Goal: Transaction & Acquisition: Subscribe to service/newsletter

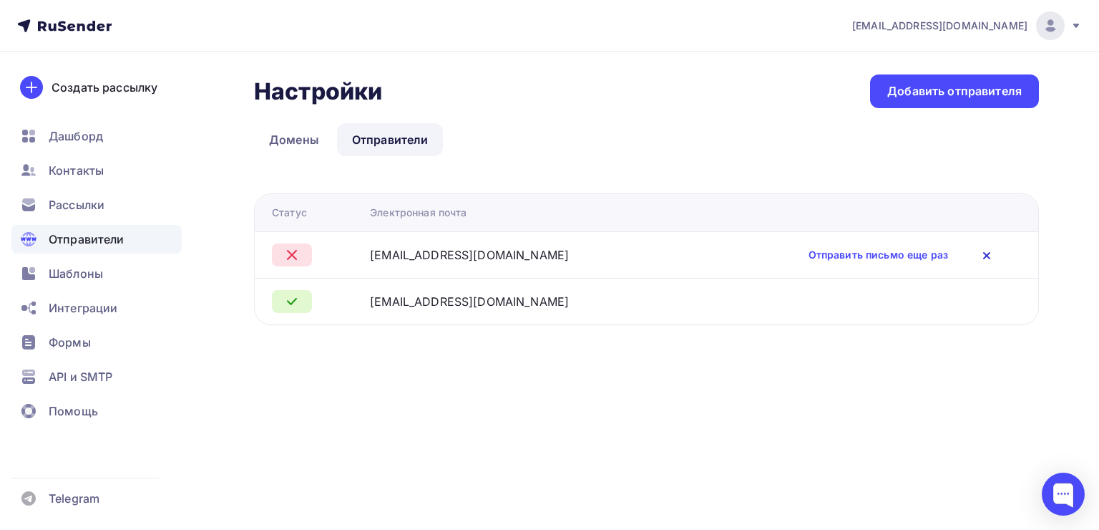
click at [984, 250] on icon at bounding box center [986, 255] width 17 height 17
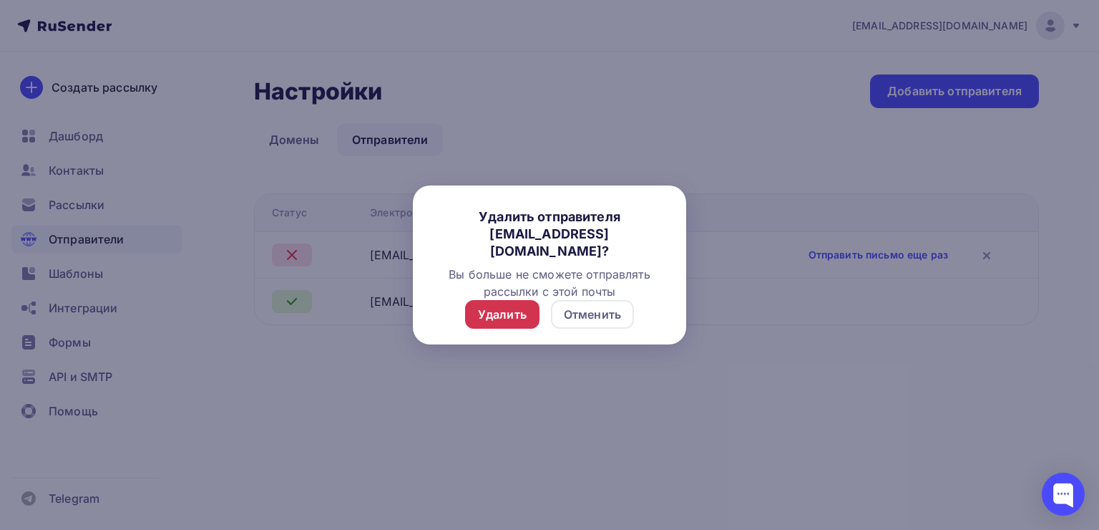
click at [497, 315] on div "Удалить" at bounding box center [502, 314] width 49 height 17
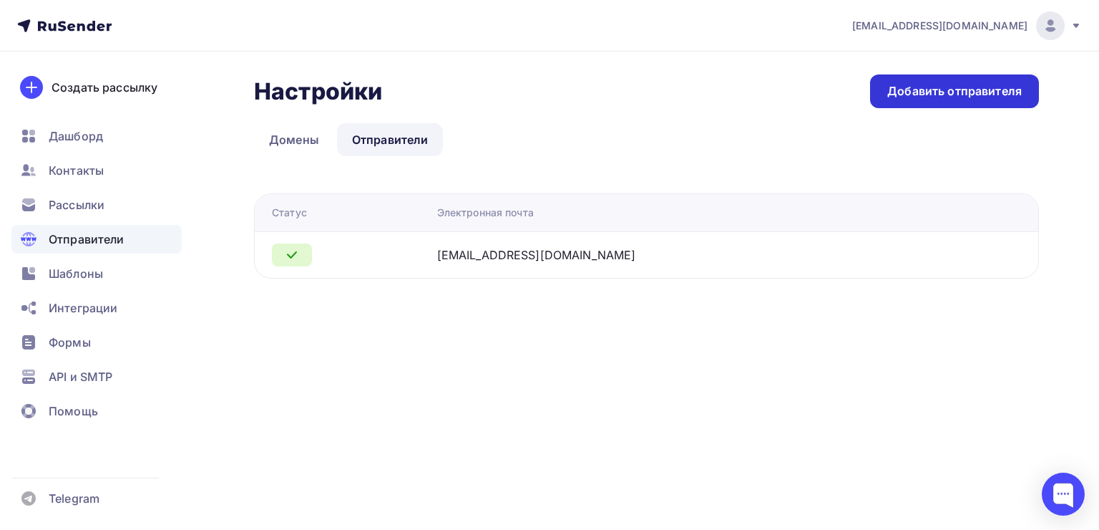
click at [932, 92] on div "Добавить отправителя" at bounding box center [954, 91] width 135 height 16
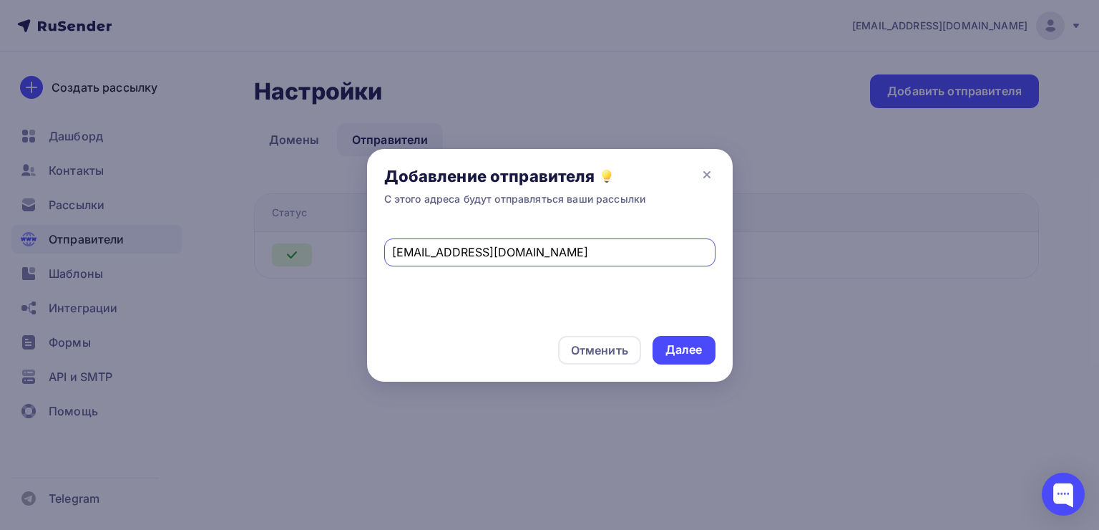
type input "[EMAIL_ADDRESS][DOMAIN_NAME]"
click at [674, 283] on div "[EMAIL_ADDRESS][DOMAIN_NAME]" at bounding box center [550, 270] width 366 height 95
click at [678, 355] on div "Далее" at bounding box center [683, 349] width 37 height 16
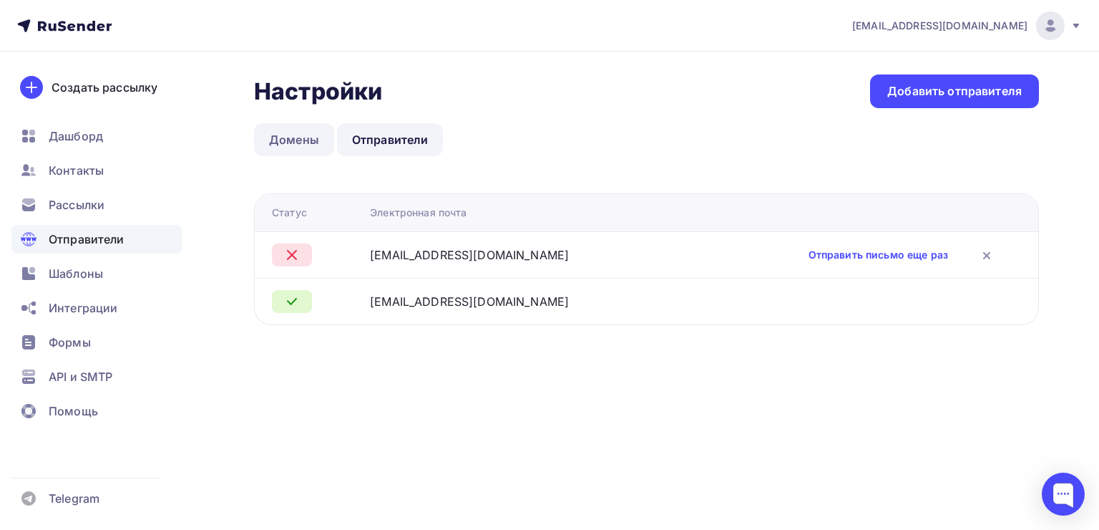
click at [295, 140] on link "Домены" at bounding box center [294, 139] width 80 height 33
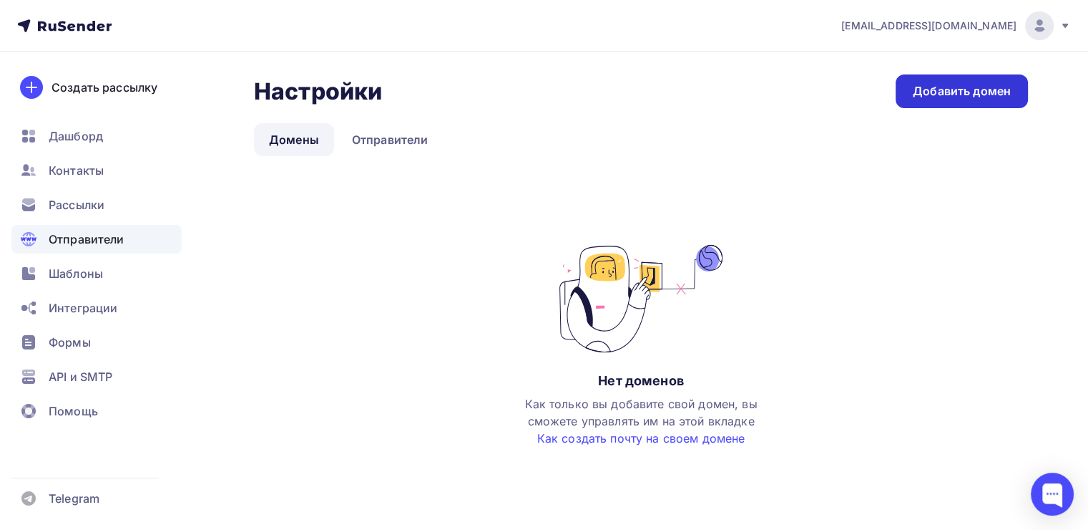
click at [970, 92] on div "Добавить домен" at bounding box center [962, 91] width 98 height 16
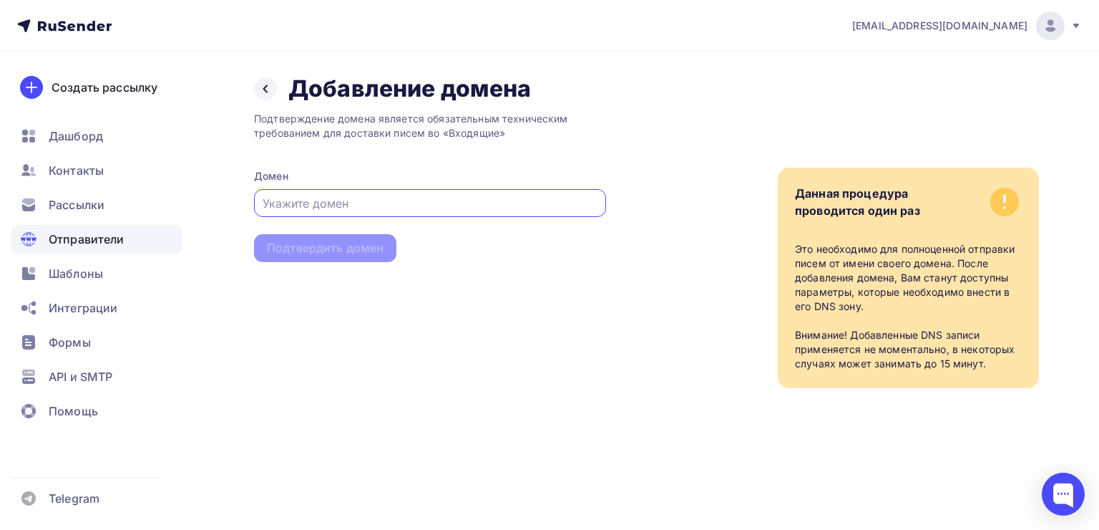
click at [381, 203] on input "text" at bounding box center [431, 203] width 336 height 17
type input "[DOMAIN_NAME]"
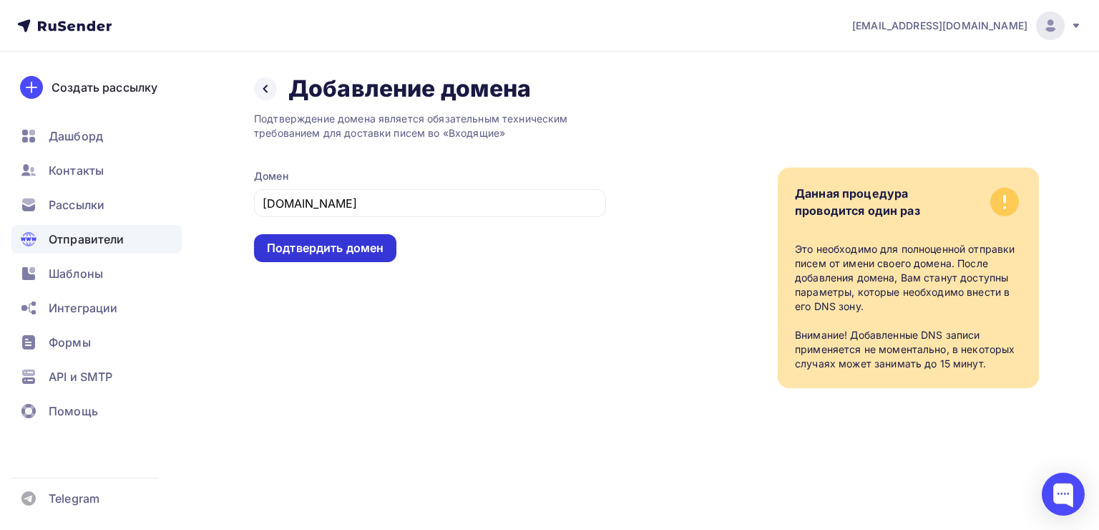
click at [309, 255] on div "Подтвердить домен" at bounding box center [325, 248] width 142 height 28
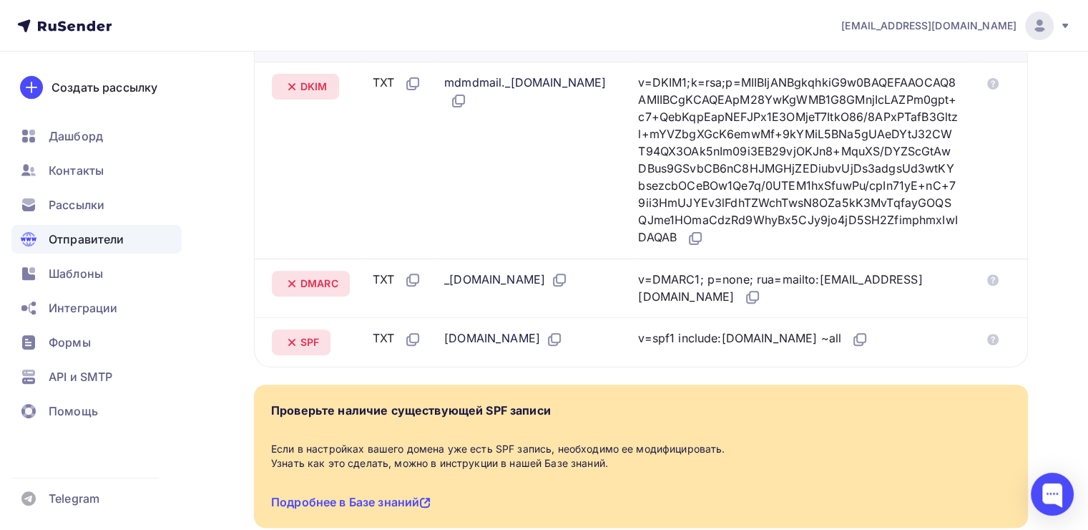
scroll to position [238, 0]
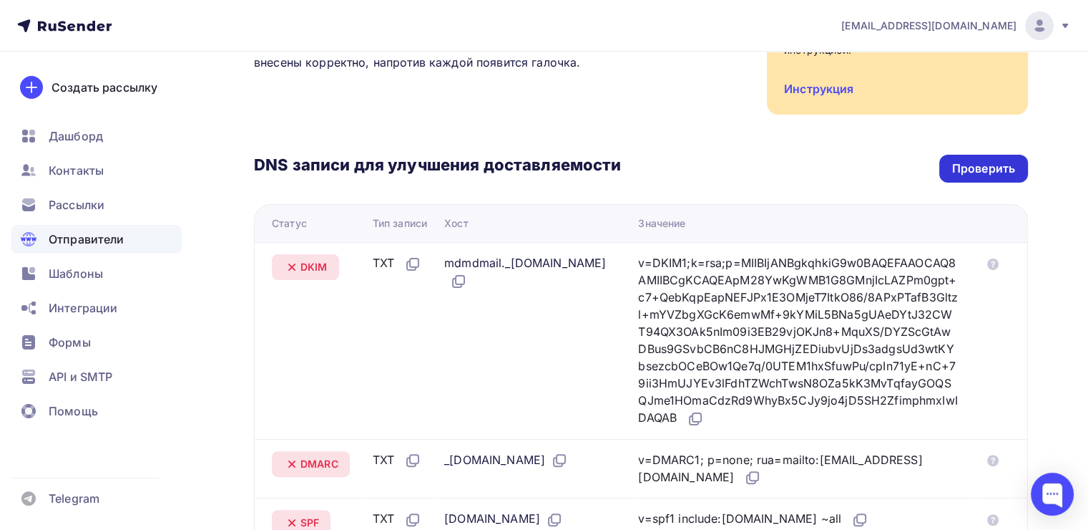
click at [970, 168] on div "Проверить" at bounding box center [983, 168] width 63 height 16
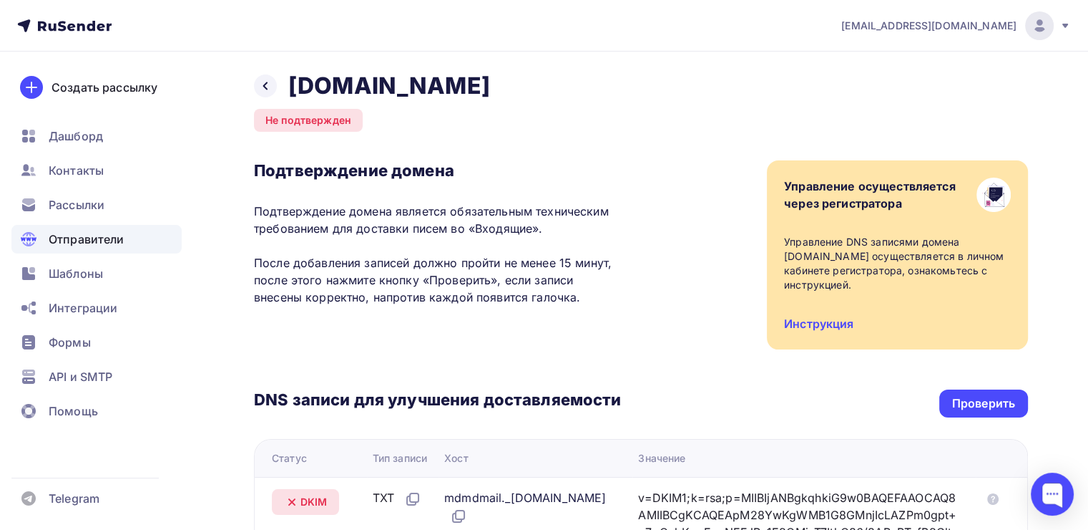
scroll to position [0, 0]
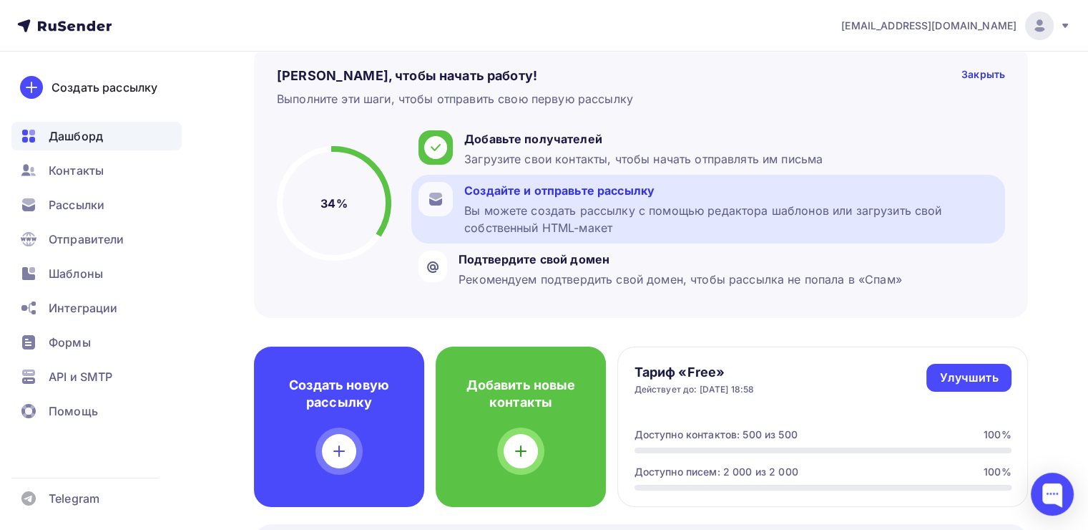
scroll to position [143, 0]
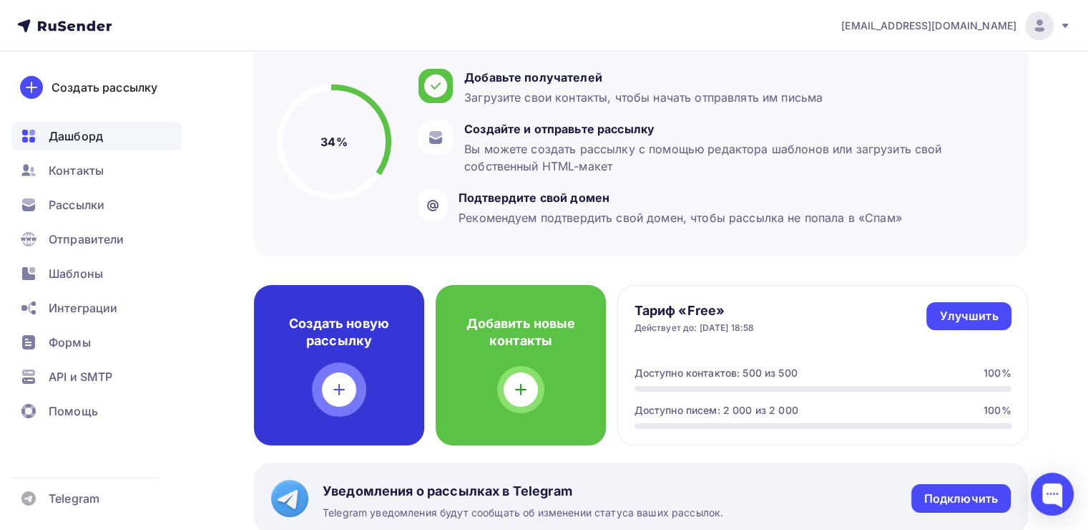
click at [338, 379] on div at bounding box center [339, 389] width 34 height 34
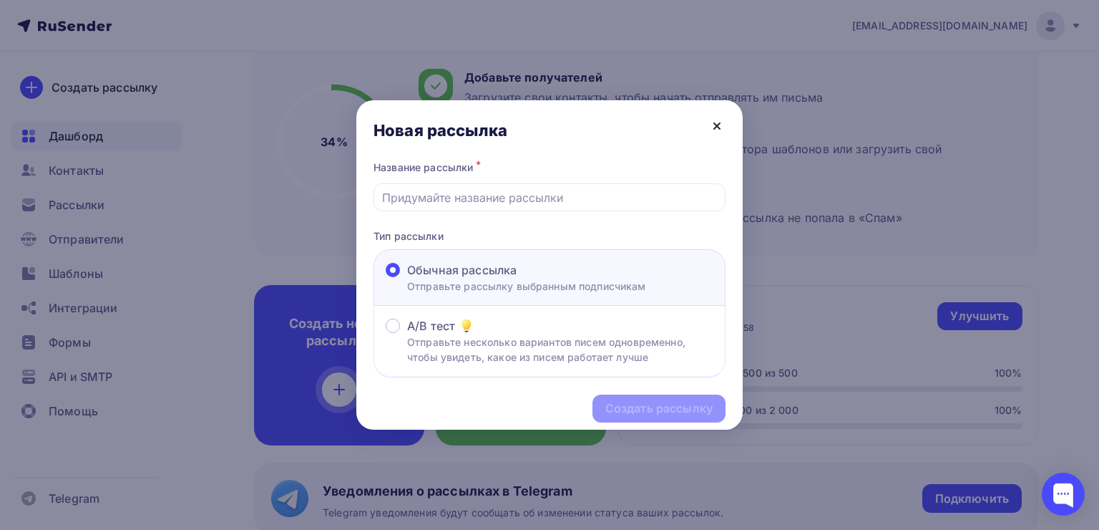
click at [718, 125] on icon at bounding box center [717, 126] width 6 height 6
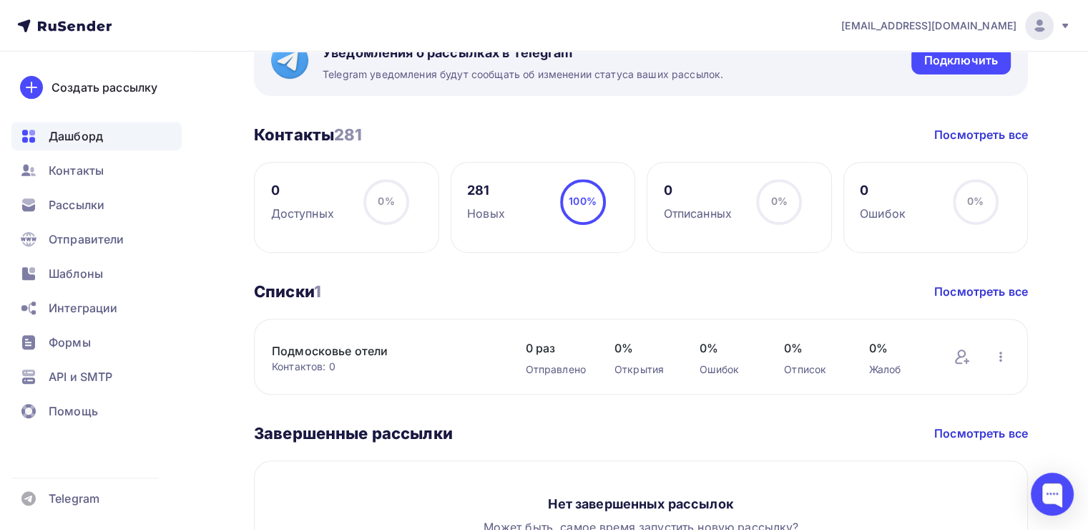
scroll to position [716, 0]
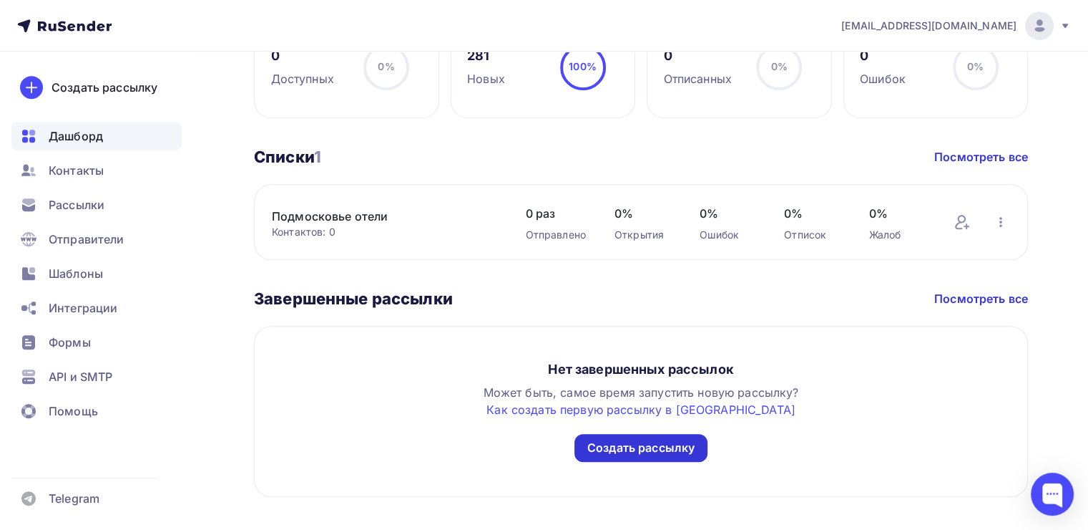
click at [693, 445] on div "Создать рассылку" at bounding box center [640, 447] width 107 height 16
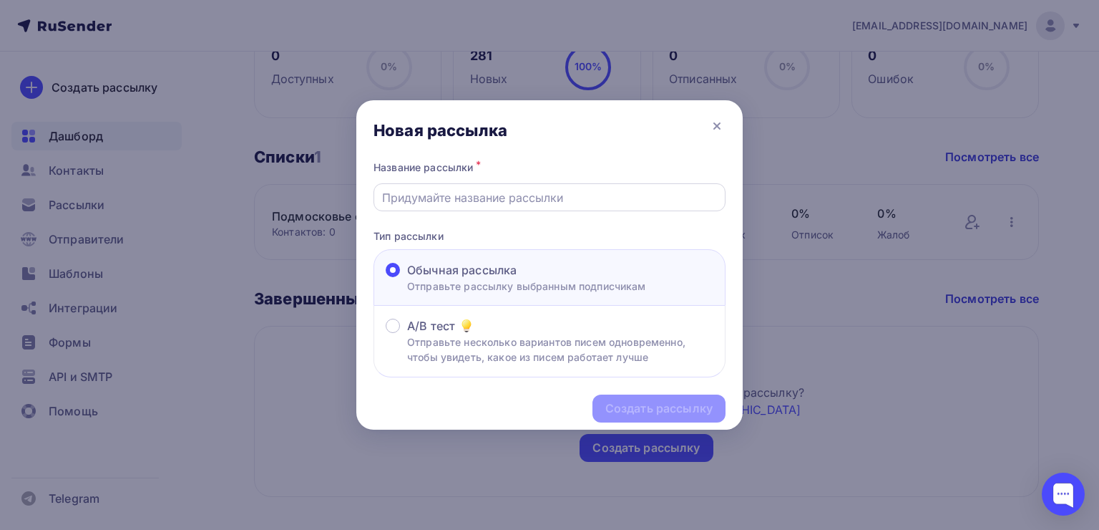
click at [445, 199] on input "text" at bounding box center [550, 197] width 336 height 17
paste input "Бесплатный аудит отеля от RestaHotel"
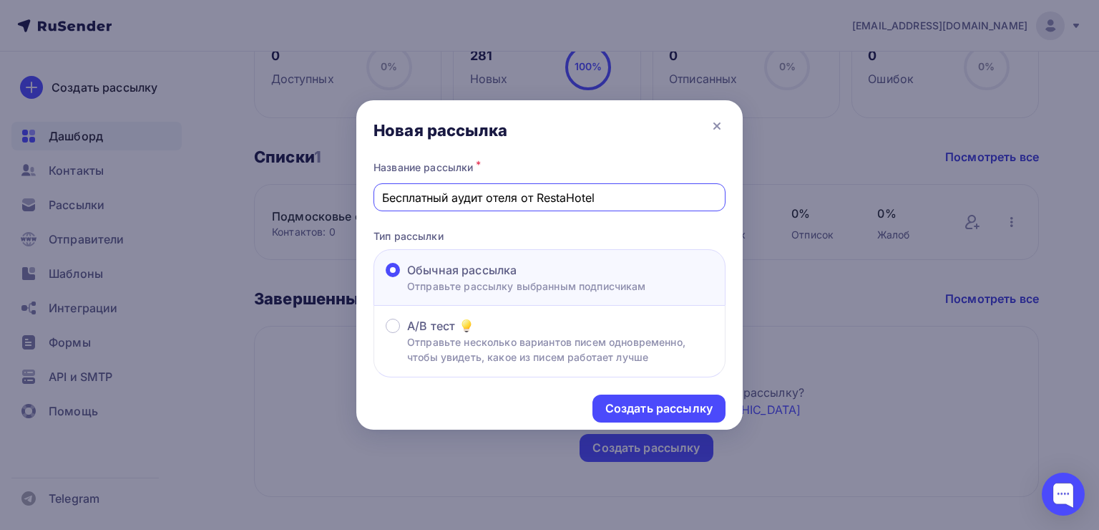
click at [638, 198] on input "Бесплатный аудит отеля от RestaHotel" at bounding box center [550, 197] width 336 height 17
click at [489, 195] on input "Бесплатный аудит отеля от RestaHotel" at bounding box center [550, 197] width 336 height 17
type input "Бесплатный аудит вашего отеля от RestaHotel"
click at [671, 403] on div "Создать рассылку" at bounding box center [658, 408] width 107 height 16
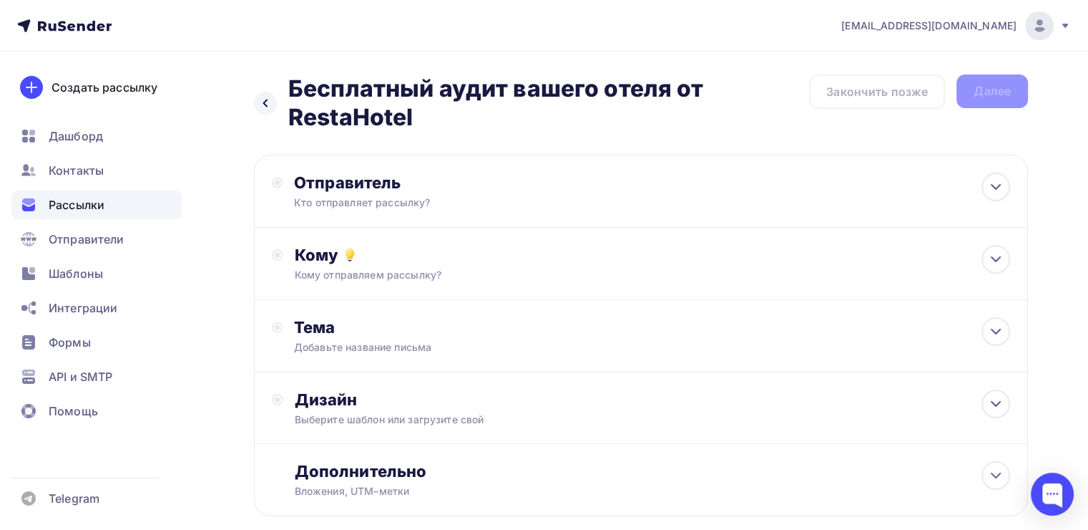
click at [463, 187] on div "Отправитель" at bounding box center [449, 182] width 310 height 20
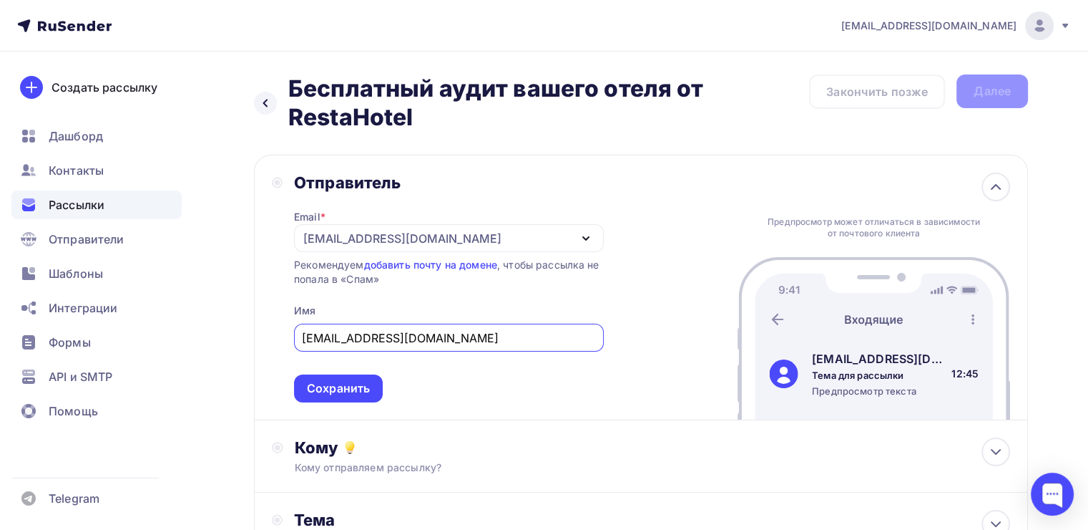
drag, startPoint x: 482, startPoint y: 341, endPoint x: 244, endPoint y: 323, distance: 238.2
click at [244, 323] on div "Назад Бесплатный аудит вашего отеля от RestaHotel Бесплатный аудит вашего отеля…" at bounding box center [544, 426] width 1088 height 749
click at [403, 236] on div "nankuznecova@yandex.ru" at bounding box center [402, 238] width 198 height 17
type input "Наталья RestaHotel"
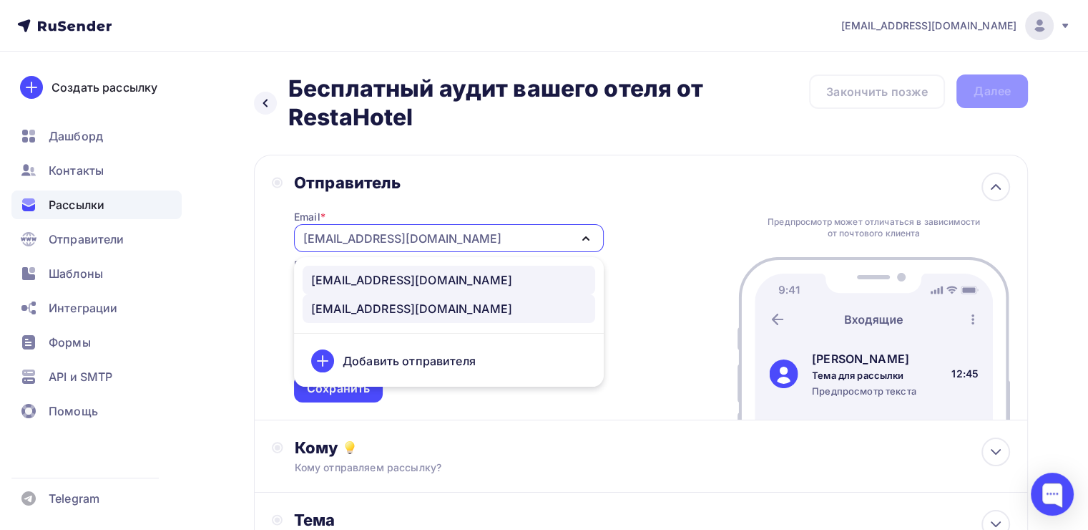
click at [402, 280] on div "manager2@horecarestart.ru" at bounding box center [411, 279] width 201 height 17
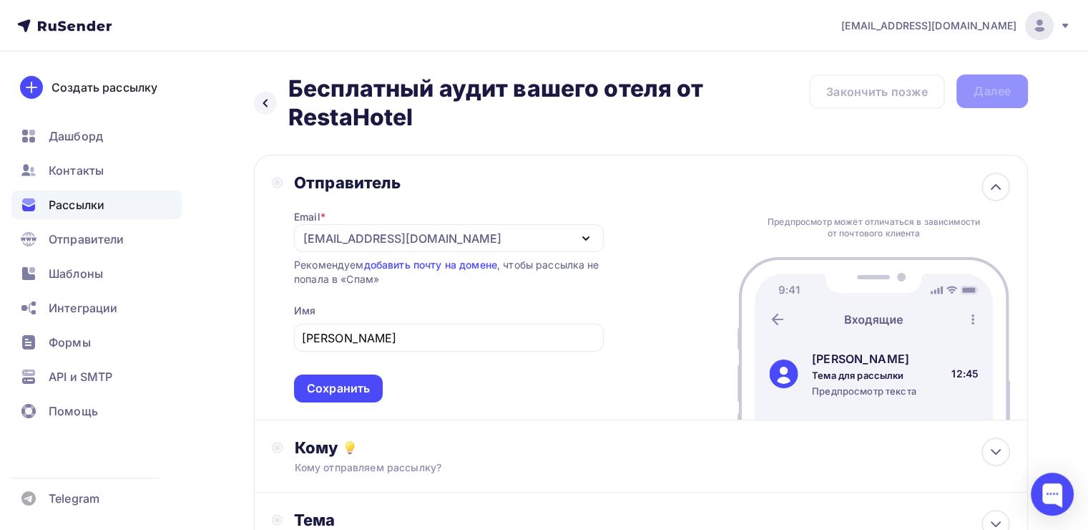
click at [572, 175] on div "Отправитель" at bounding box center [449, 182] width 310 height 20
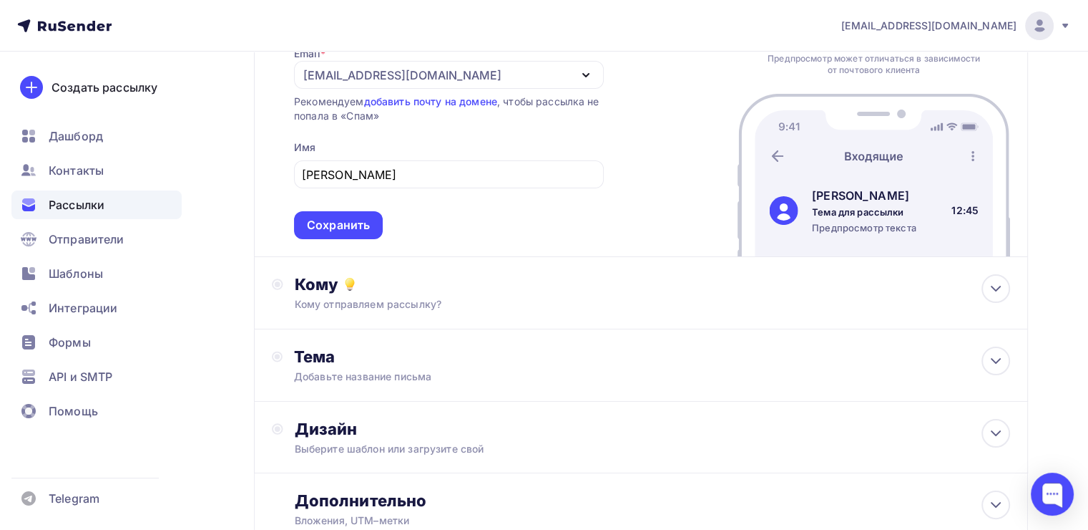
scroll to position [215, 0]
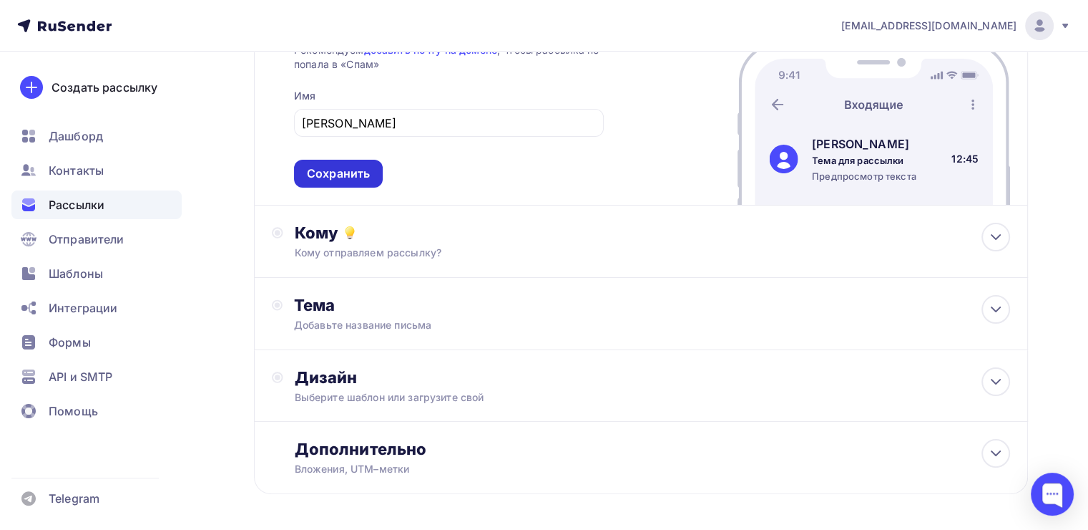
click at [335, 172] on div "Сохранить" at bounding box center [338, 173] width 63 height 16
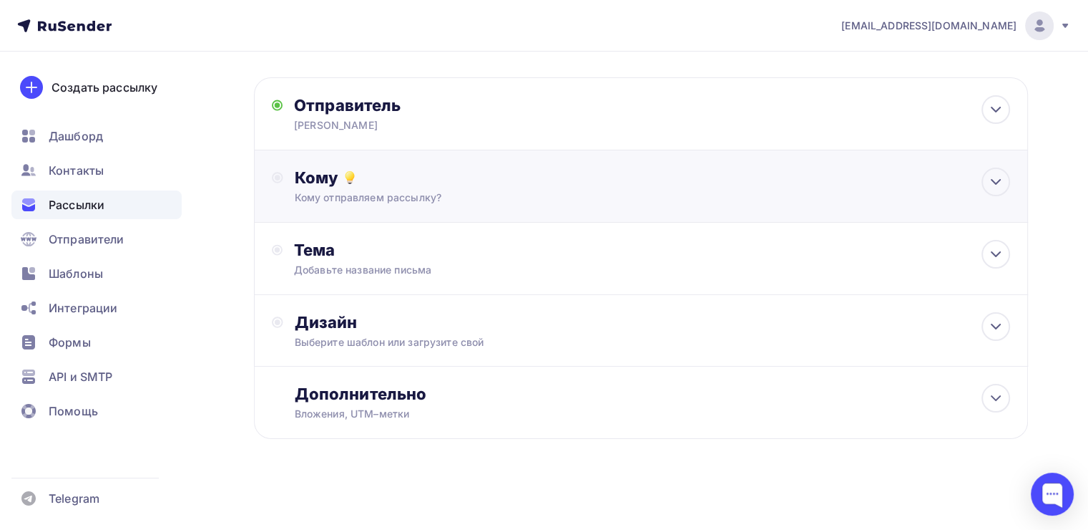
click at [424, 210] on div "Кому Кому отправляем рассылку? Списки получателей Выберите список Все списки id…" at bounding box center [641, 186] width 774 height 72
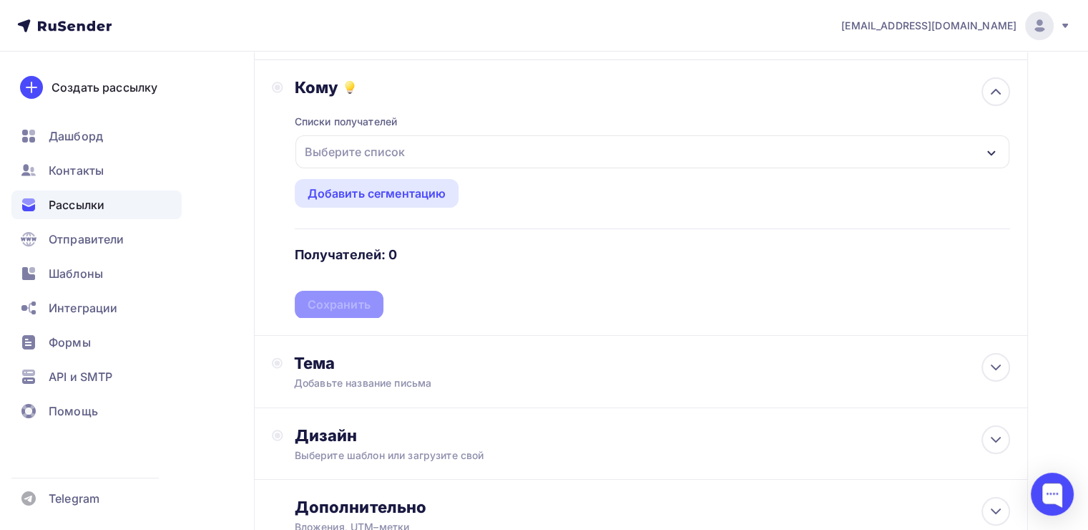
scroll to position [207, 0]
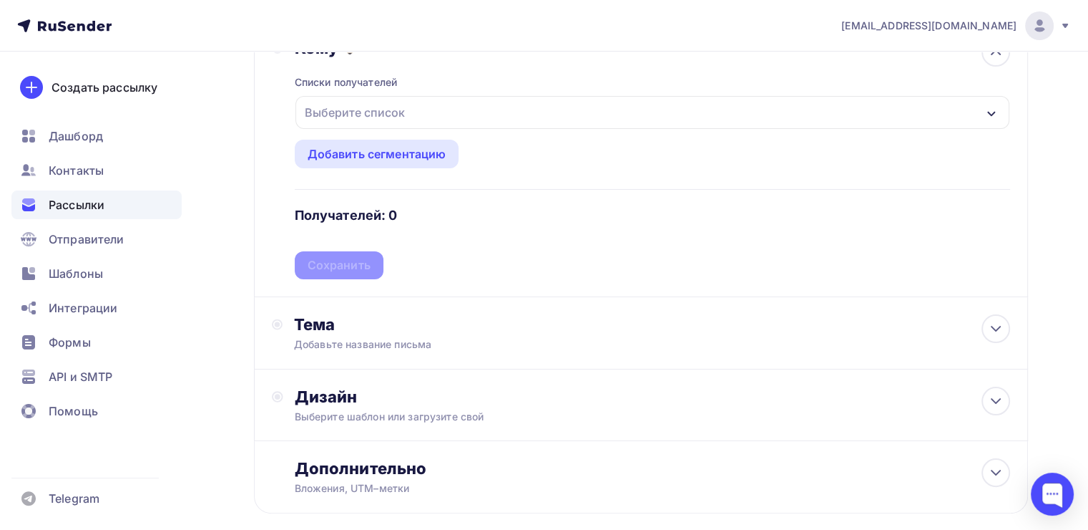
click at [407, 112] on div "Выберите список" at bounding box center [355, 112] width 112 height 26
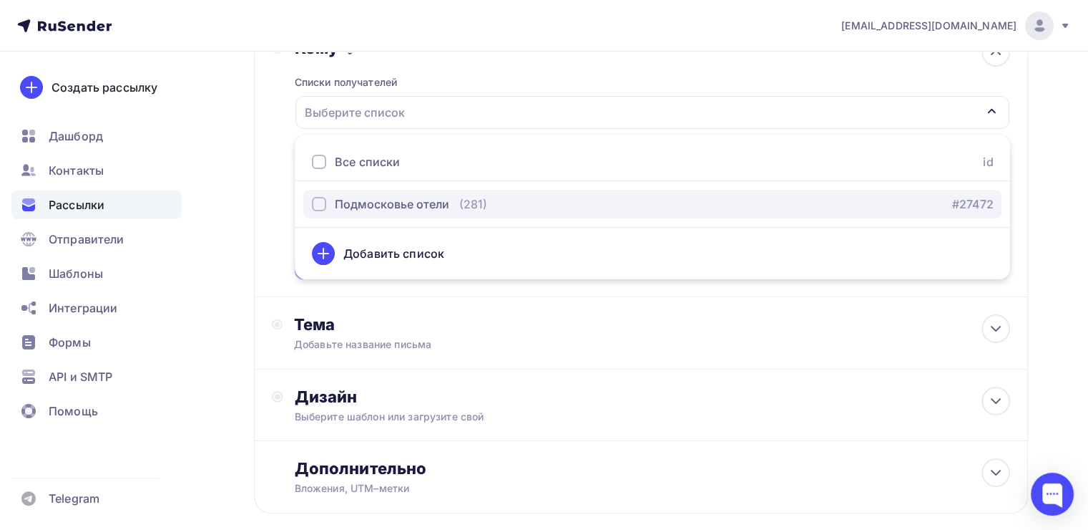
click at [412, 198] on div "Подмосковье отели" at bounding box center [392, 203] width 114 height 17
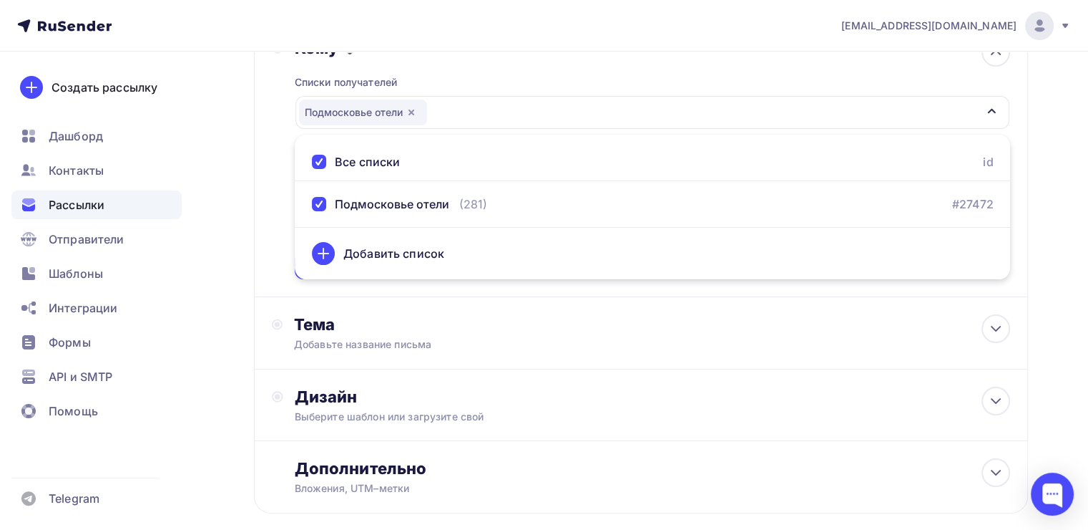
click at [508, 293] on div "Кому Списки получателей Подмосковье отели Все списки id Подмосковье отели (281)…" at bounding box center [641, 159] width 774 height 276
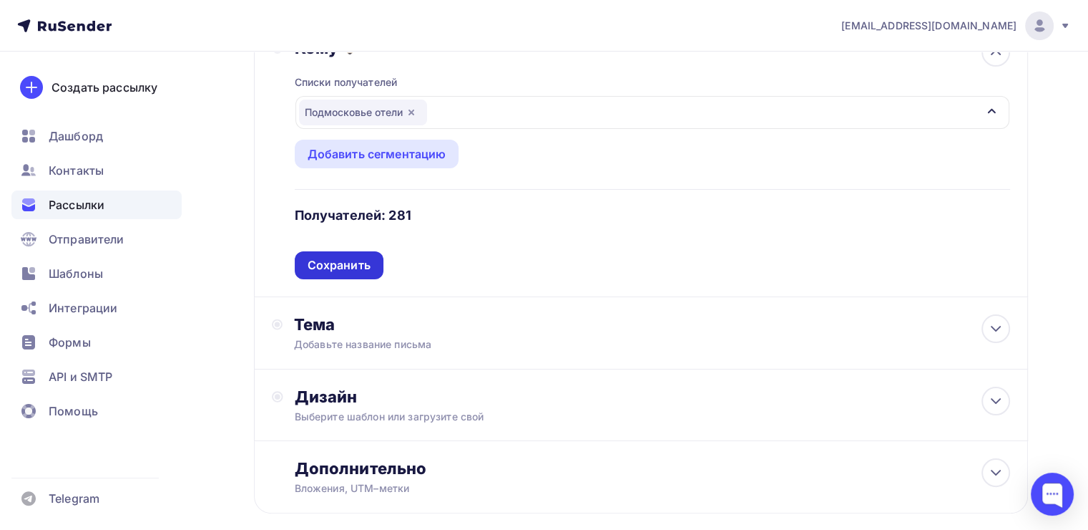
click at [351, 269] on div "Сохранить" at bounding box center [339, 265] width 63 height 16
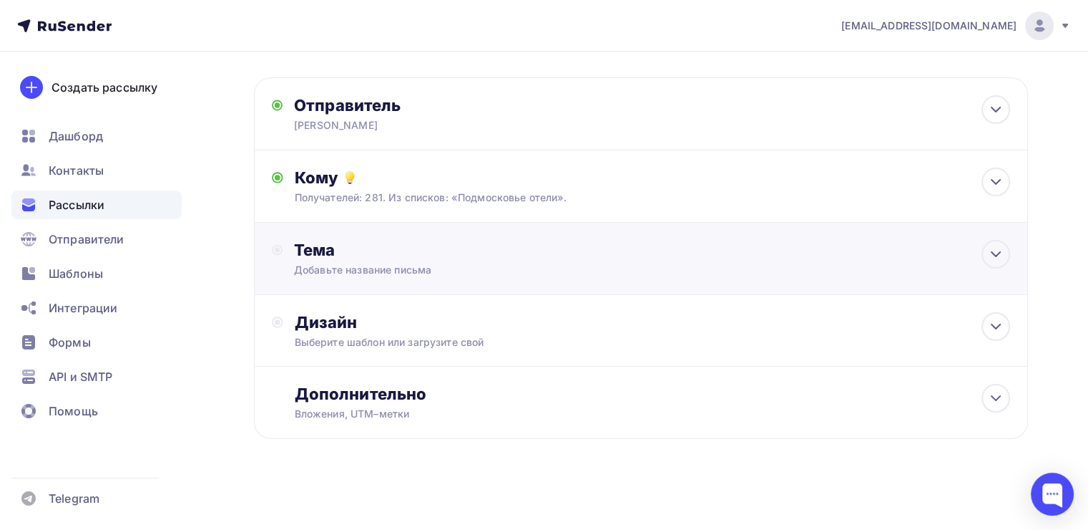
click at [374, 250] on div "Тема" at bounding box center [435, 250] width 283 height 20
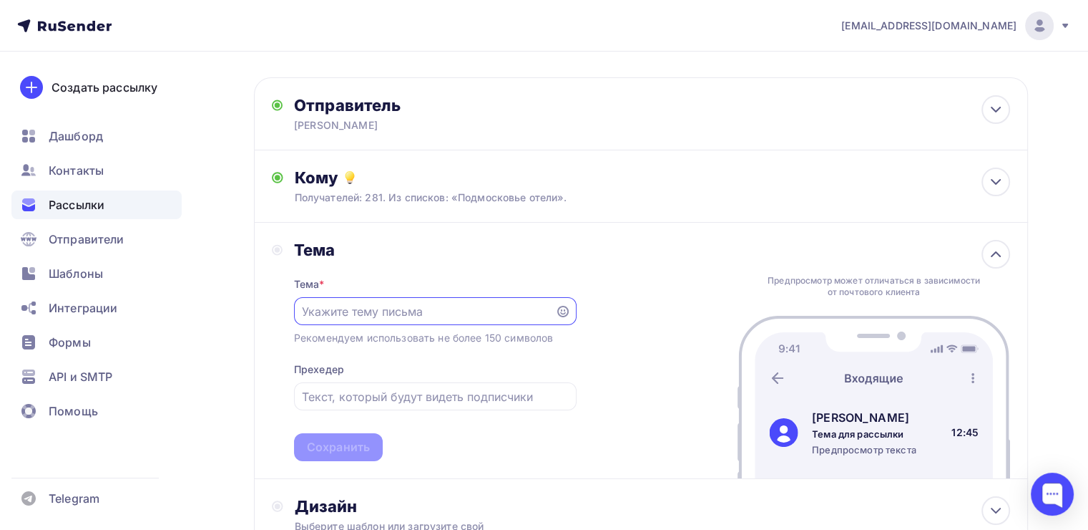
scroll to position [0, 0]
paste input "Папки Фильтры Добавить метку Добавить ящик Ru Скачать приложение Справка и подд…"
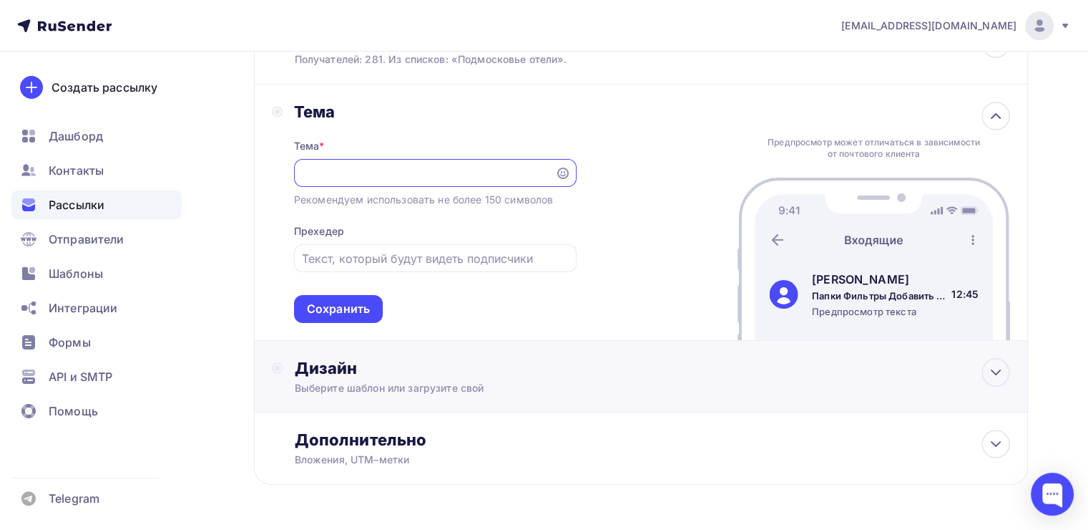
scroll to position [220, 0]
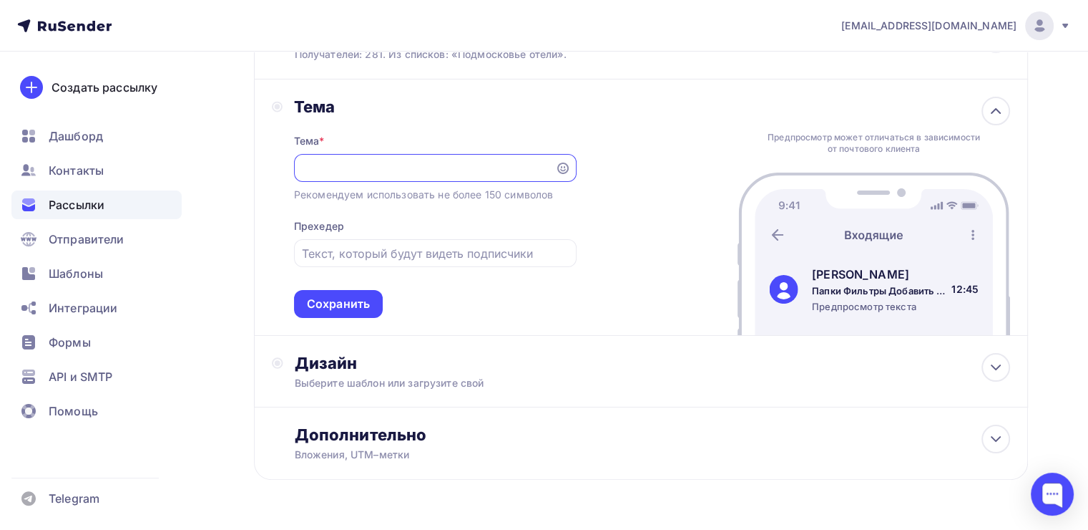
click at [864, 303] on div "Предпросмотр текста" at bounding box center [879, 306] width 135 height 13
drag, startPoint x: 503, startPoint y: 162, endPoint x: 263, endPoint y: 157, distance: 239.8
click at [278, 155] on div "Тема Тема * Папки Фильтры Добавить метку Добавить ящик Ru Скачать приложение Сп…" at bounding box center [424, 207] width 305 height 221
drag, startPoint x: 509, startPoint y: 167, endPoint x: 183, endPoint y: 180, distance: 325.8
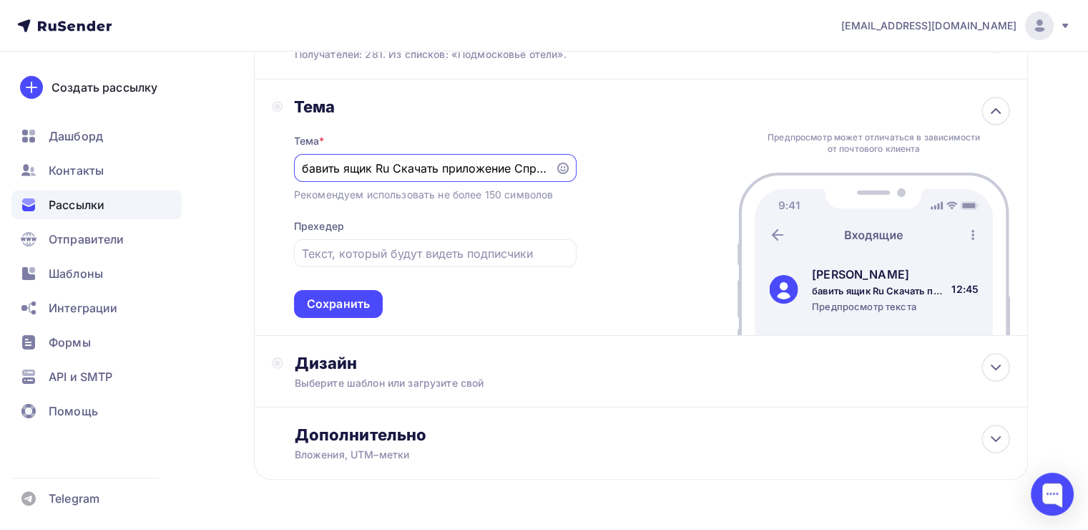
click at [185, 180] on div "nankuznecova@yandex.ru Аккаунт Тарифы Выйти Создать рассылку Дашборд Контакты Р…" at bounding box center [544, 176] width 1088 height 792
drag, startPoint x: 504, startPoint y: 166, endPoint x: 177, endPoint y: 172, distance: 327.1
click at [178, 172] on div "nankuznecova@yandex.ru Аккаунт Тарифы Выйти Создать рассылку Дашборд Контакты Р…" at bounding box center [544, 176] width 1088 height 792
drag, startPoint x: 444, startPoint y: 163, endPoint x: 112, endPoint y: 168, distance: 332.1
click at [112, 168] on div "nankuznecova@yandex.ru Аккаунт Тарифы Выйти Создать рассылку Дашборд Контакты Р…" at bounding box center [544, 176] width 1088 height 792
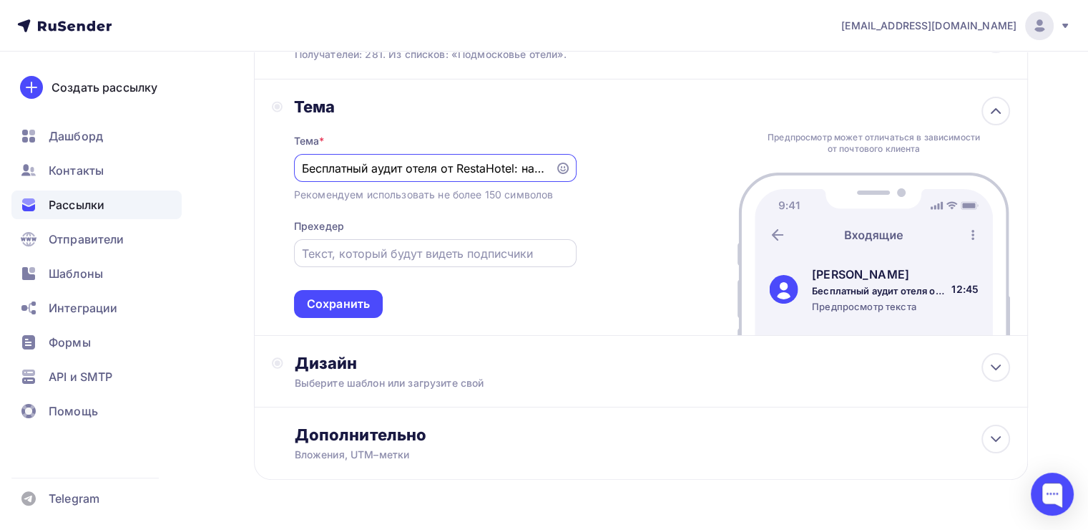
type input "Бесплатный аудит отеля от RestaHotel: найдите скрытые резервы для роста выручки!"
click at [364, 252] on input "text" at bounding box center [435, 253] width 266 height 17
type input "<"
click at [433, 246] on input "Бесплатный анализ" at bounding box center [435, 253] width 266 height 17
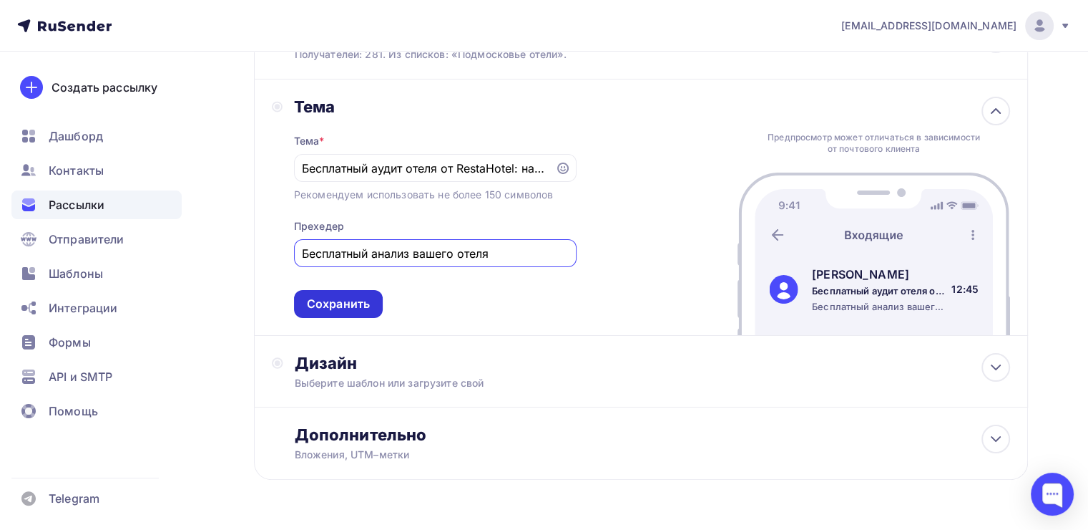
type input "Бесплатный анализ вашего отеля"
click at [347, 308] on div "Сохранить" at bounding box center [338, 304] width 63 height 16
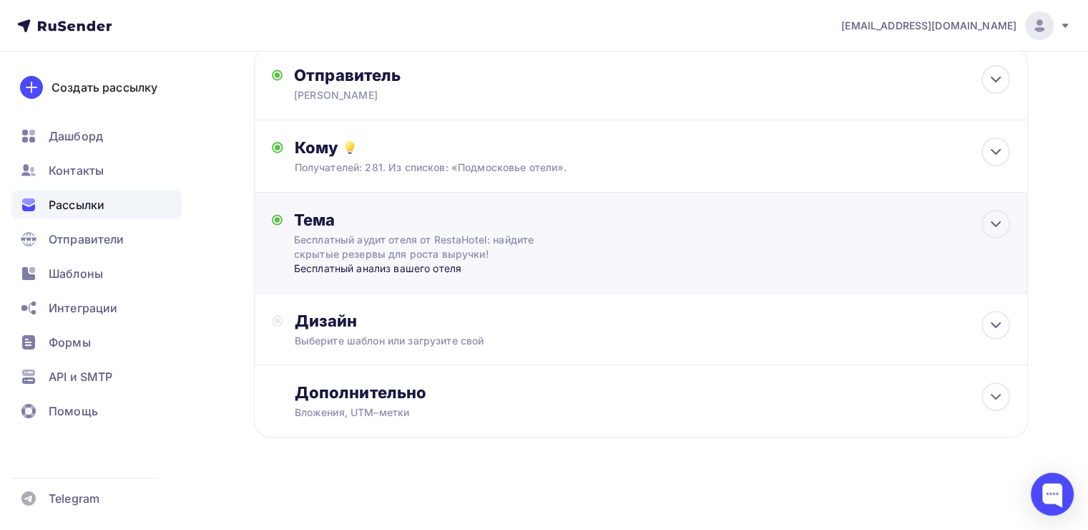
scroll to position [107, 0]
click at [371, 323] on div "Дизайн" at bounding box center [653, 321] width 716 height 20
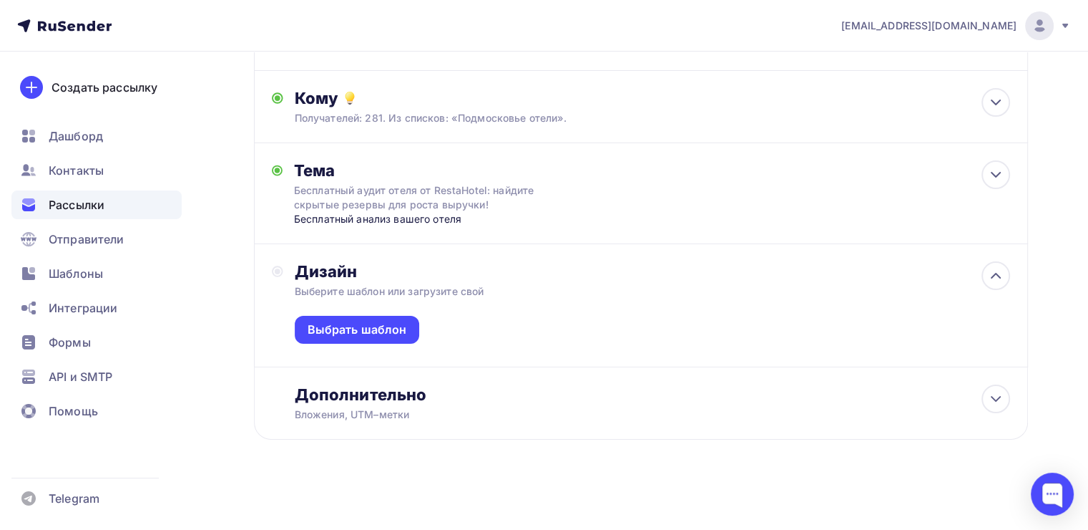
scroll to position [157, 0]
click at [366, 326] on div "Выбрать шаблон" at bounding box center [357, 329] width 99 height 16
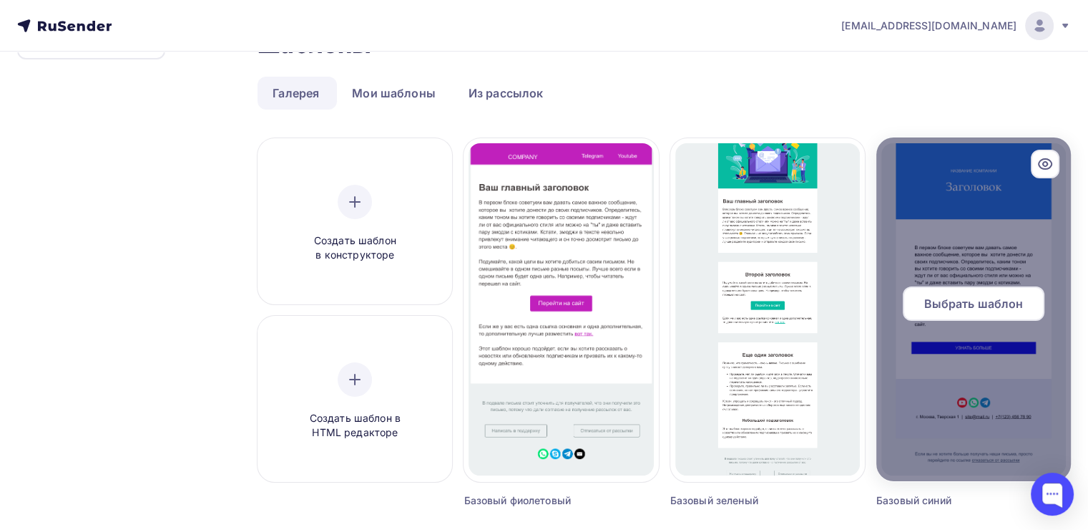
scroll to position [72, 0]
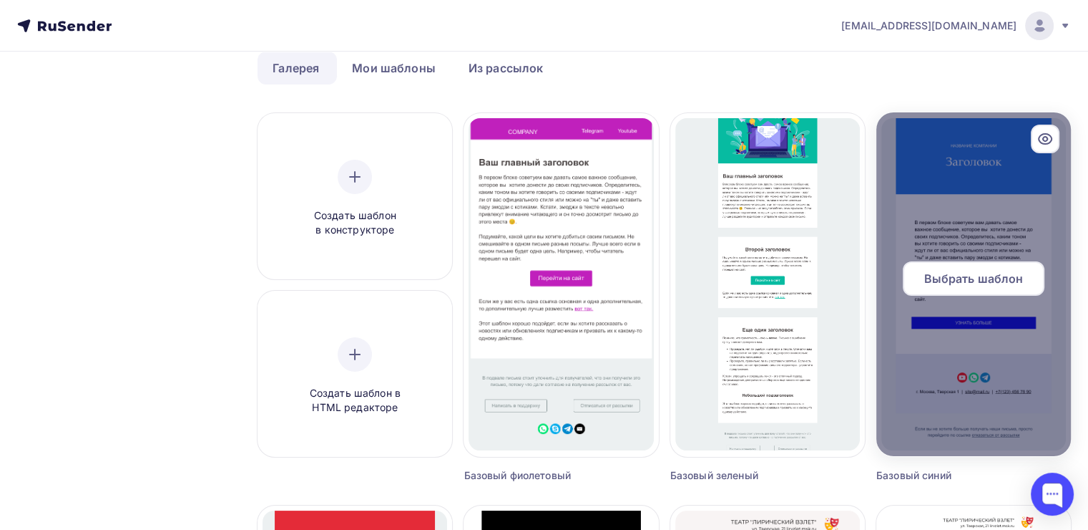
click at [987, 266] on div "Выбрать шаблон" at bounding box center [974, 278] width 142 height 34
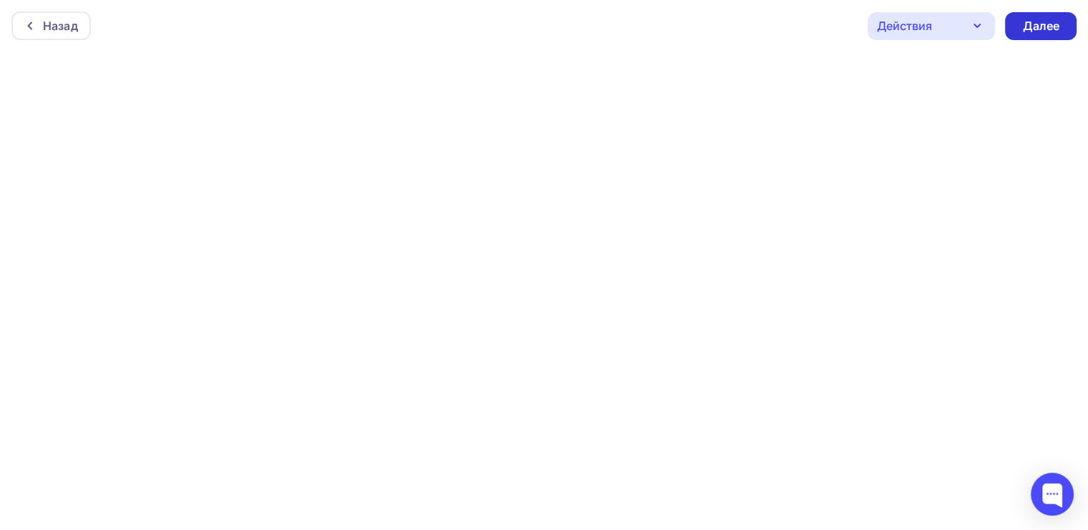
click at [1037, 31] on div "Далее" at bounding box center [1041, 26] width 37 height 16
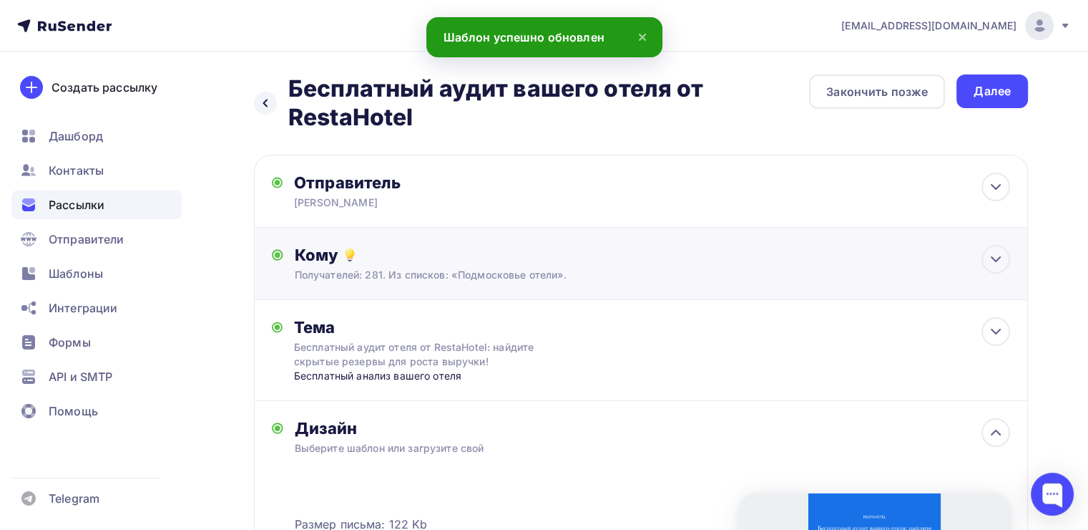
click at [476, 260] on div "Кому" at bounding box center [653, 255] width 716 height 20
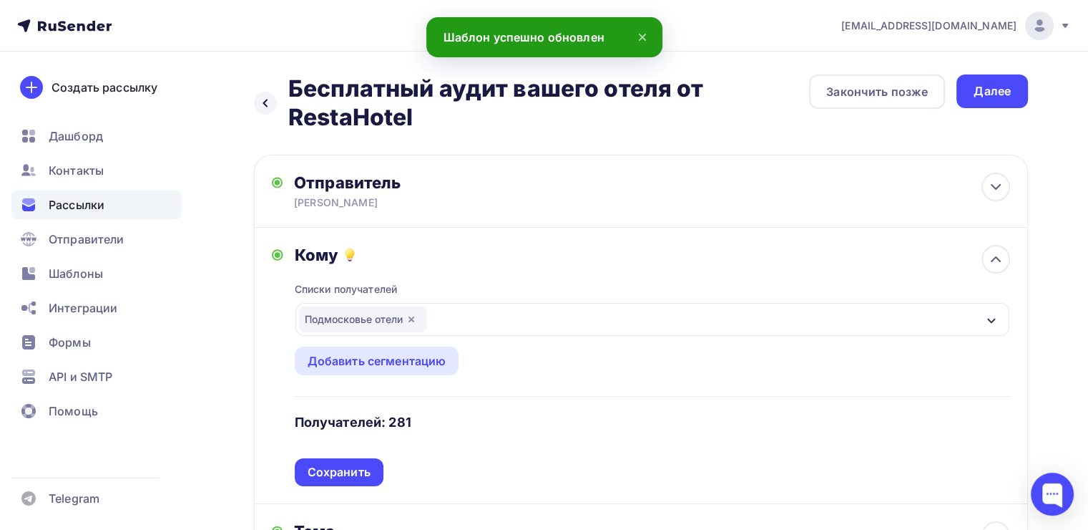
click at [410, 314] on icon "button" at bounding box center [411, 318] width 11 height 11
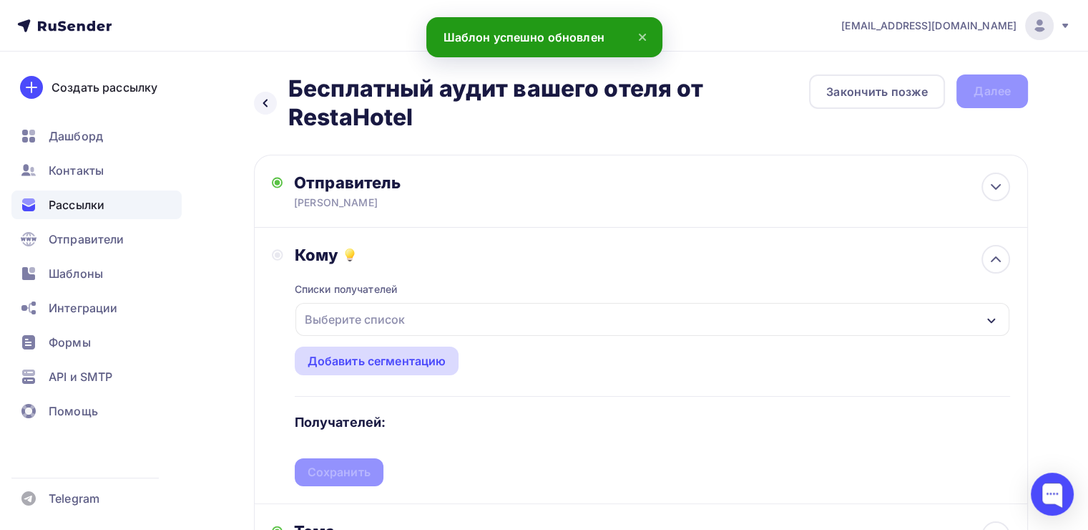
click at [410, 354] on div "Добавить сегментацию" at bounding box center [377, 360] width 139 height 17
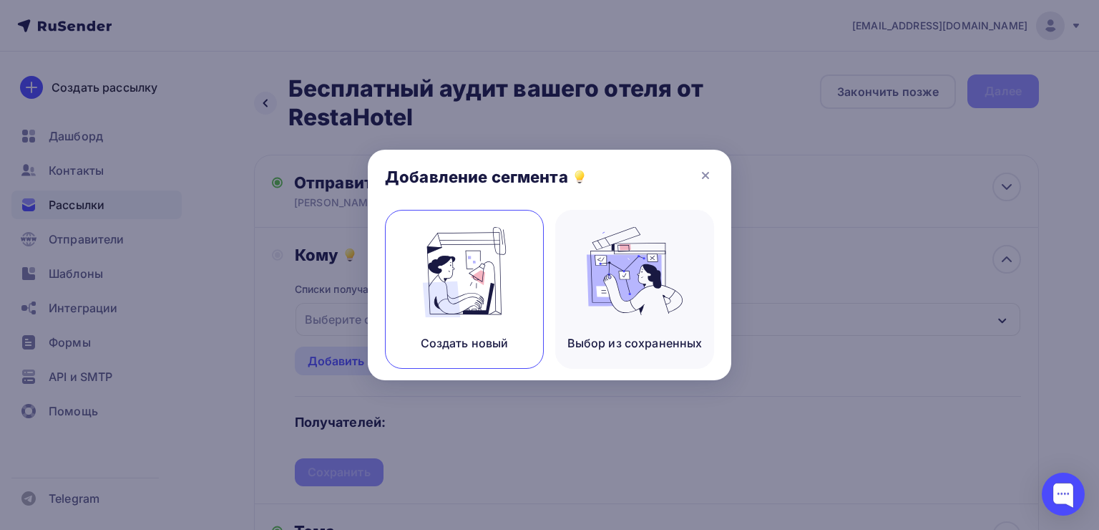
click at [443, 321] on div "Создать новый" at bounding box center [464, 289] width 159 height 159
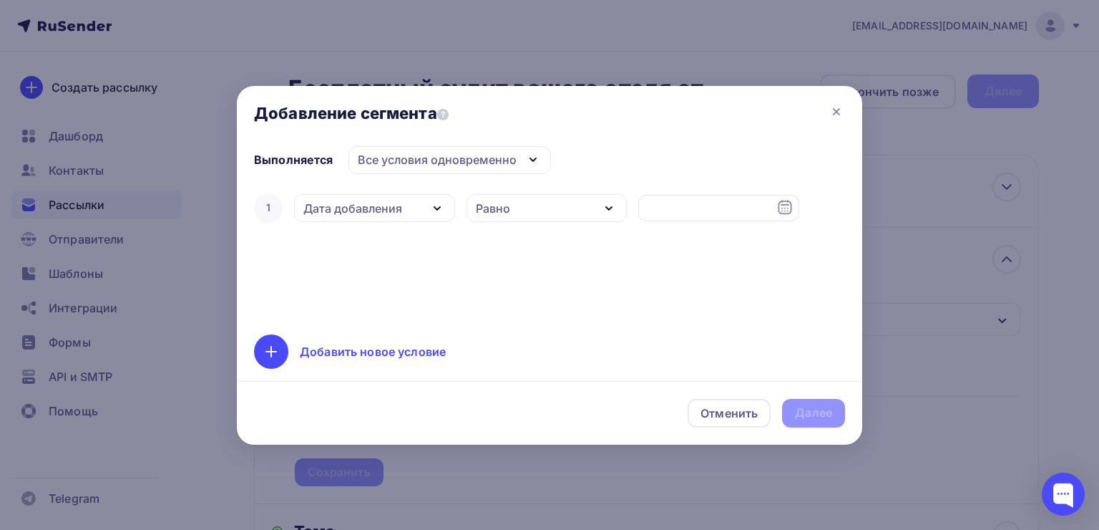
click at [397, 213] on div "Дата добавления" at bounding box center [352, 208] width 99 height 17
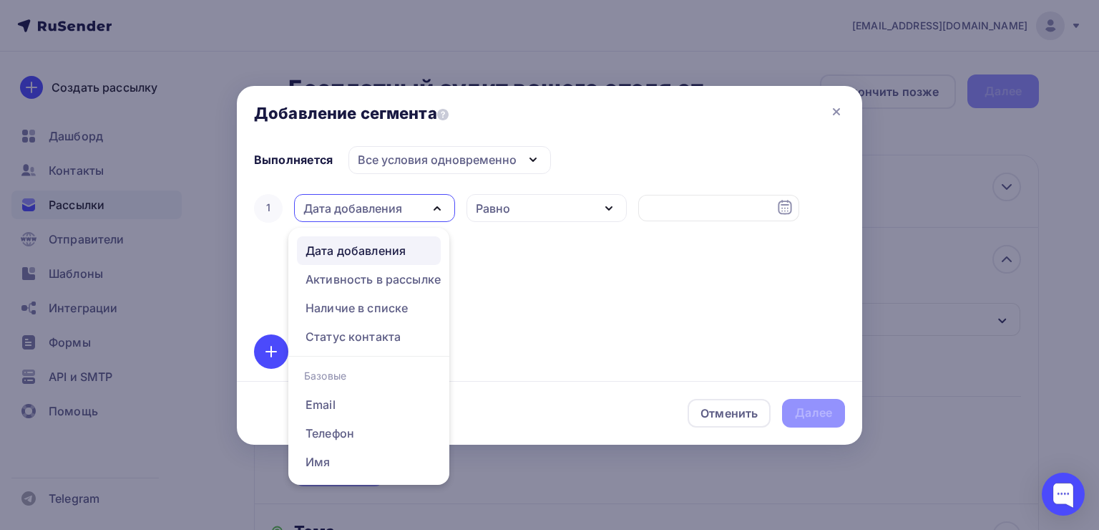
click at [572, 286] on div "1 Дата добавления Дата добавления Активность в рассылке Наличие в списке Статус…" at bounding box center [549, 254] width 591 height 126
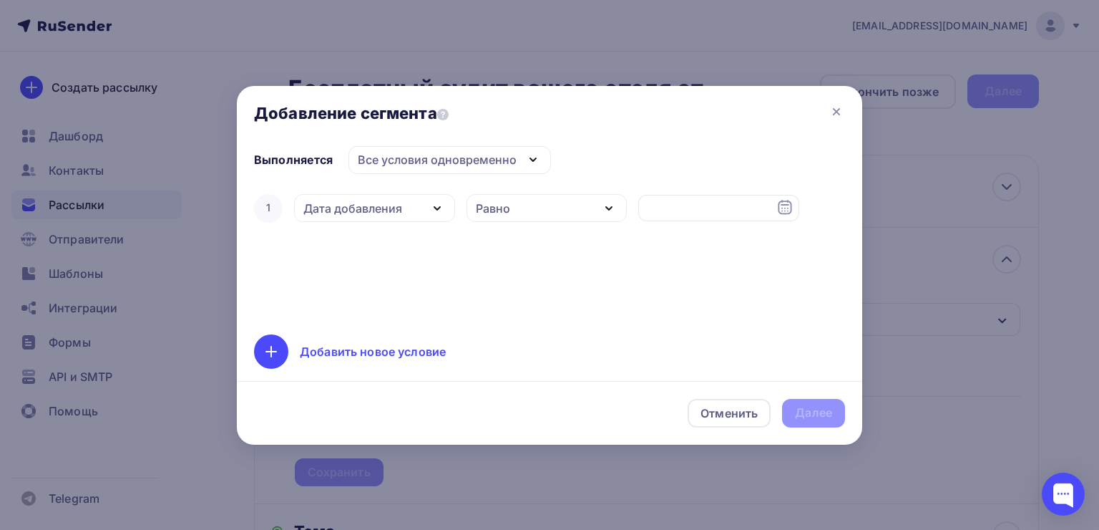
click at [366, 355] on div "Добавить новое условие" at bounding box center [373, 351] width 146 height 17
click at [833, 246] on icon at bounding box center [827, 253] width 17 height 17
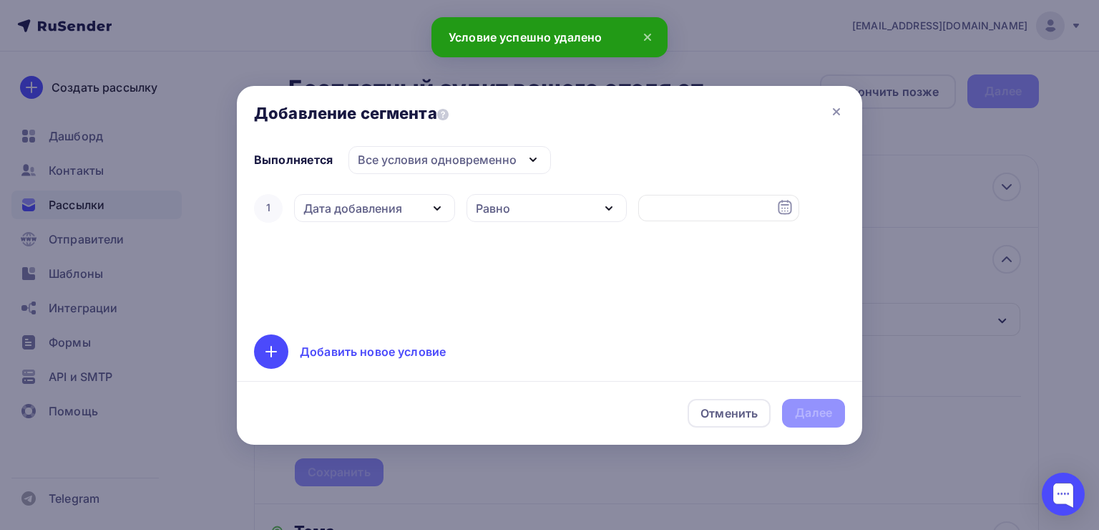
click at [399, 208] on div "Дата добавления" at bounding box center [352, 208] width 99 height 17
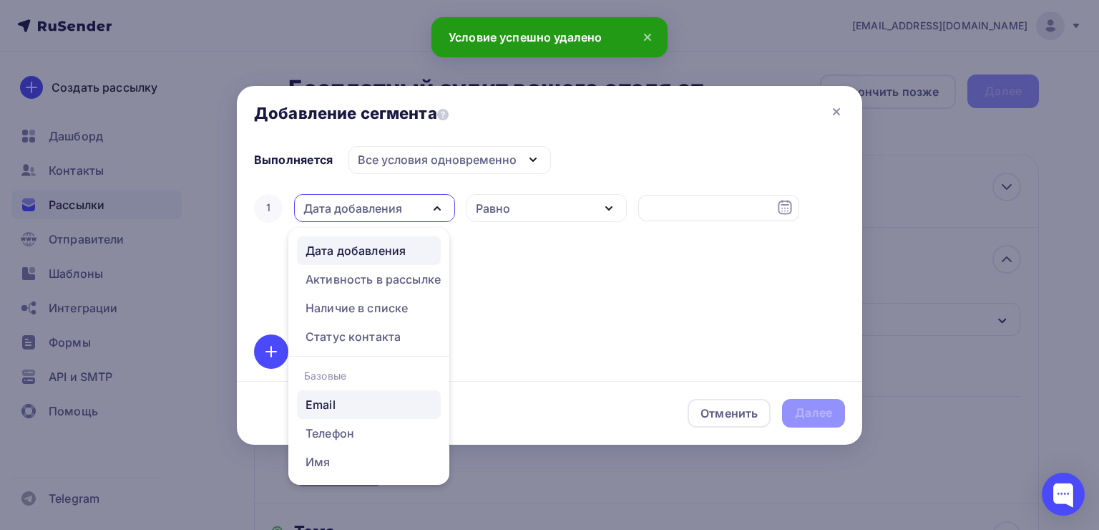
click at [336, 406] on div "Email" at bounding box center [369, 404] width 127 height 17
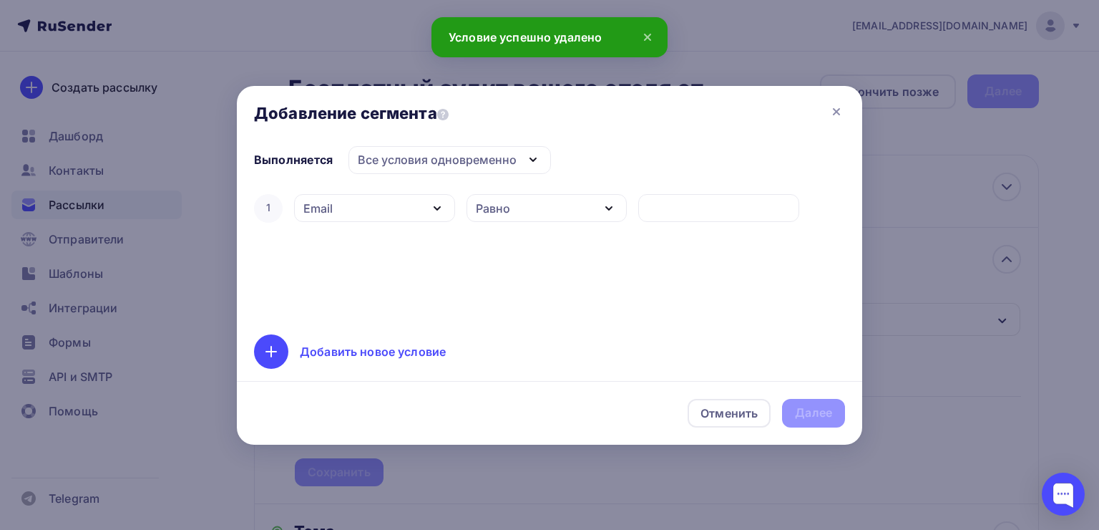
click at [551, 196] on div "Равно" at bounding box center [547, 208] width 161 height 28
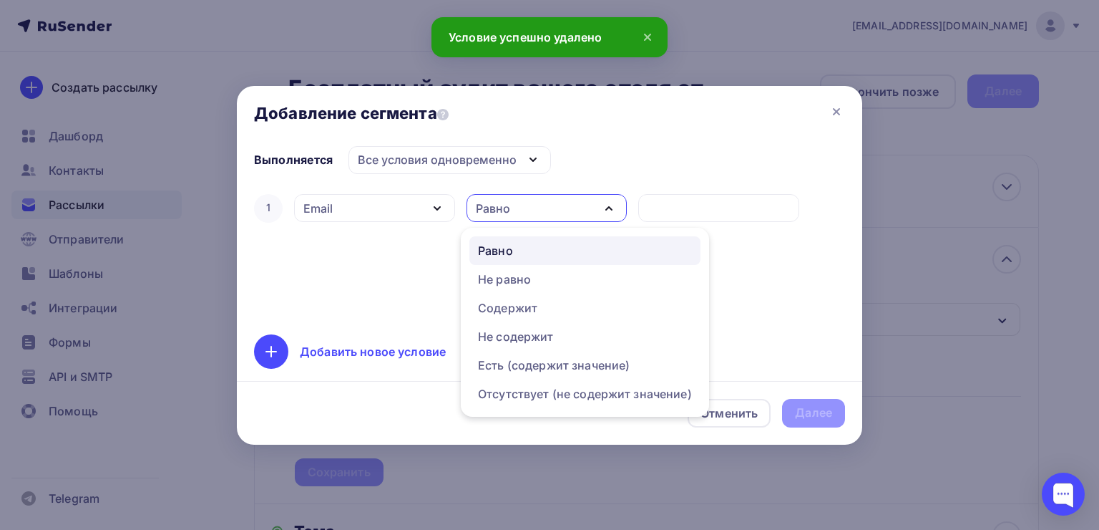
click at [544, 249] on div "Равно" at bounding box center [585, 250] width 214 height 17
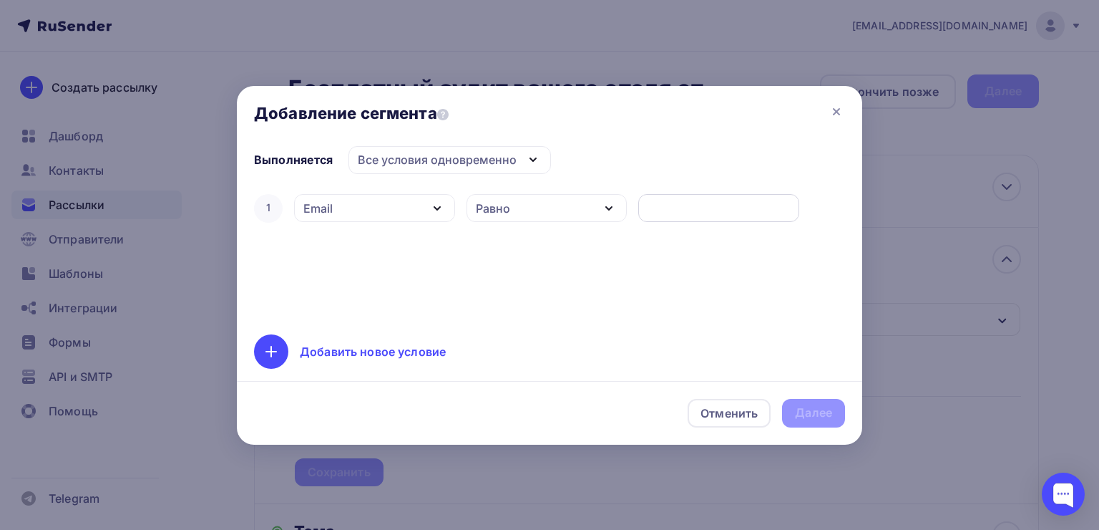
click at [673, 205] on input "text" at bounding box center [719, 208] width 145 height 17
type input "[EMAIL_ADDRESS][DOMAIN_NAME]"
click at [797, 411] on div "Далее" at bounding box center [813, 412] width 37 height 16
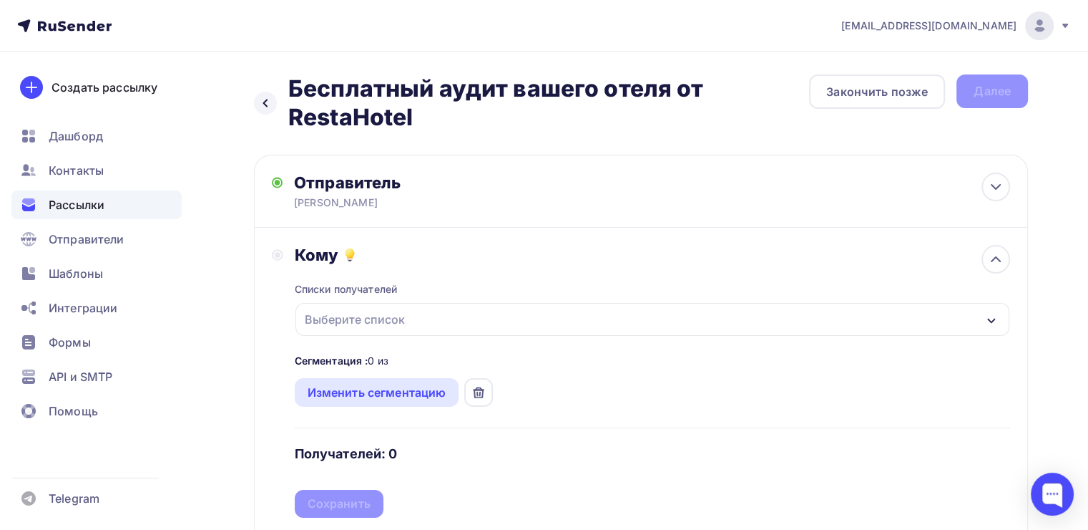
click at [498, 319] on div "Выберите список" at bounding box center [653, 319] width 714 height 33
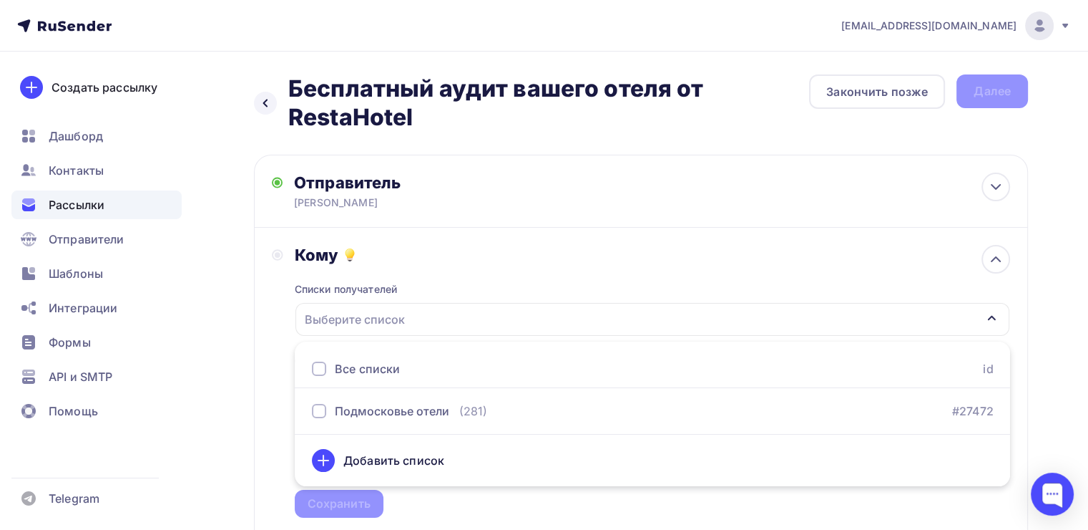
click at [498, 319] on div "Выберите список" at bounding box center [653, 319] width 714 height 33
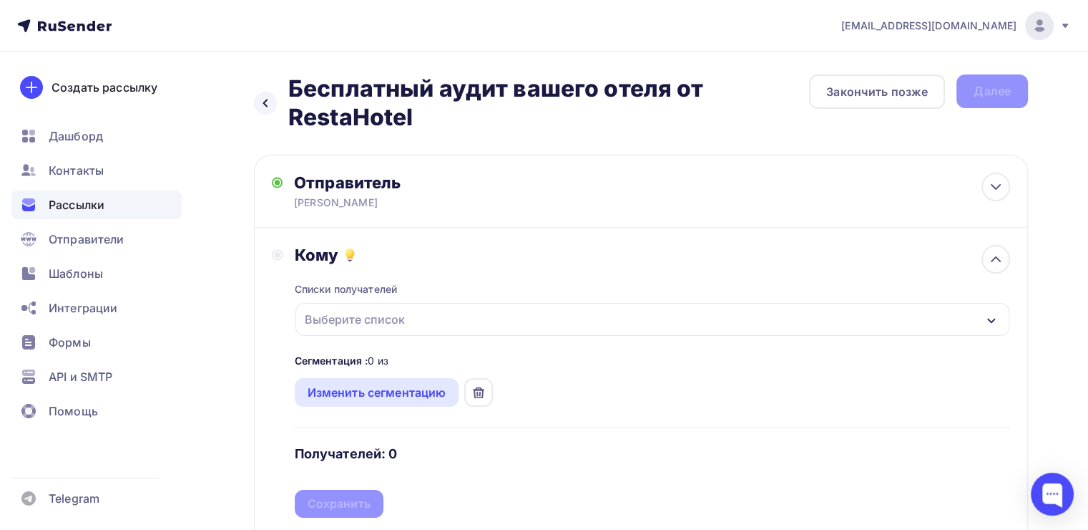
click at [476, 392] on icon at bounding box center [478, 391] width 11 height 11
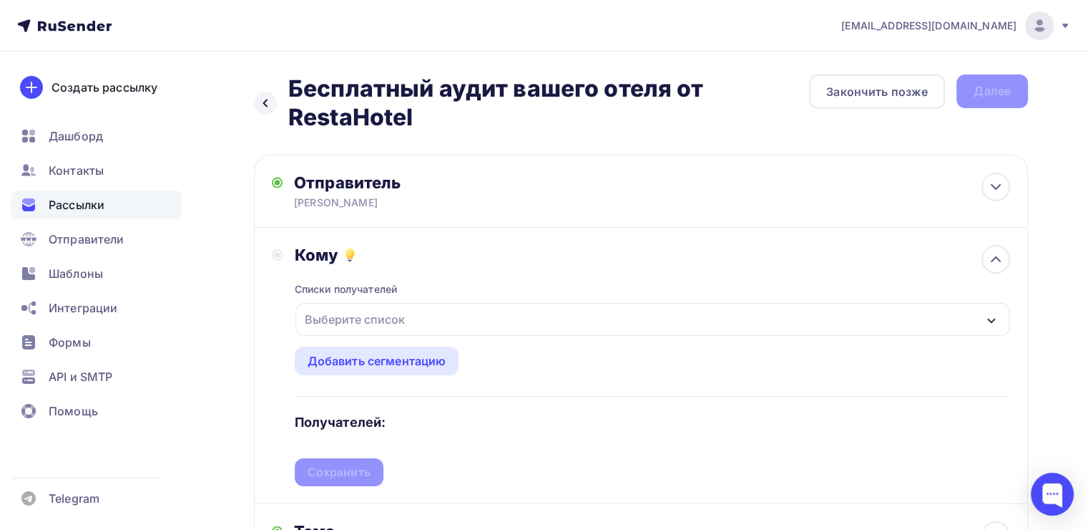
click at [431, 312] on div "Выберите список" at bounding box center [653, 319] width 714 height 33
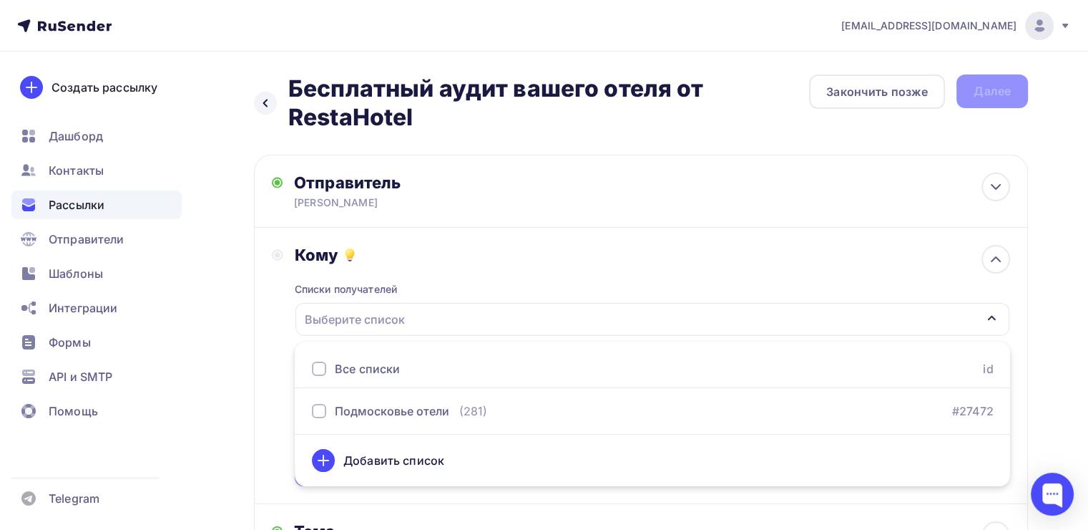
click at [431, 311] on div "Выберите список" at bounding box center [653, 319] width 714 height 33
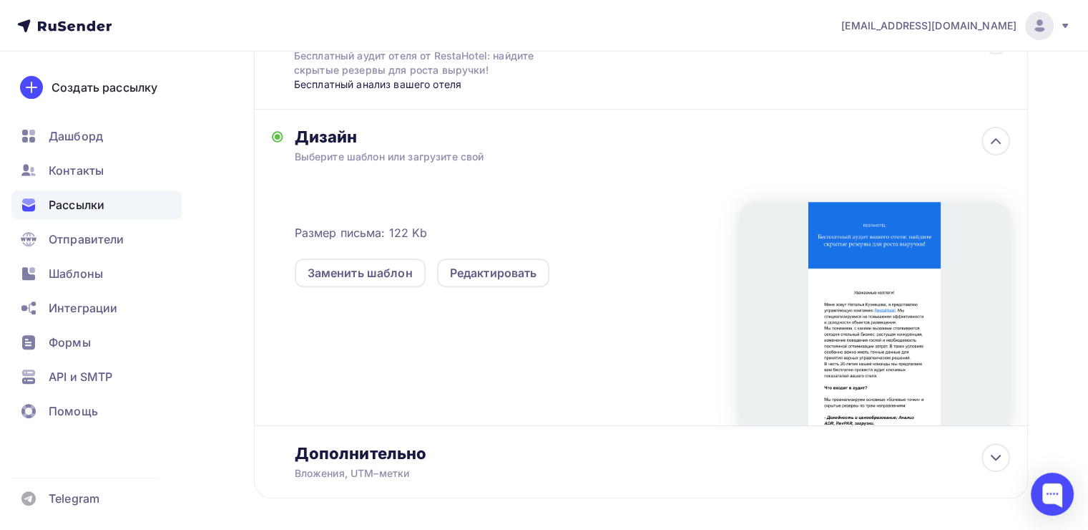
scroll to position [501, 0]
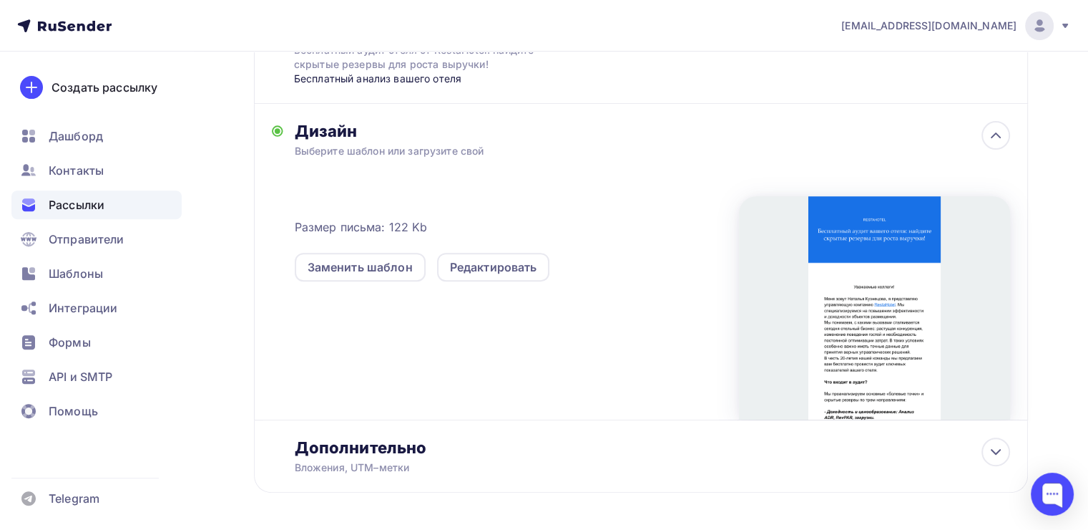
click at [847, 253] on div at bounding box center [874, 307] width 271 height 223
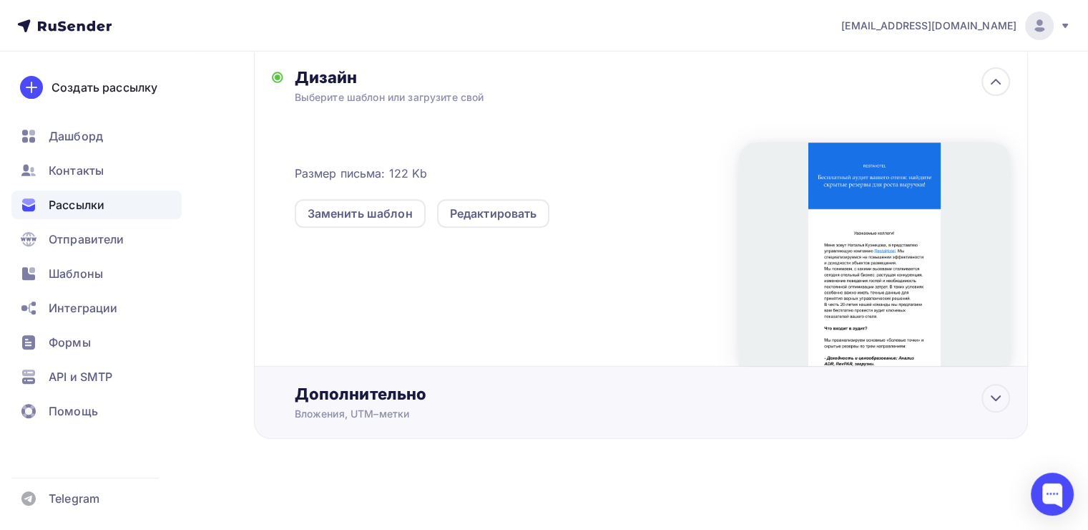
click at [364, 394] on div "Дополнительно" at bounding box center [653, 394] width 716 height 20
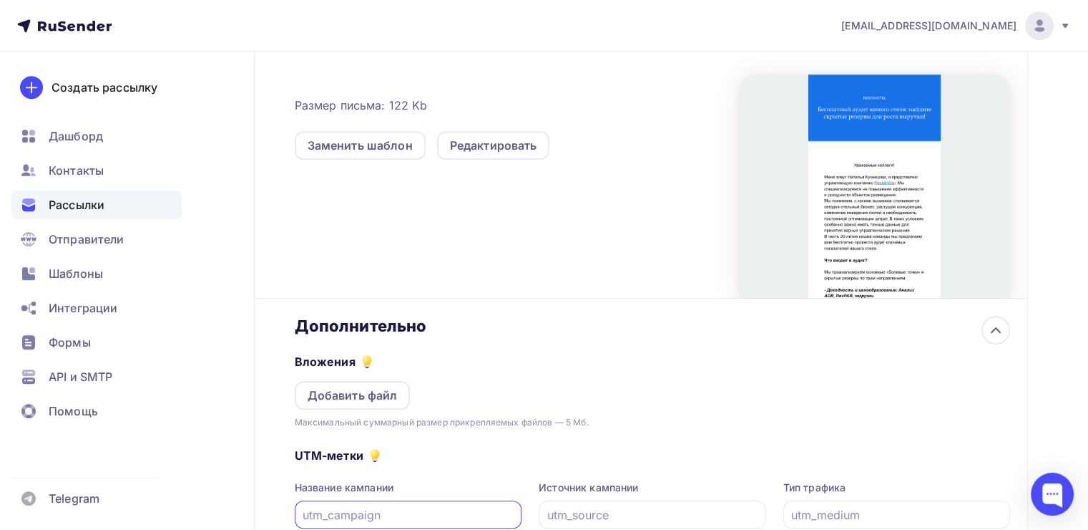
scroll to position [769, 0]
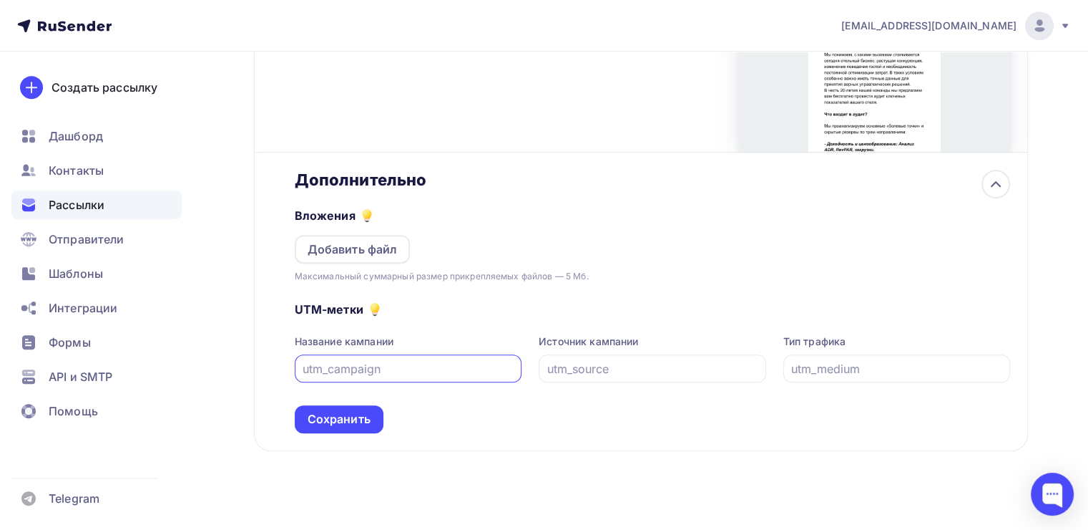
click at [355, 364] on input "text" at bounding box center [408, 368] width 211 height 17
type input "Управляющая компания RestaHotel"
click at [358, 411] on div "Сохранить" at bounding box center [339, 419] width 63 height 16
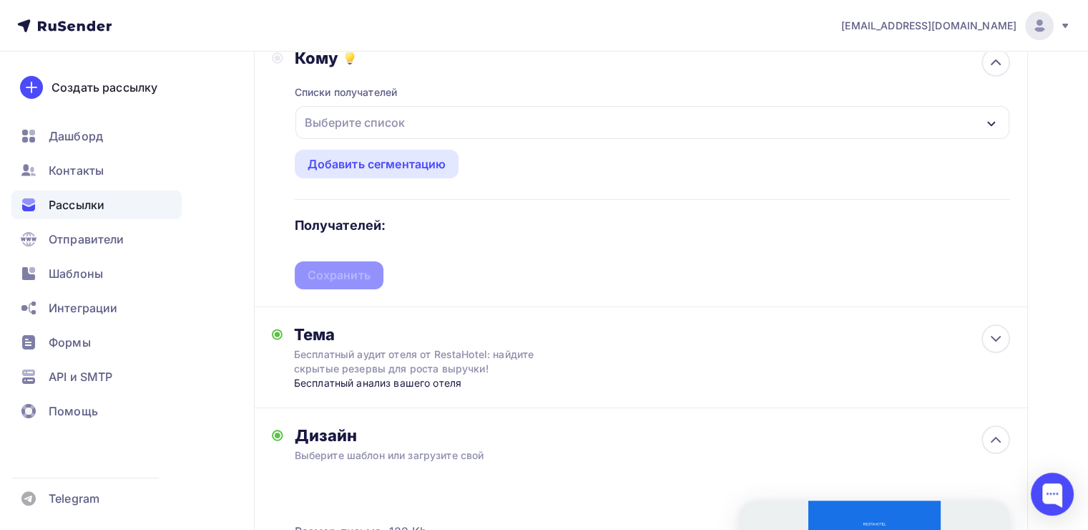
scroll to position [125, 0]
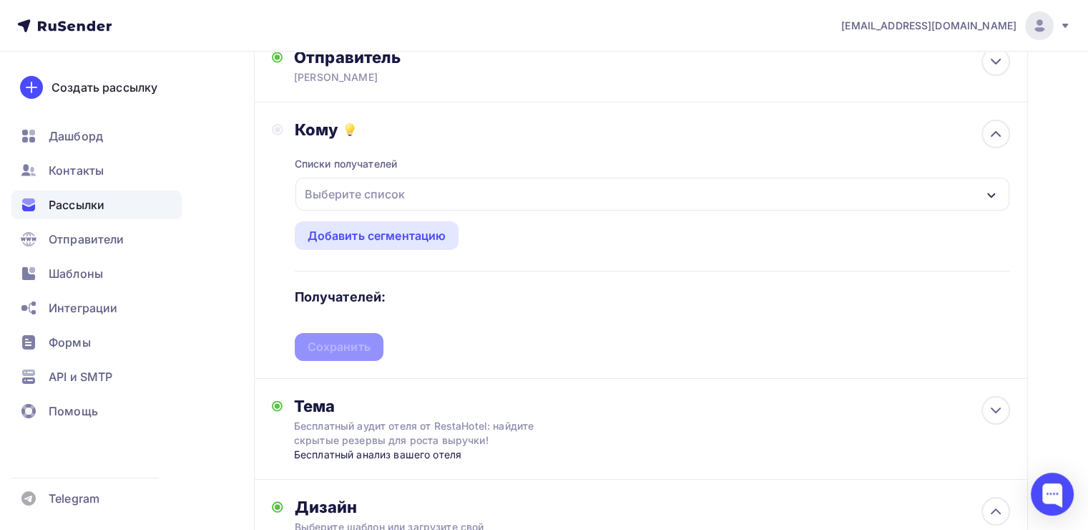
click at [413, 182] on div "Выберите список" at bounding box center [653, 193] width 714 height 33
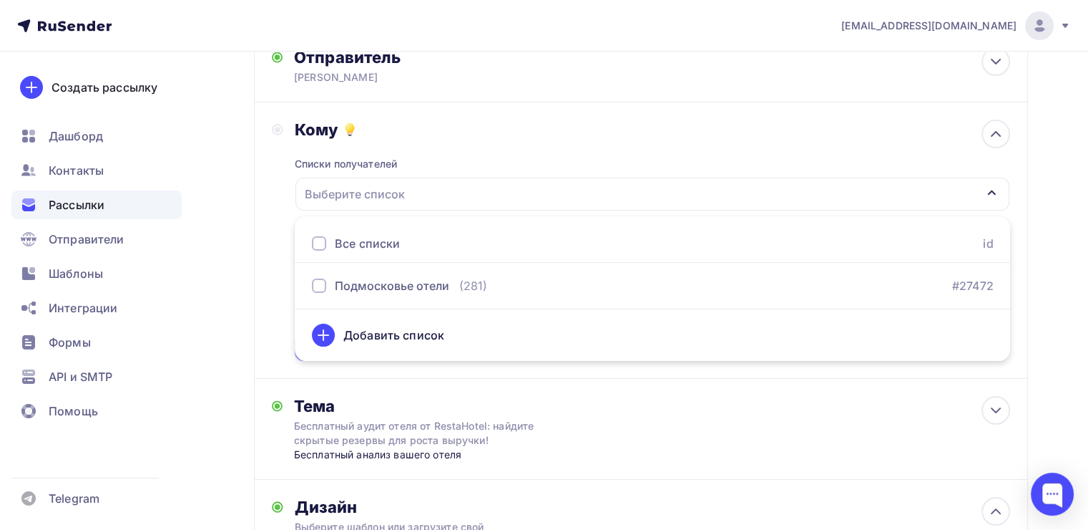
click at [413, 183] on div "Выберите список" at bounding box center [653, 193] width 714 height 33
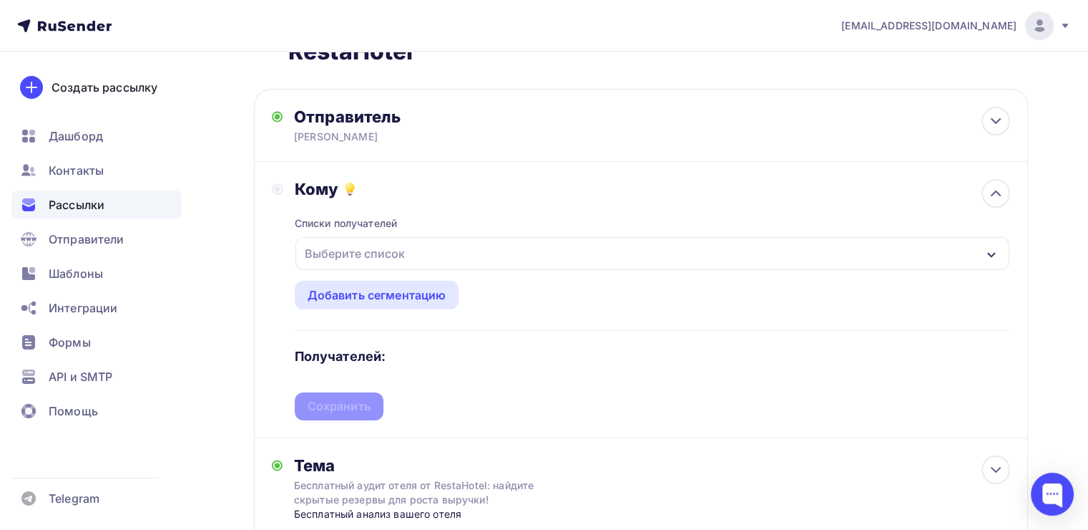
scroll to position [0, 0]
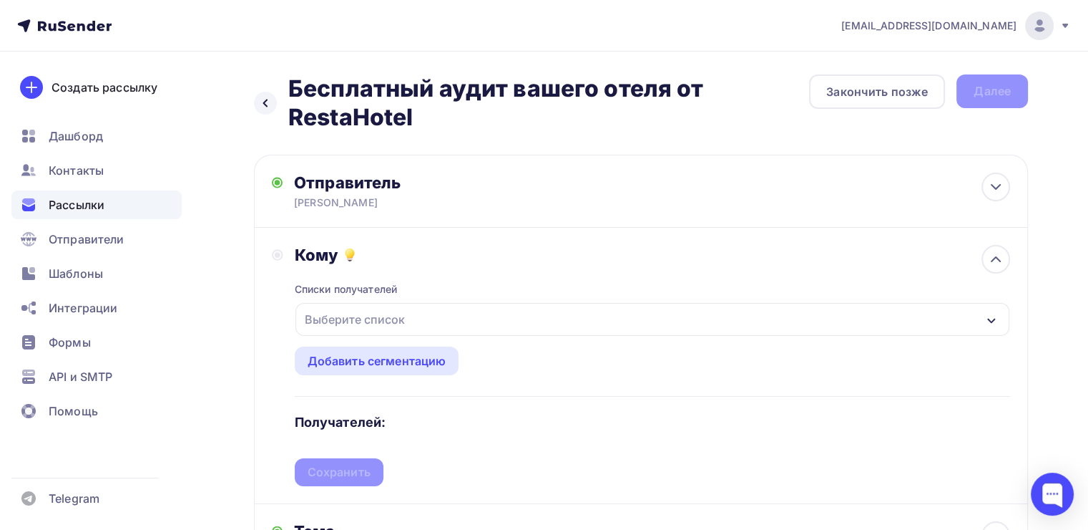
click at [388, 320] on div "Выберите список" at bounding box center [355, 319] width 112 height 26
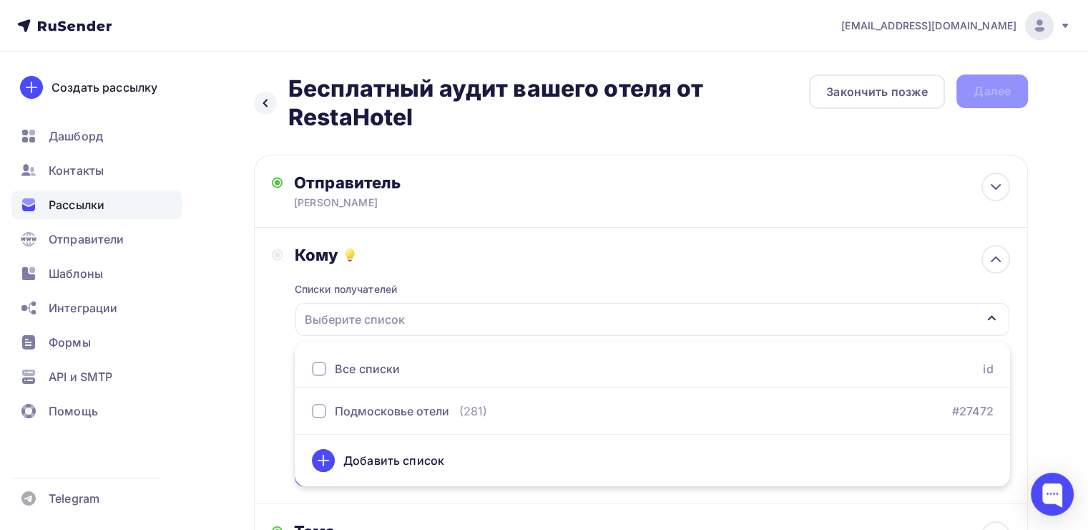
click at [388, 320] on div "Выберите список" at bounding box center [355, 319] width 112 height 26
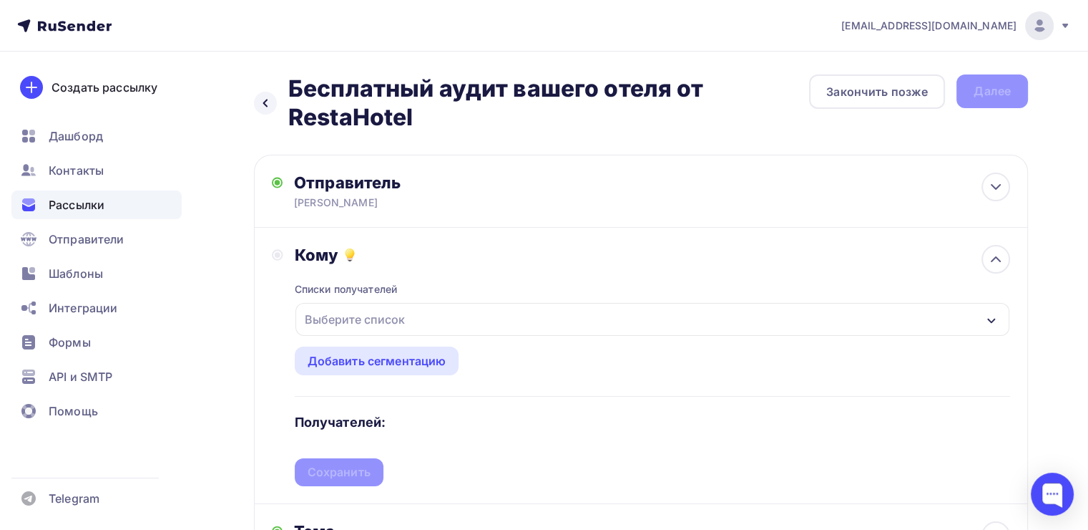
click at [449, 309] on div "Выберите список" at bounding box center [653, 319] width 714 height 33
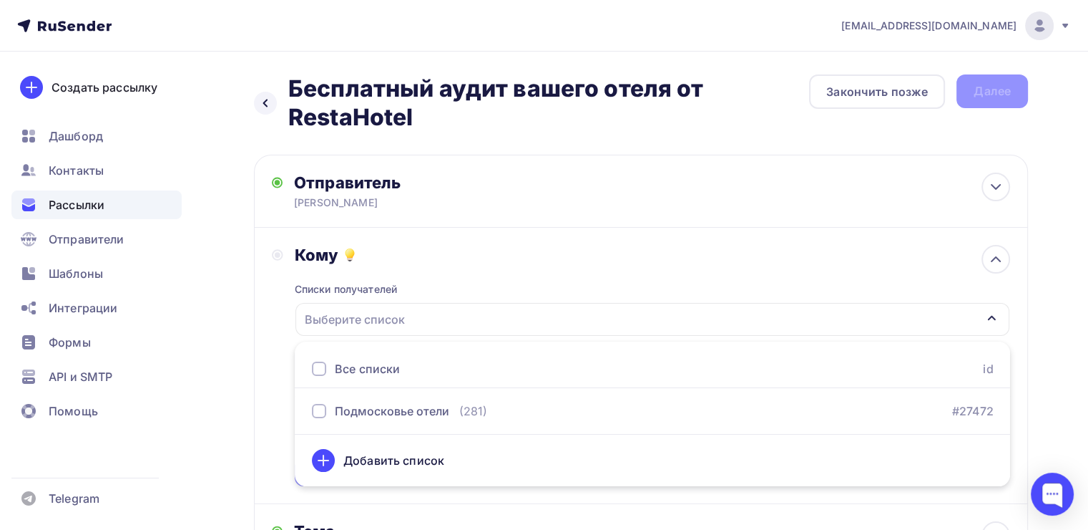
click at [866, 127] on div "Назад Бесплатный аудит вашего отеля от RestaHotel Бесплатный аудит вашего отеля…" at bounding box center [641, 102] width 774 height 57
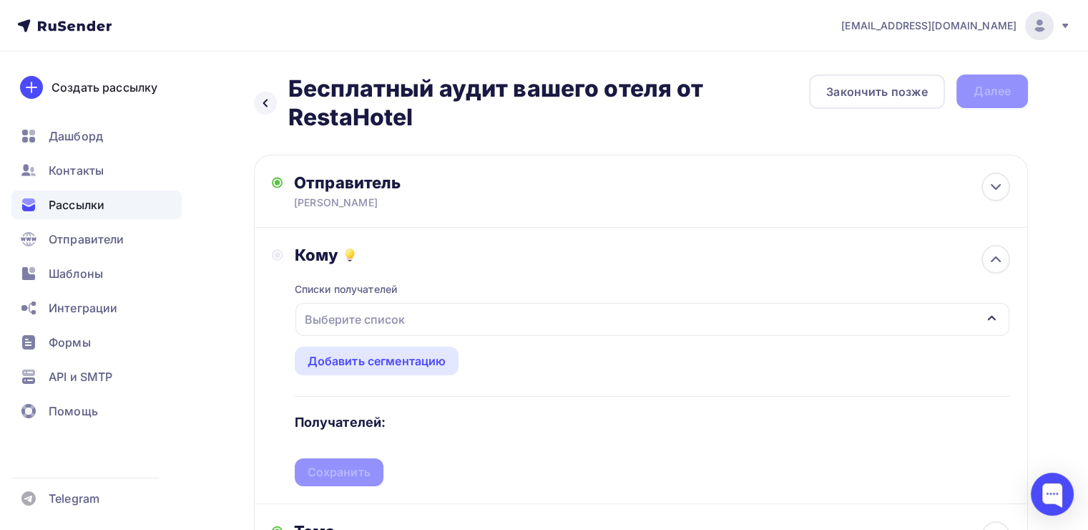
click at [296, 317] on div "Выберите список" at bounding box center [653, 319] width 714 height 33
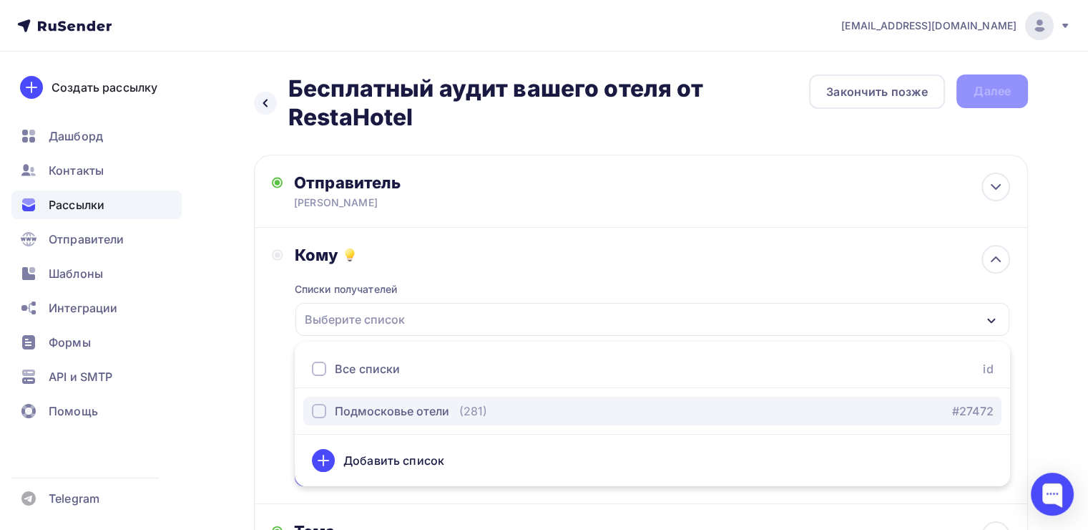
click at [350, 406] on div "Подмосковье отели" at bounding box center [392, 410] width 114 height 17
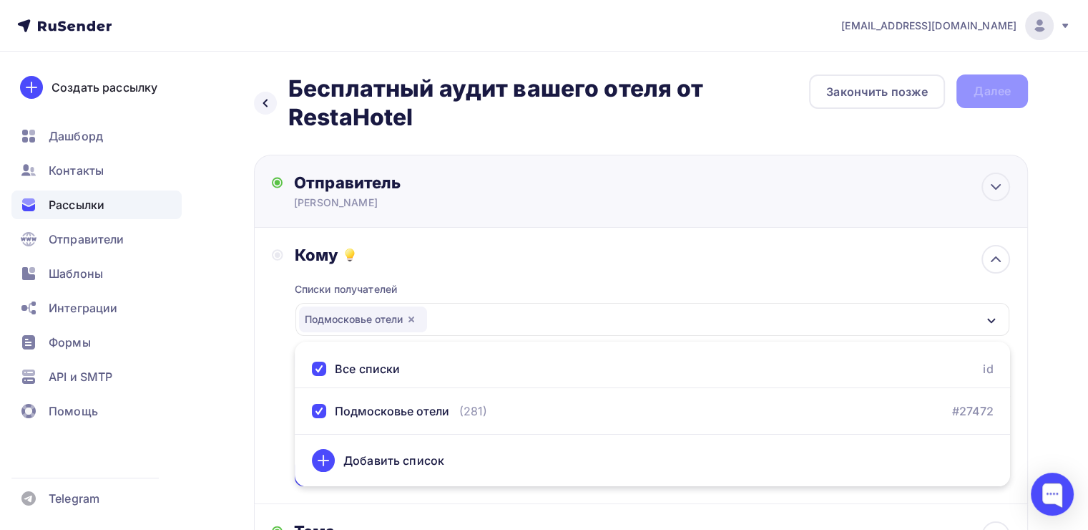
click at [850, 205] on div "Отправитель Наталья RestaHotel Email * manager2@horecarestart.ru manager2@horec…" at bounding box center [641, 191] width 774 height 73
type input "[PERSON_NAME]"
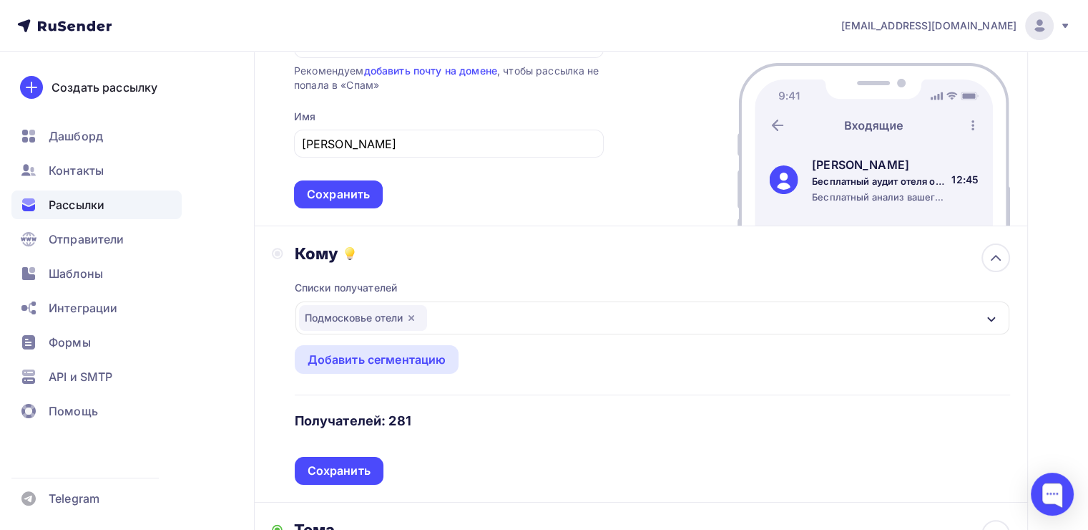
scroll to position [286, 0]
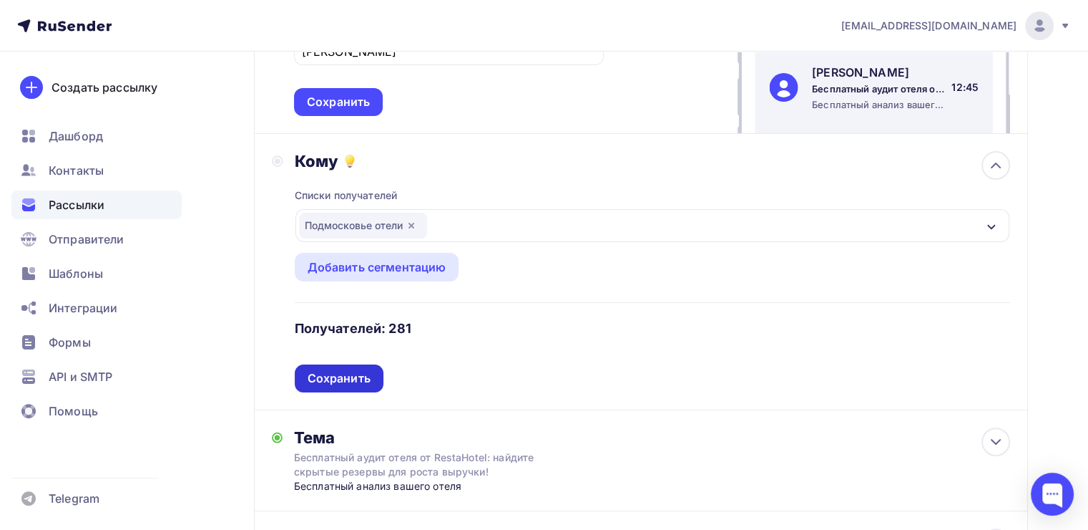
click at [356, 378] on div "Сохранить" at bounding box center [339, 378] width 63 height 16
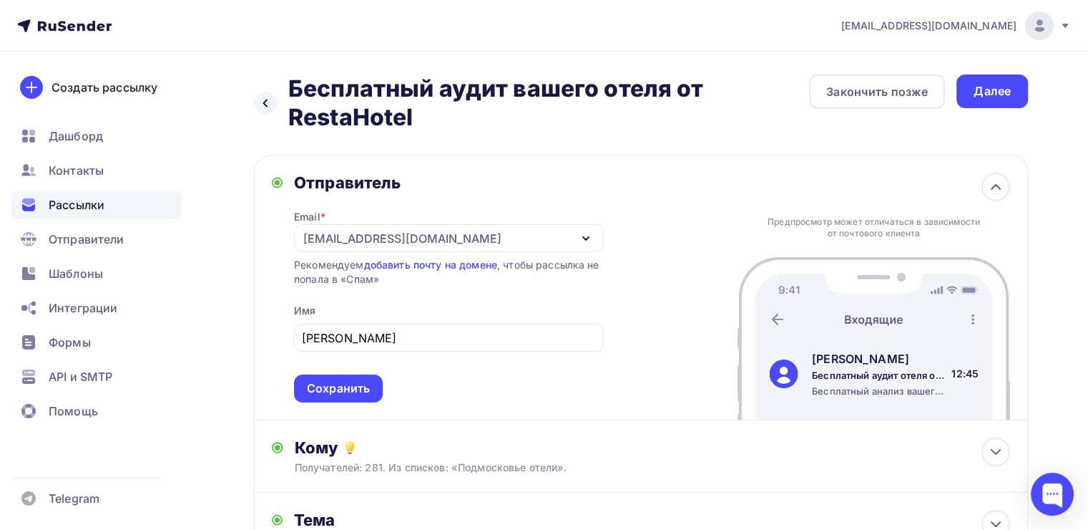
scroll to position [0, 0]
click at [990, 91] on div "Далее" at bounding box center [992, 91] width 37 height 16
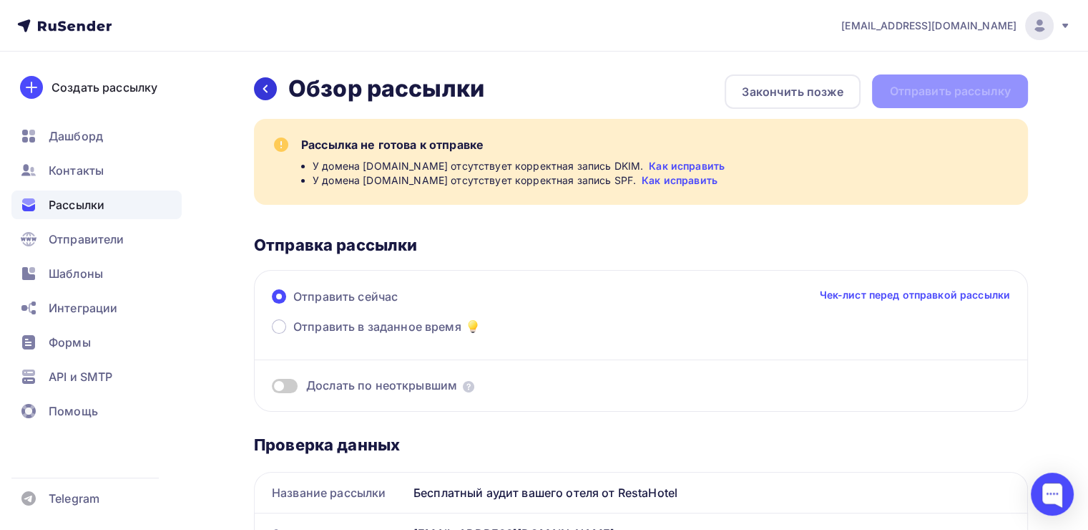
click at [266, 89] on icon at bounding box center [265, 88] width 11 height 11
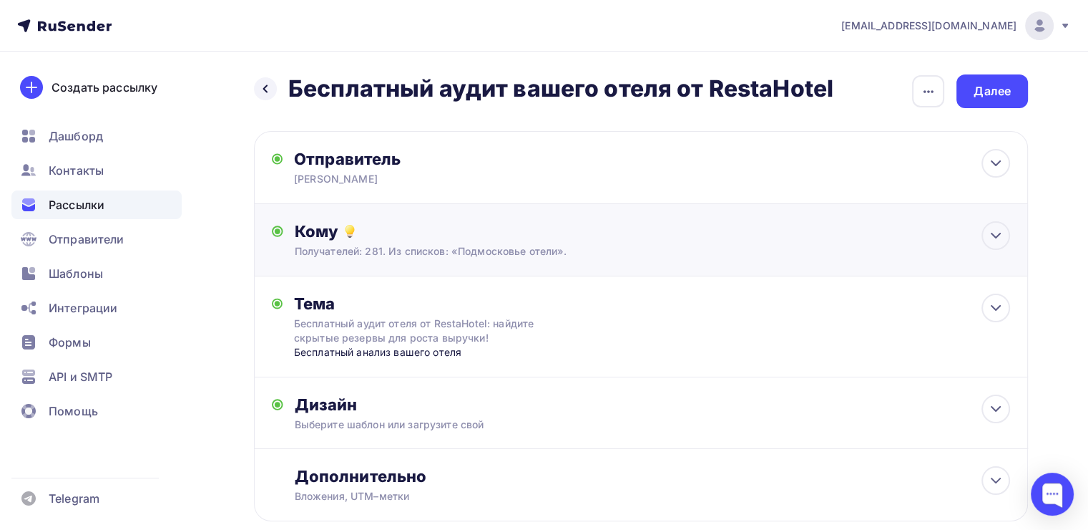
click at [793, 238] on div "Кому" at bounding box center [653, 231] width 716 height 20
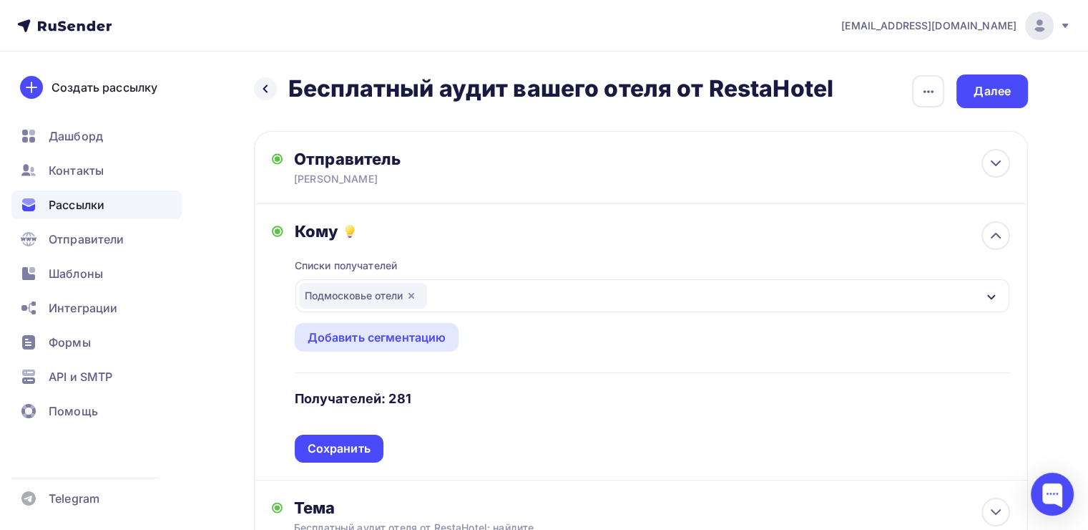
click at [411, 291] on icon "button" at bounding box center [411, 295] width 11 height 11
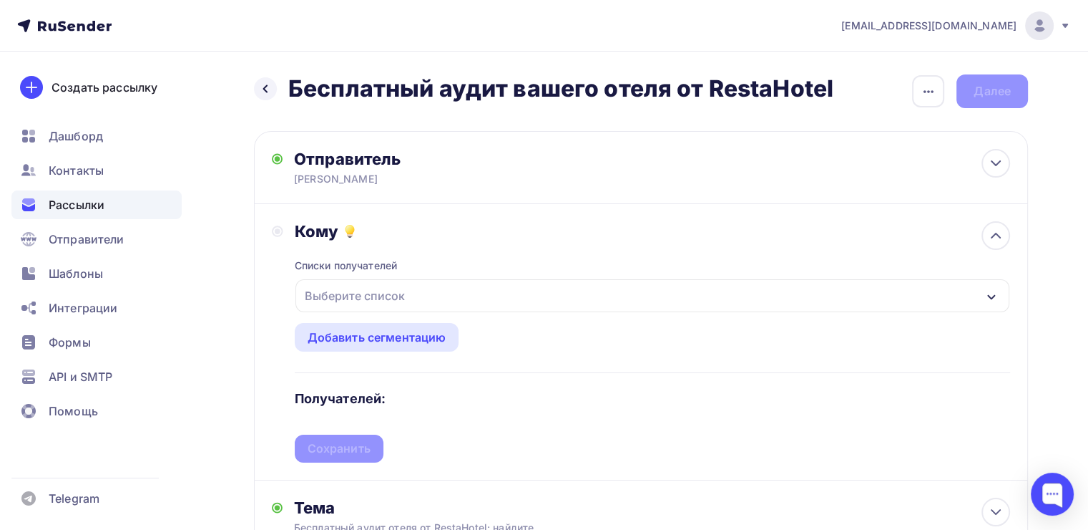
click at [398, 296] on div "Выберите список" at bounding box center [355, 296] width 112 height 26
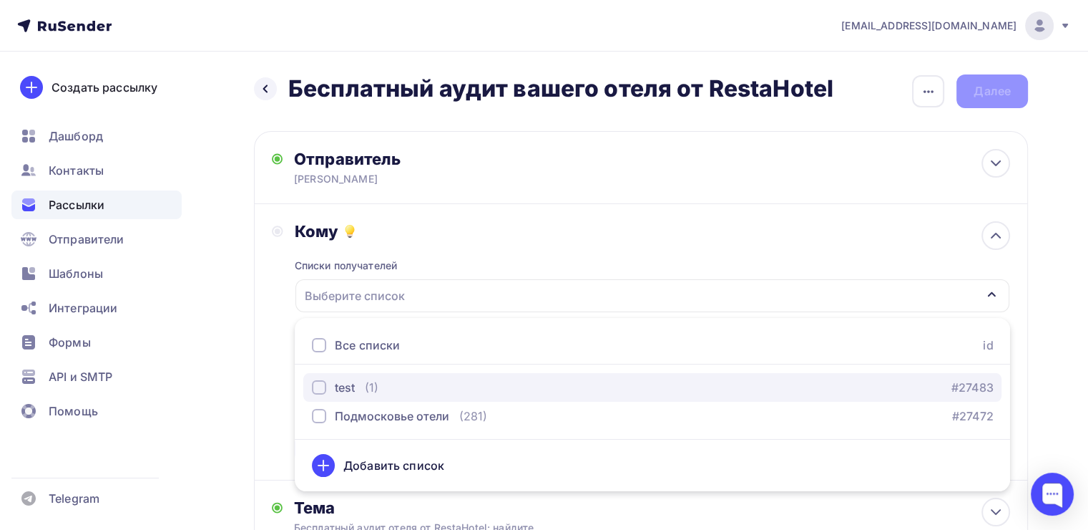
click at [351, 389] on div "test" at bounding box center [345, 387] width 20 height 17
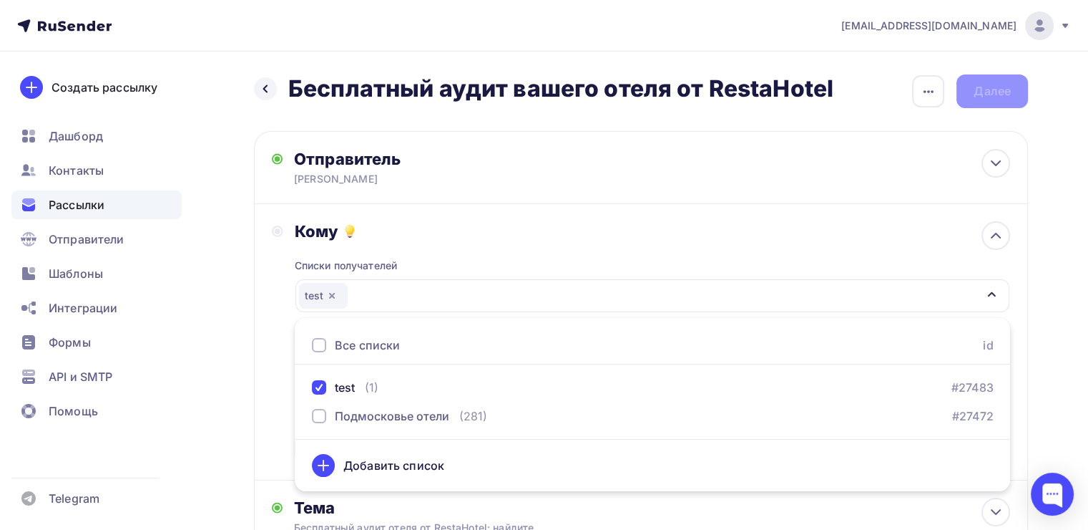
click at [550, 226] on div "Кому" at bounding box center [653, 231] width 716 height 20
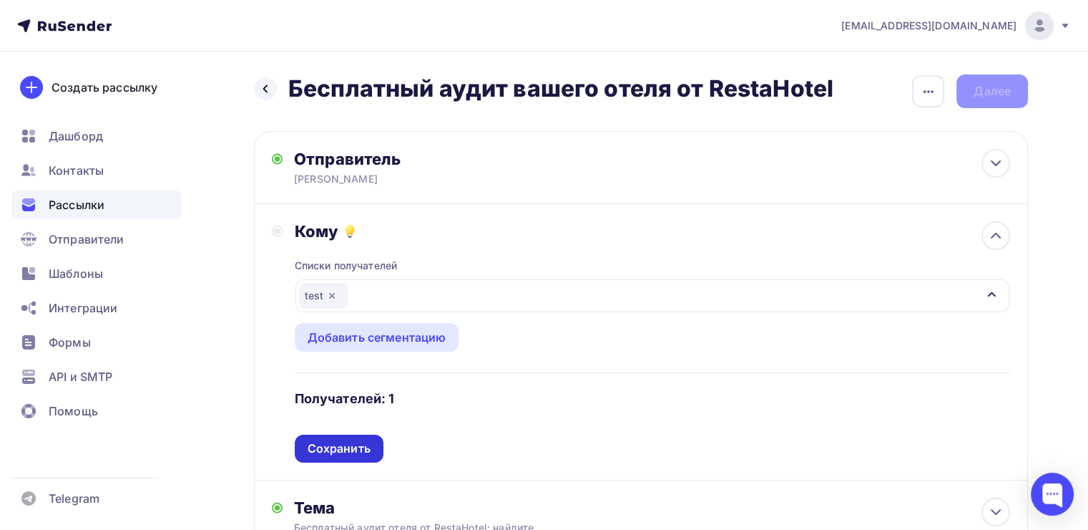
click at [311, 442] on div "Сохранить" at bounding box center [339, 448] width 63 height 16
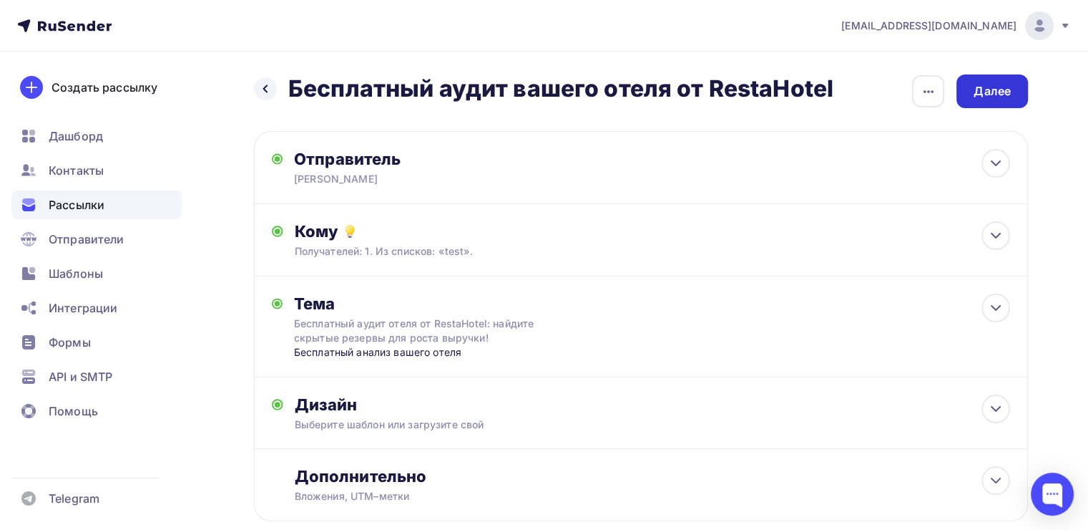
click at [980, 95] on div "Далее" at bounding box center [992, 91] width 37 height 16
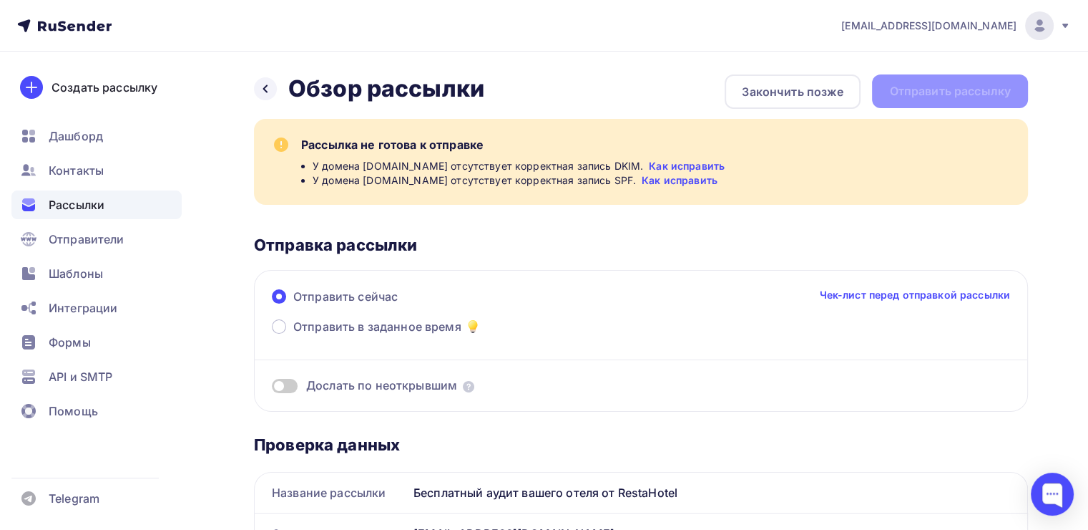
click at [684, 165] on link "Как исправить" at bounding box center [687, 166] width 76 height 14
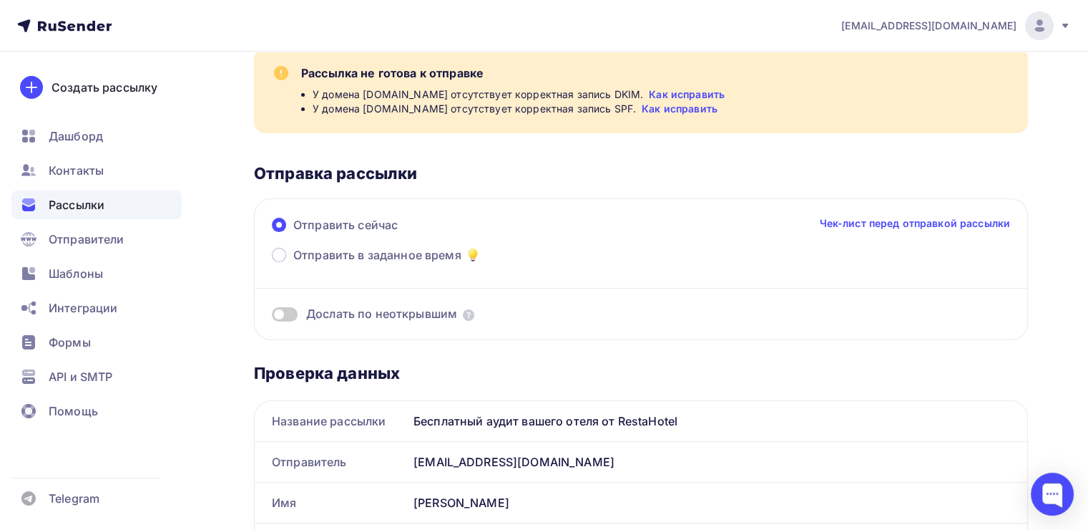
scroll to position [215, 0]
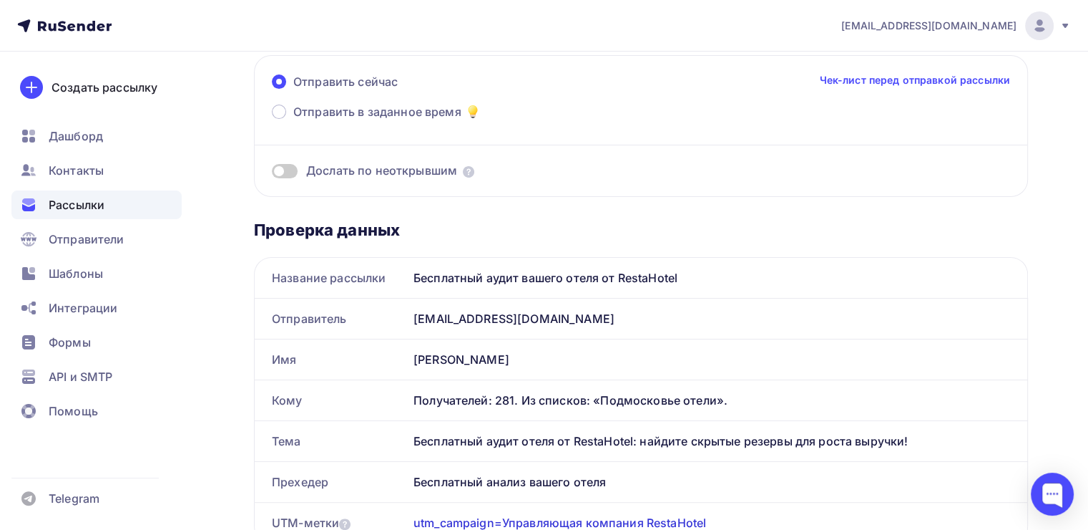
click at [898, 74] on link "Чек-лист перед отправкой рассылки" at bounding box center [914, 80] width 191 height 14
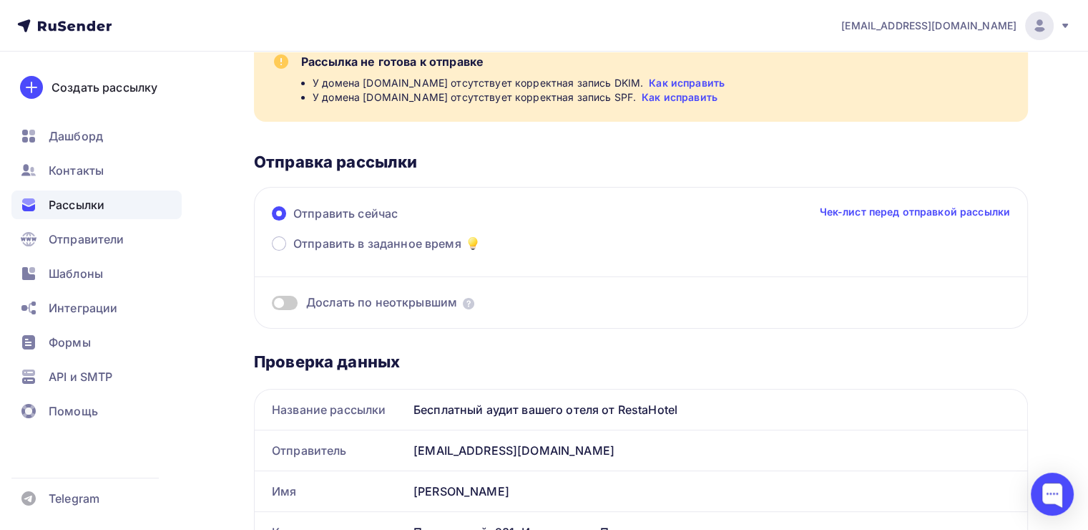
scroll to position [0, 0]
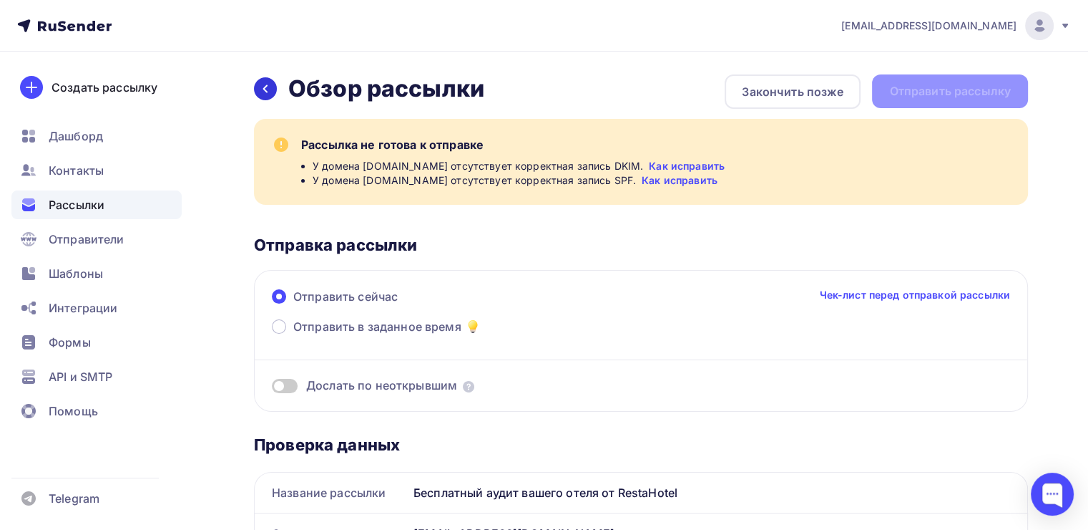
click at [255, 84] on div at bounding box center [265, 88] width 23 height 23
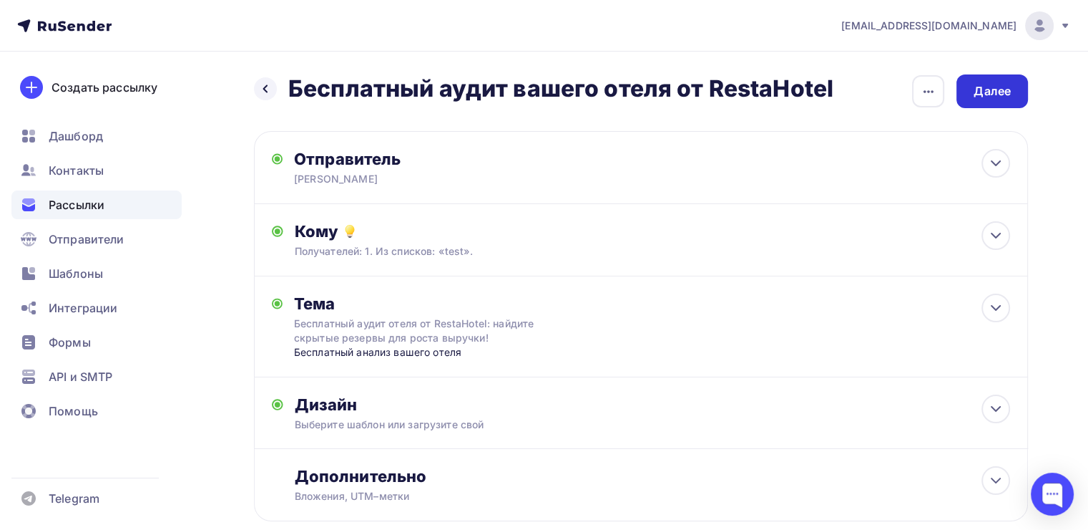
click at [1005, 92] on div "Далее" at bounding box center [992, 91] width 37 height 16
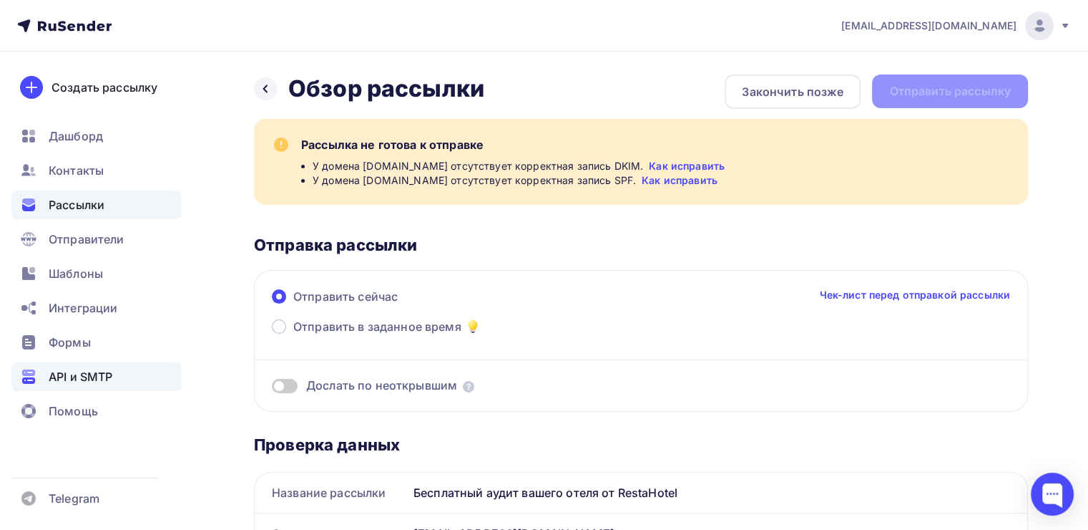
click at [93, 372] on span "API и SMTP" at bounding box center [81, 376] width 64 height 17
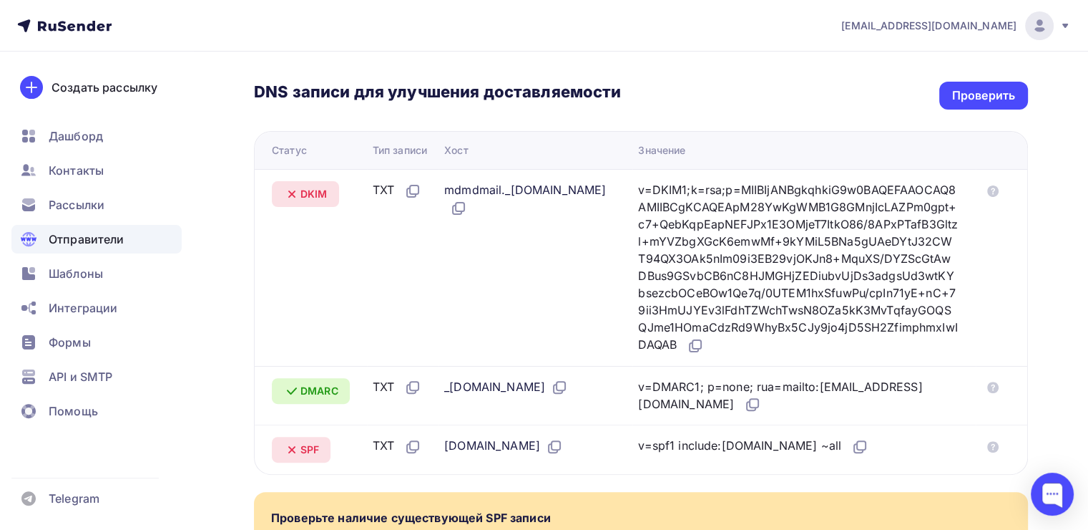
scroll to position [286, 0]
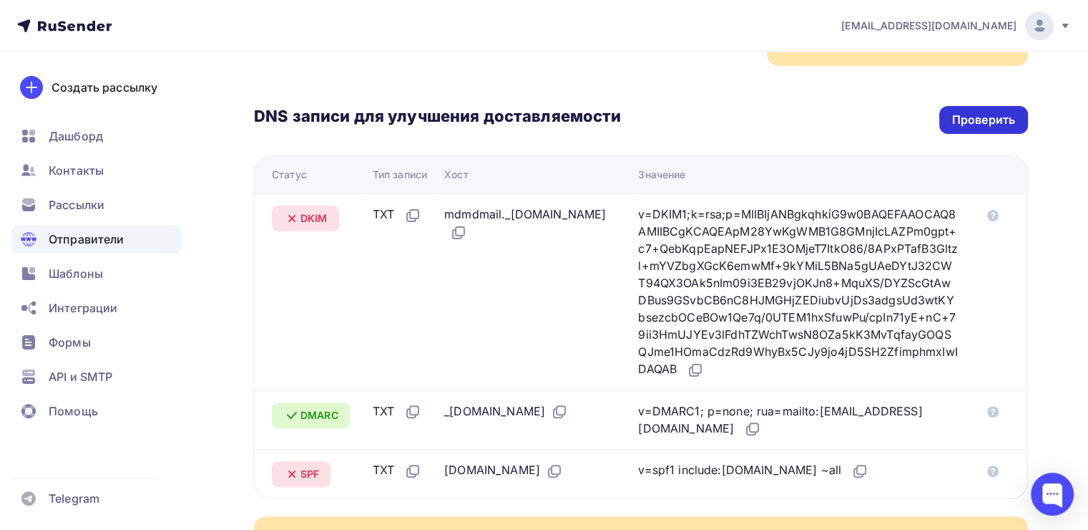
click at [988, 127] on div "Проверить" at bounding box center [983, 120] width 63 height 16
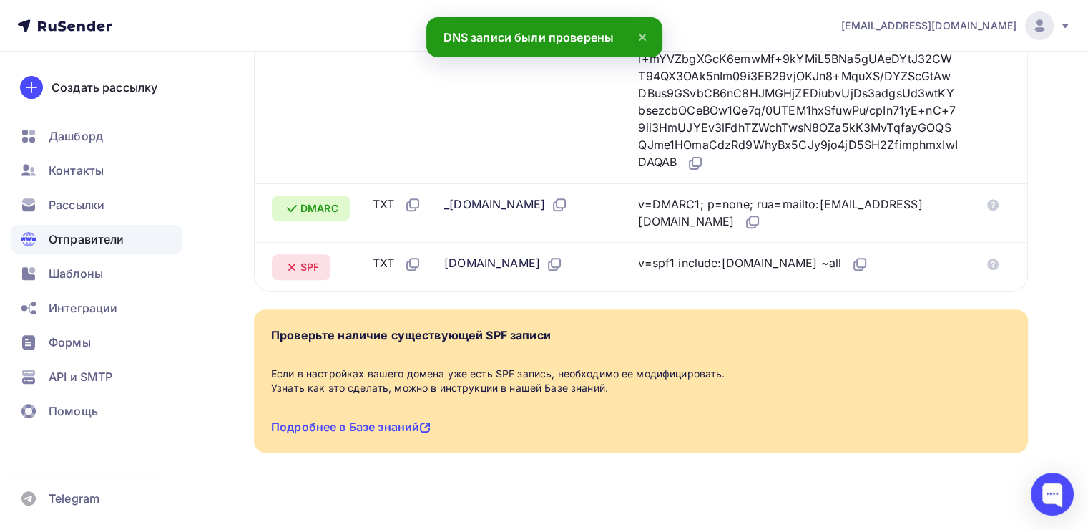
scroll to position [501, 0]
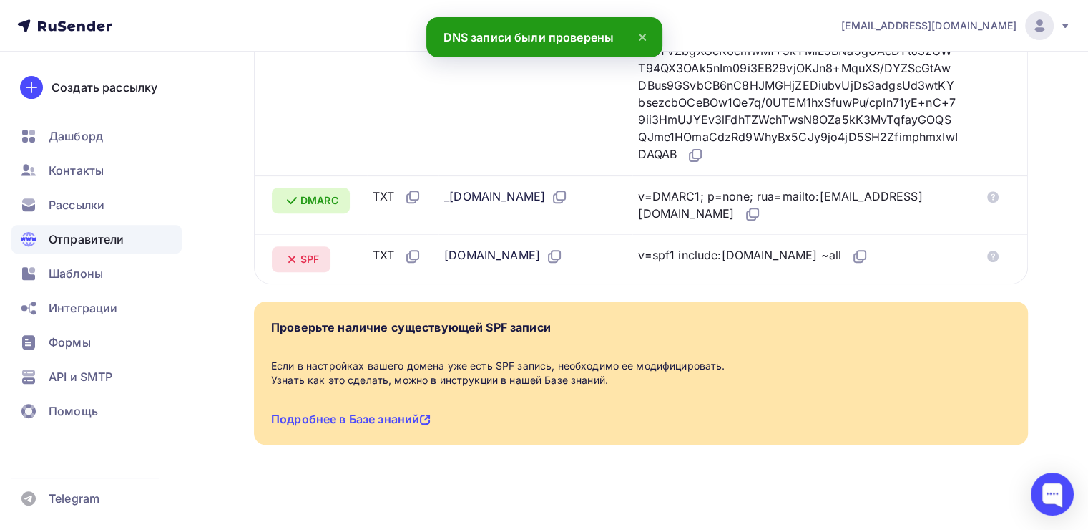
click at [312, 266] on span "SPF" at bounding box center [310, 259] width 19 height 14
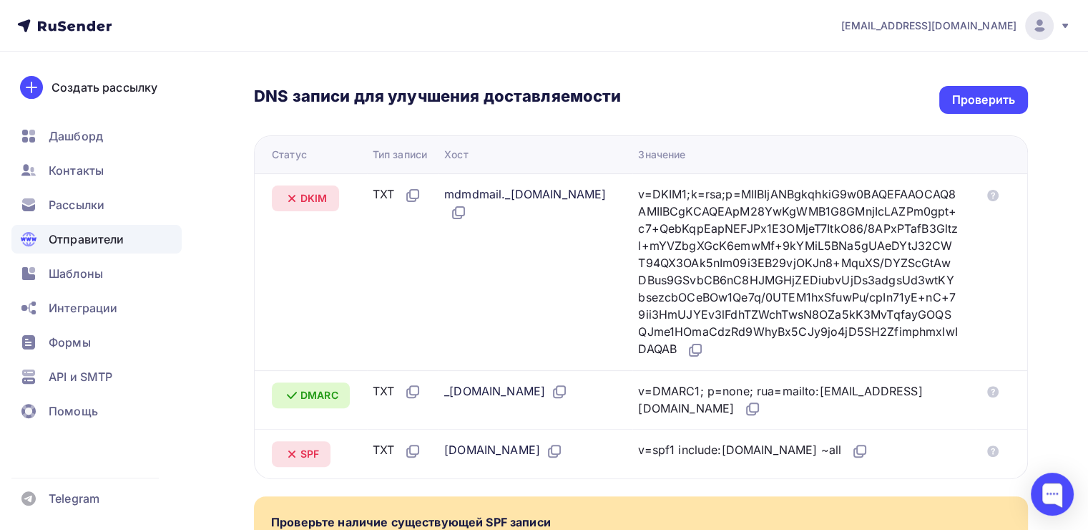
scroll to position [215, 0]
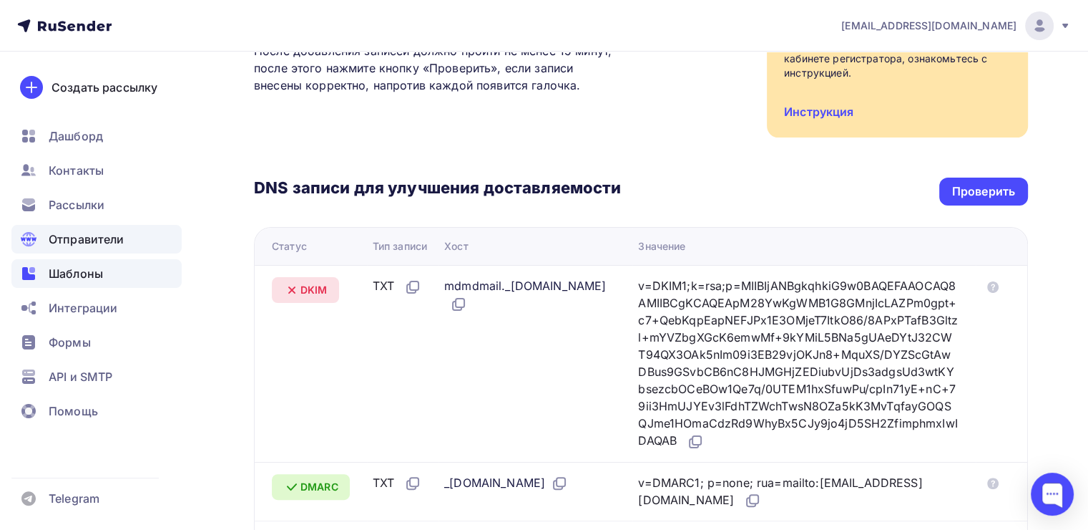
click at [70, 272] on span "Шаблоны" at bounding box center [76, 273] width 54 height 17
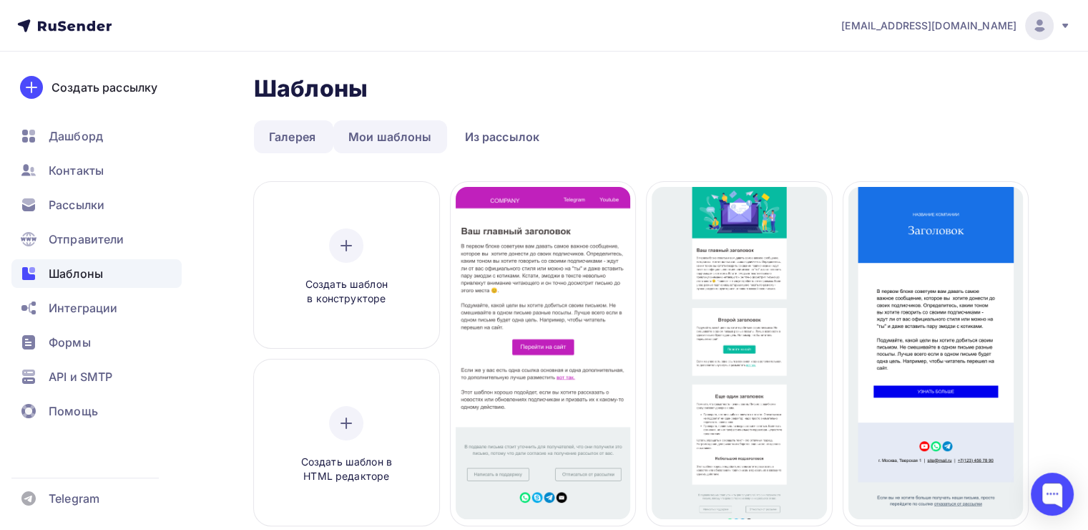
click at [401, 140] on link "Мои шаблоны" at bounding box center [390, 136] width 114 height 33
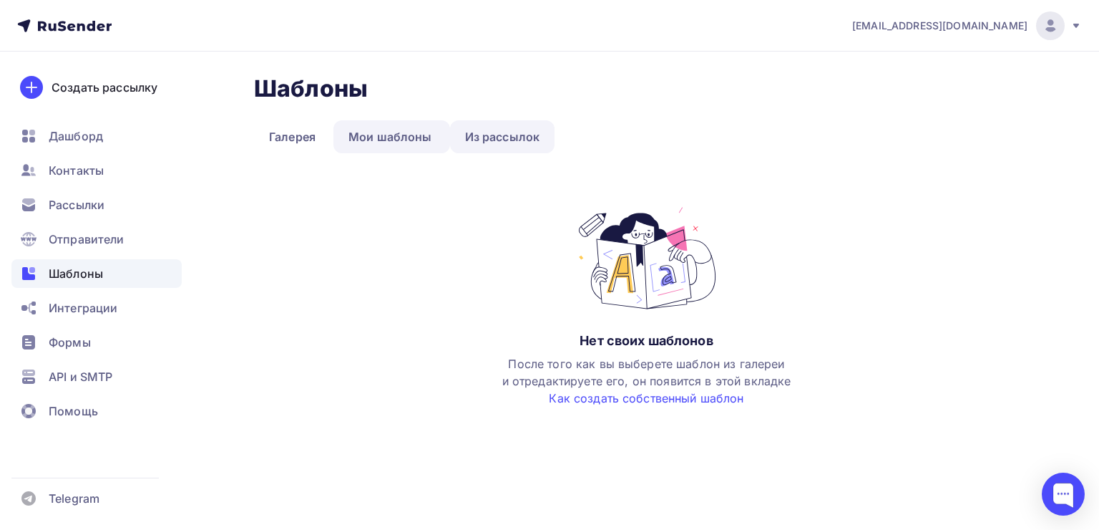
click at [481, 142] on link "Из рассылок" at bounding box center [502, 136] width 105 height 33
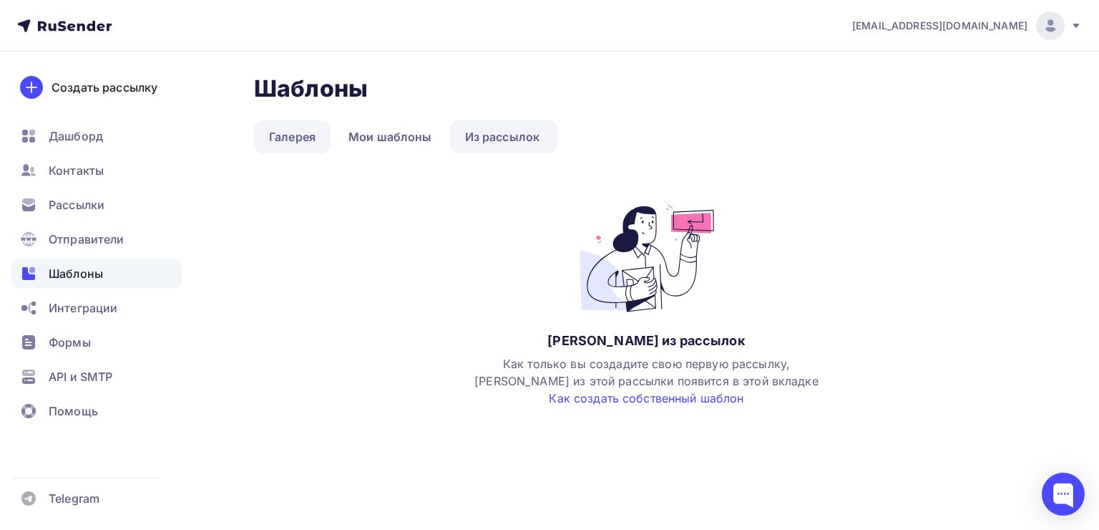
click at [306, 137] on link "Галерея" at bounding box center [292, 136] width 77 height 33
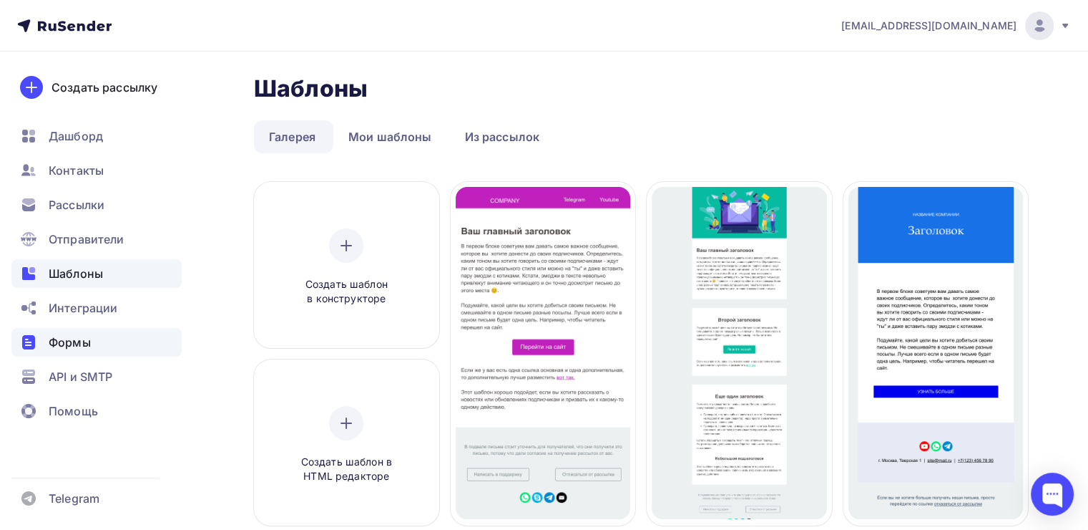
click at [47, 336] on div "Формы" at bounding box center [96, 342] width 170 height 29
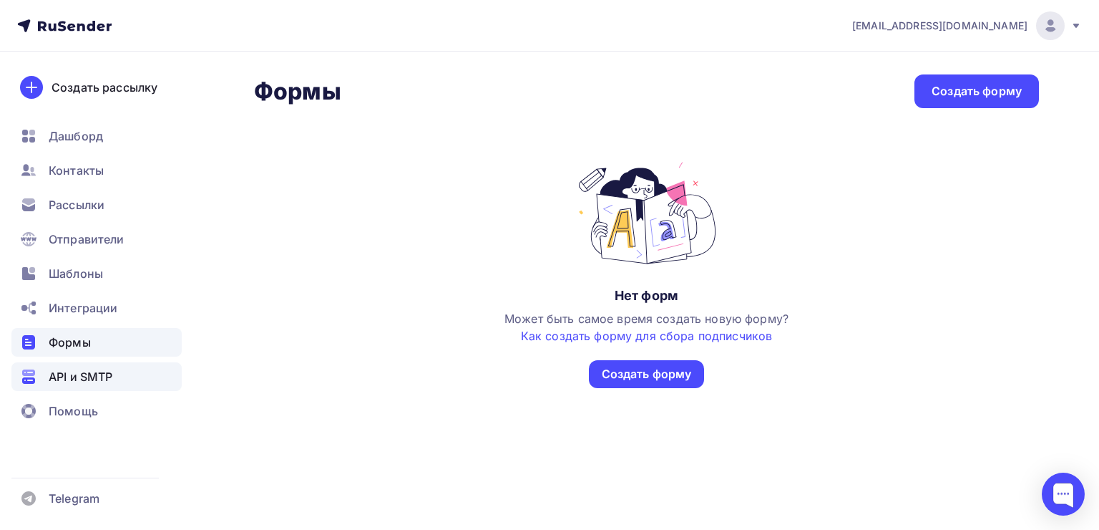
click at [54, 371] on span "API и SMTP" at bounding box center [81, 376] width 64 height 17
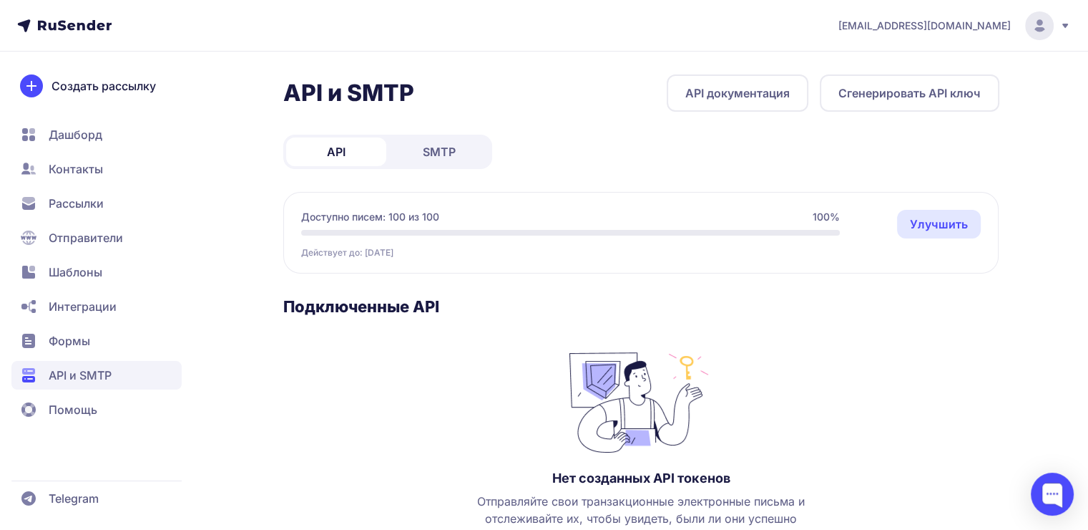
click at [456, 142] on link "SMTP" at bounding box center [439, 151] width 100 height 29
click at [69, 129] on span "Дашборд" at bounding box center [76, 134] width 54 height 17
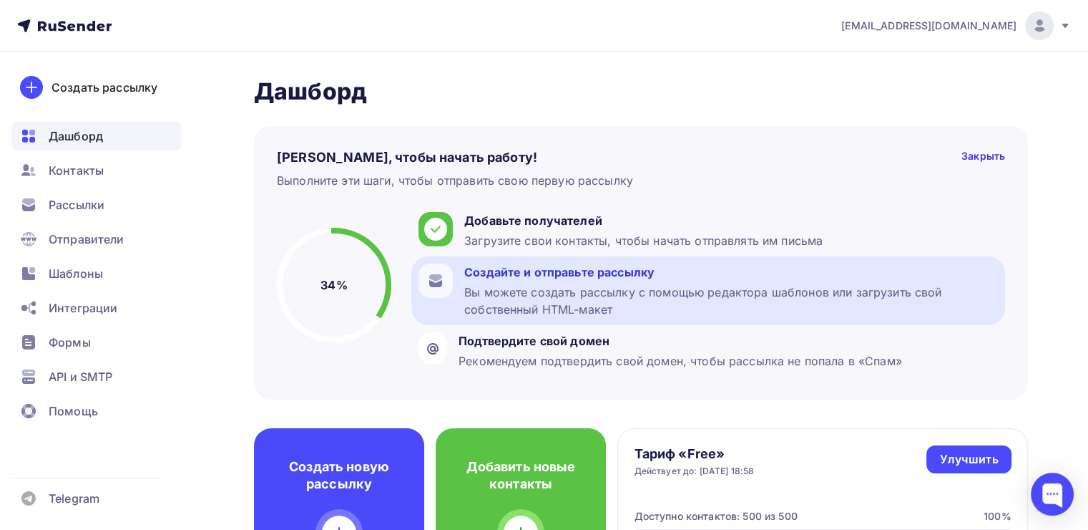
click at [550, 296] on div "Вы можете создать рассылку с помощью редактора шаблонов или загрузить свой собс…" at bounding box center [731, 300] width 534 height 34
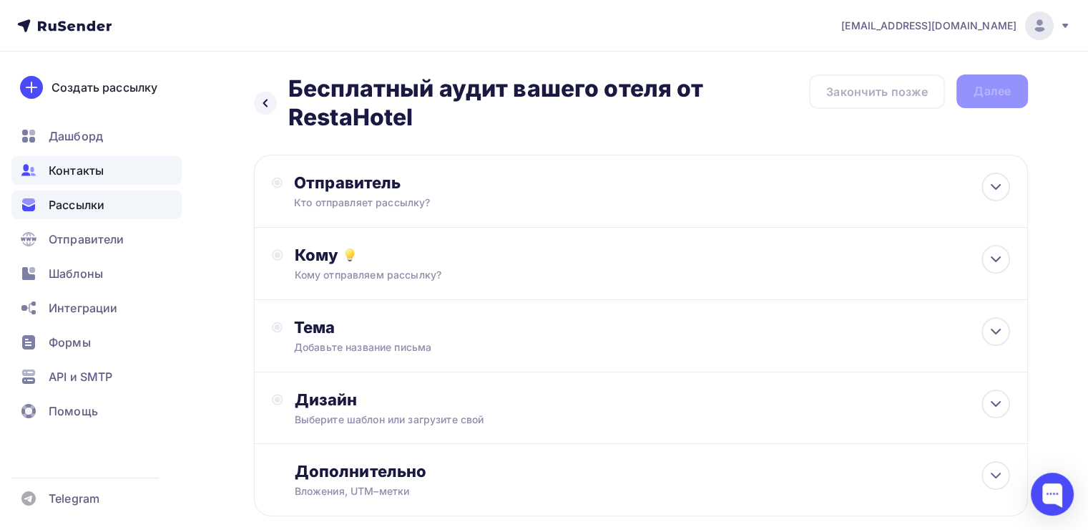
click at [109, 172] on div "Контакты" at bounding box center [96, 170] width 170 height 29
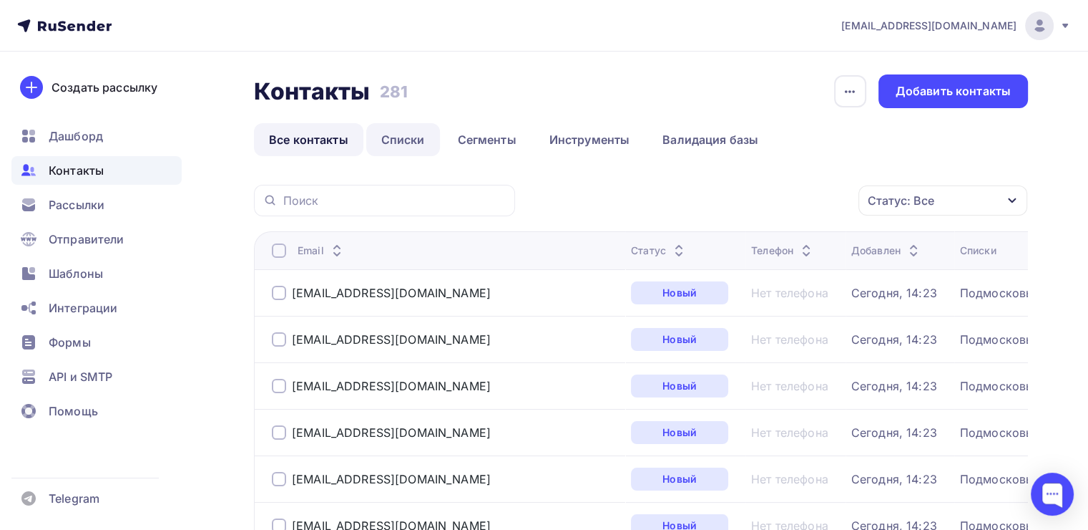
click at [406, 132] on link "Списки" at bounding box center [403, 139] width 74 height 33
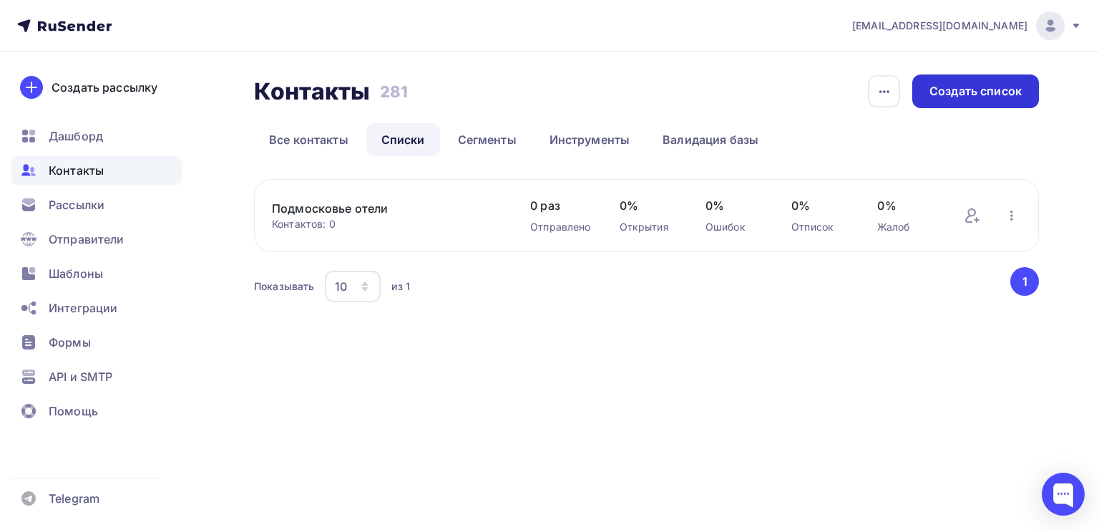
click at [981, 86] on div "Создать список" at bounding box center [976, 91] width 92 height 16
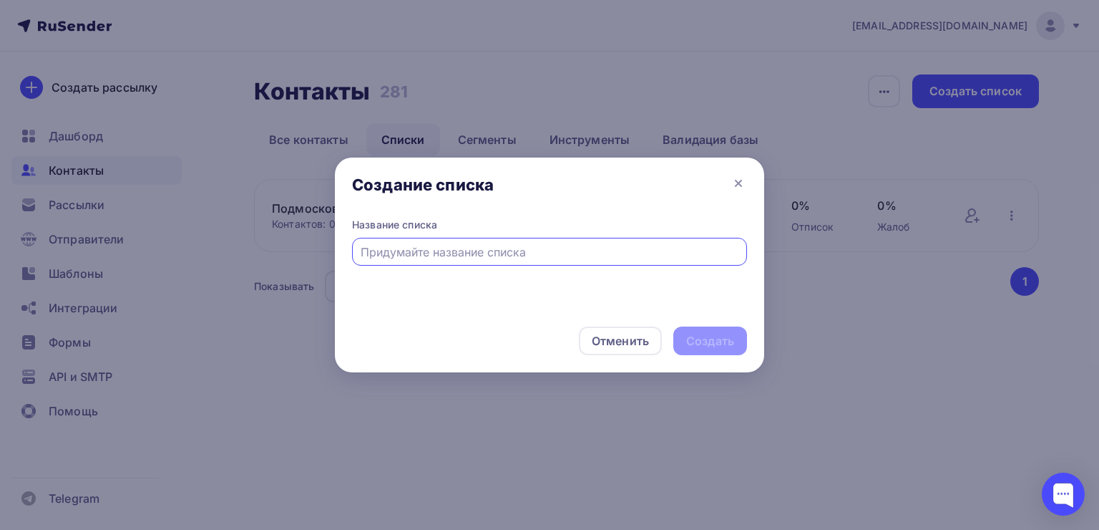
type input "z"
type input "test"
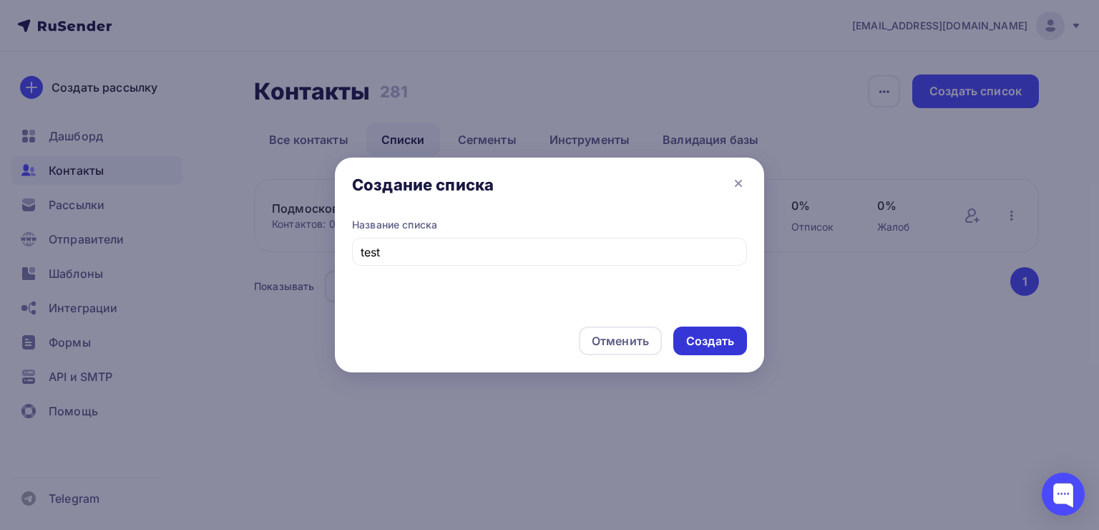
click at [733, 335] on div "Создать" at bounding box center [710, 340] width 74 height 29
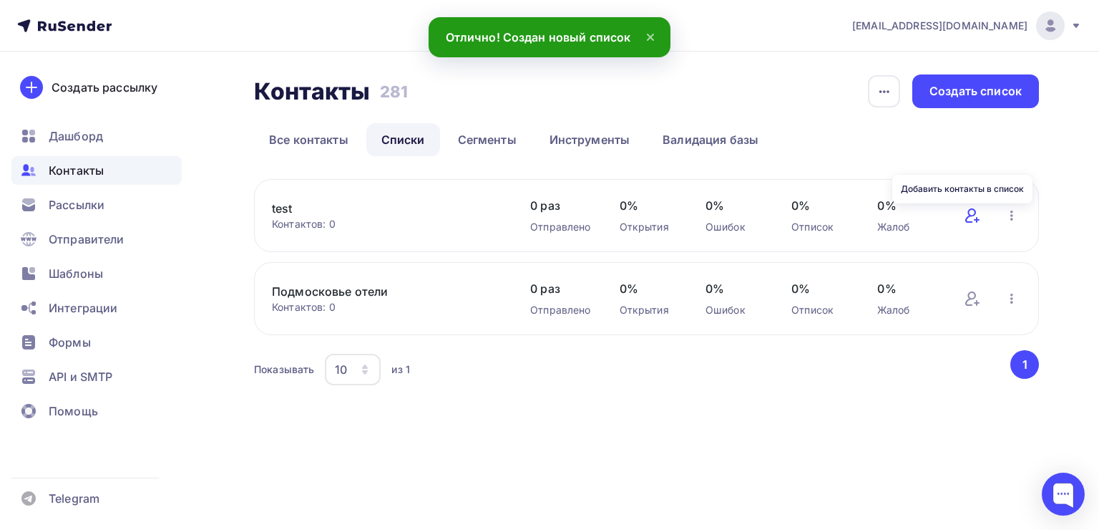
click at [976, 216] on icon at bounding box center [972, 215] width 17 height 17
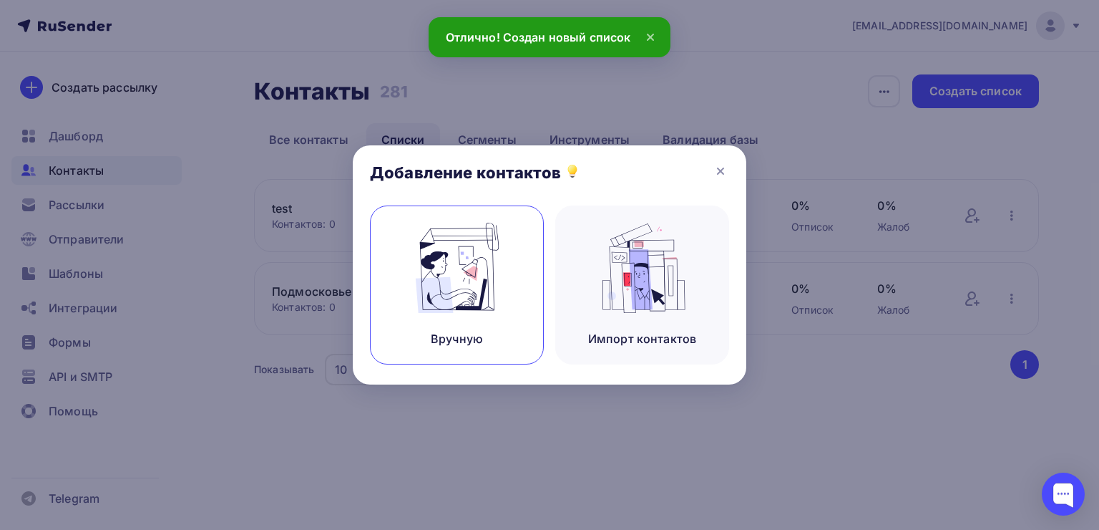
click at [475, 272] on img at bounding box center [457, 268] width 96 height 90
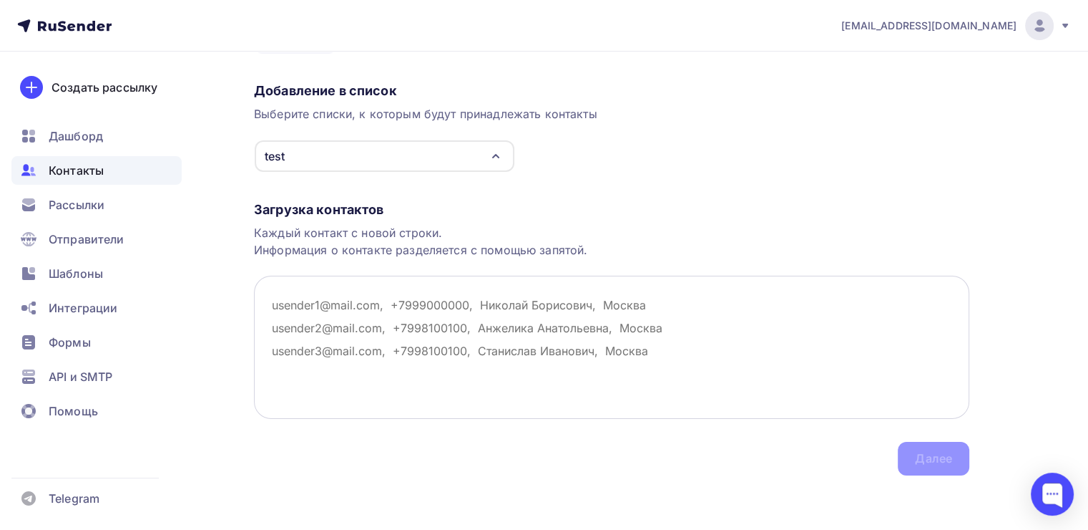
scroll to position [99, 0]
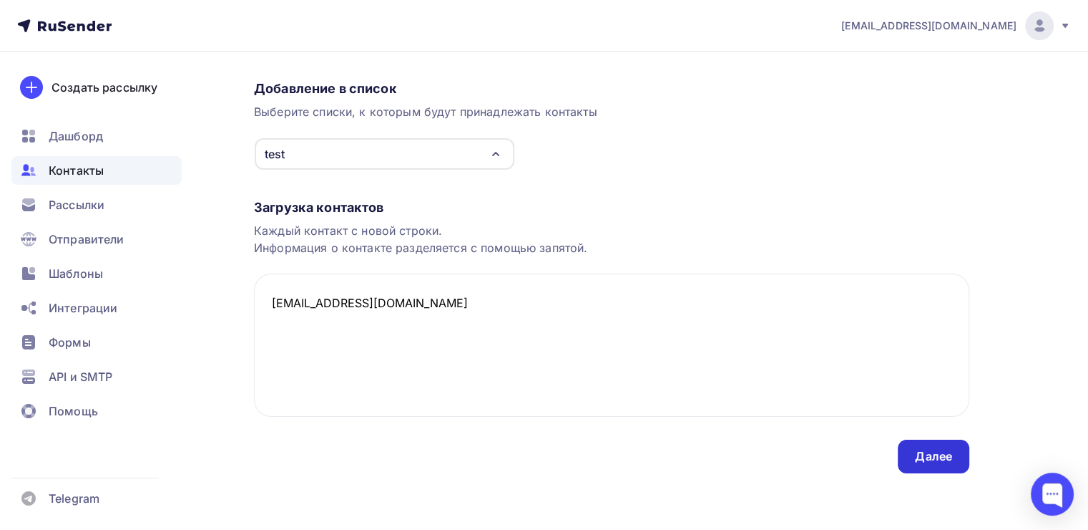
type textarea "[EMAIL_ADDRESS][DOMAIN_NAME]"
click at [913, 459] on div "Далее" at bounding box center [934, 456] width 72 height 34
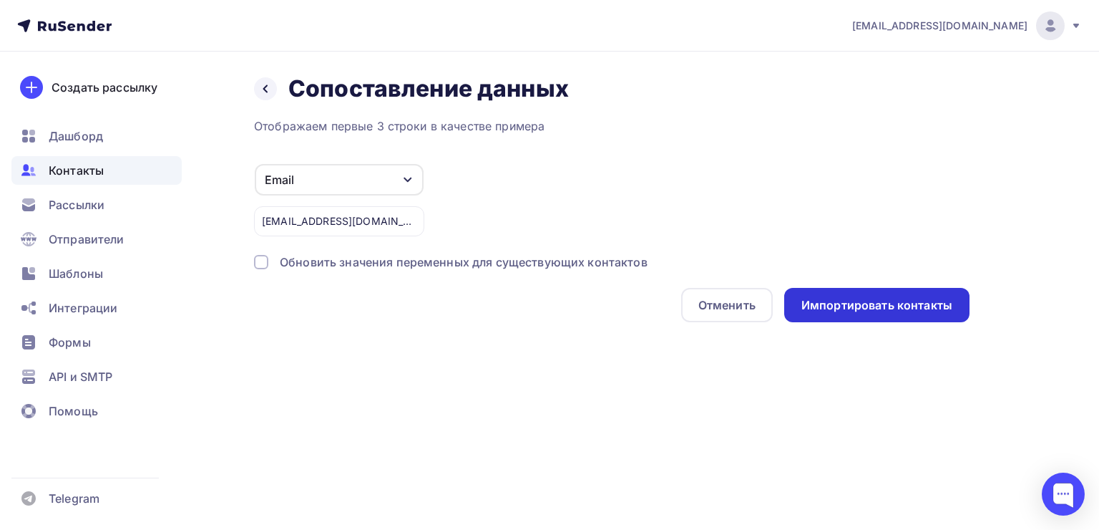
click at [905, 307] on div "Импортировать контакты" at bounding box center [876, 305] width 151 height 16
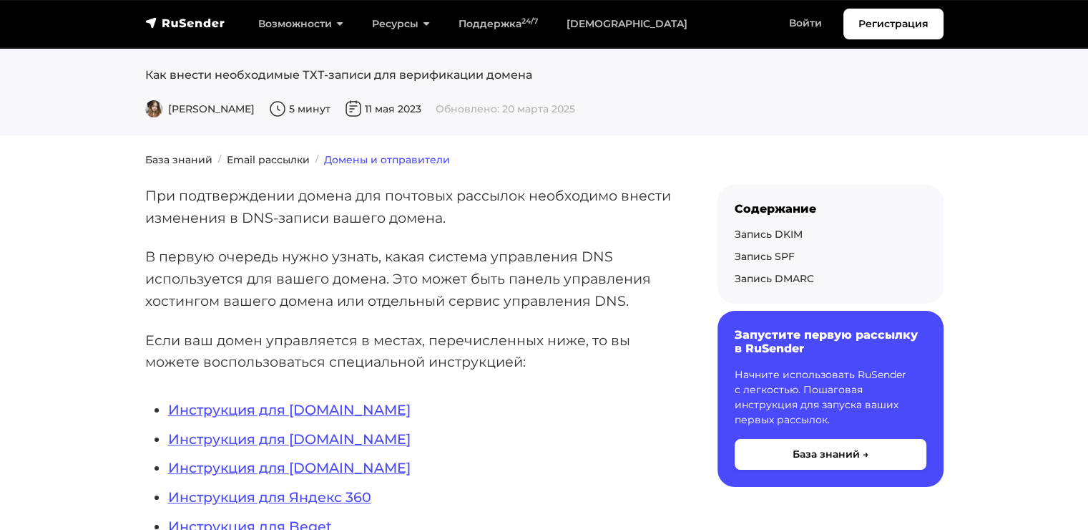
scroll to position [143, 0]
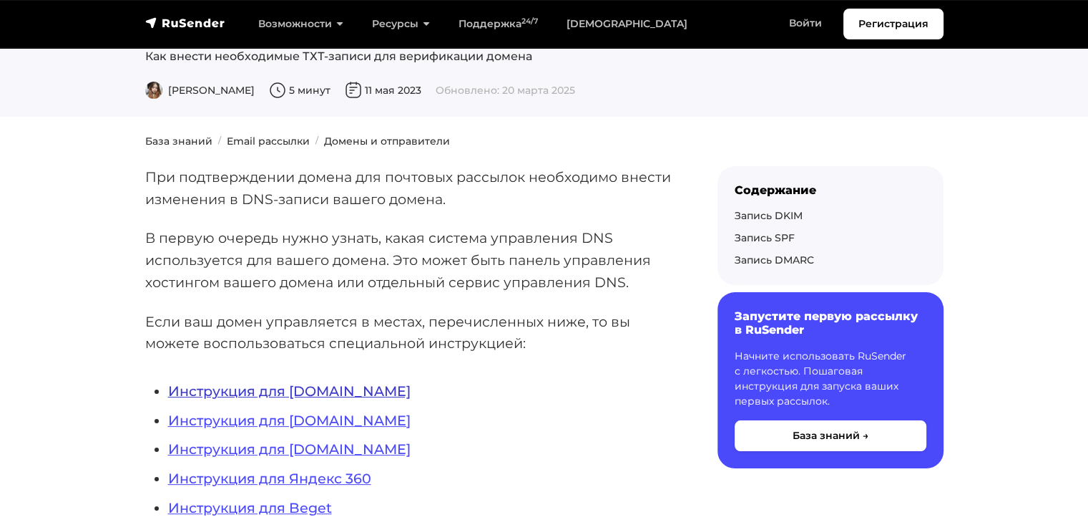
click at [256, 398] on link "Инструкция для REG.RU" at bounding box center [289, 390] width 243 height 17
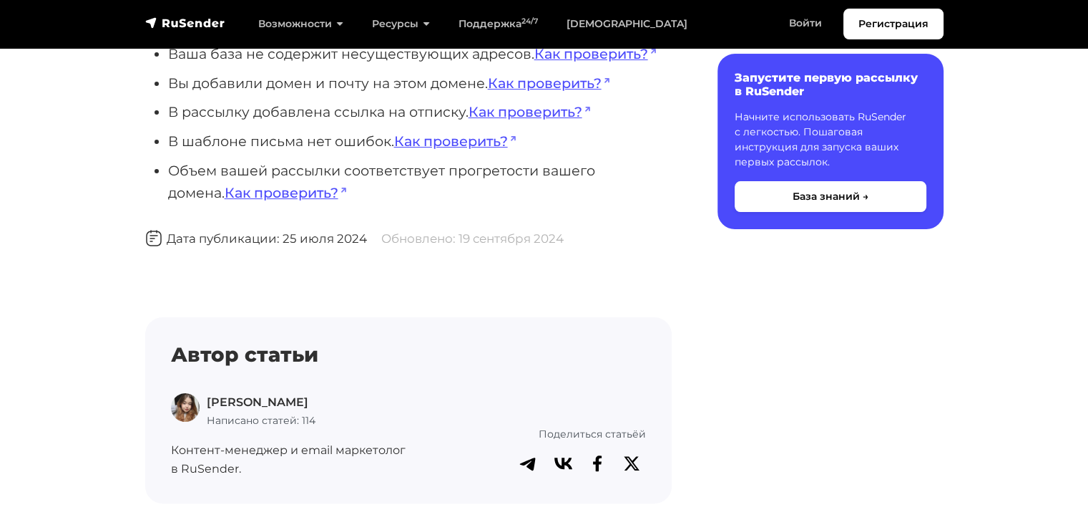
scroll to position [72, 0]
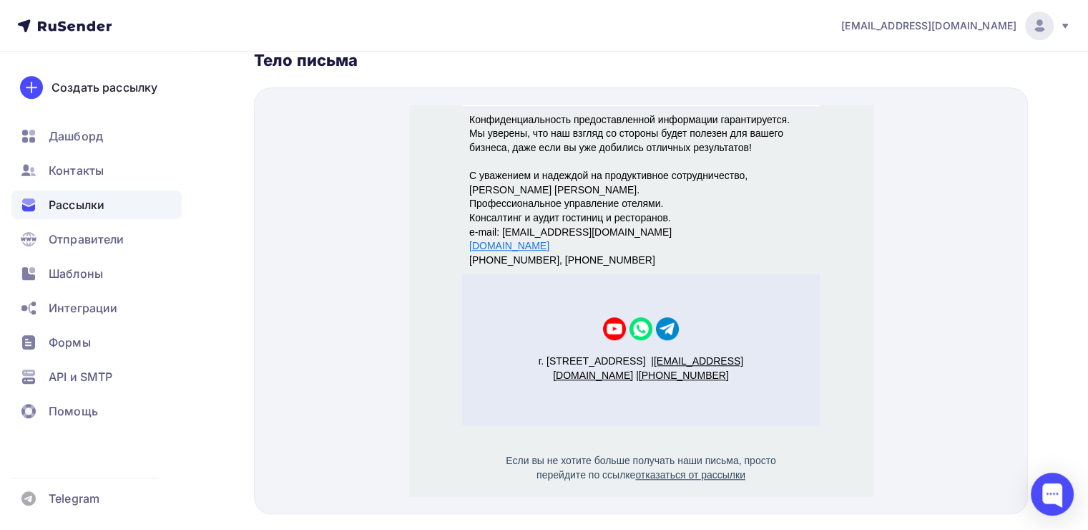
scroll to position [736, 0]
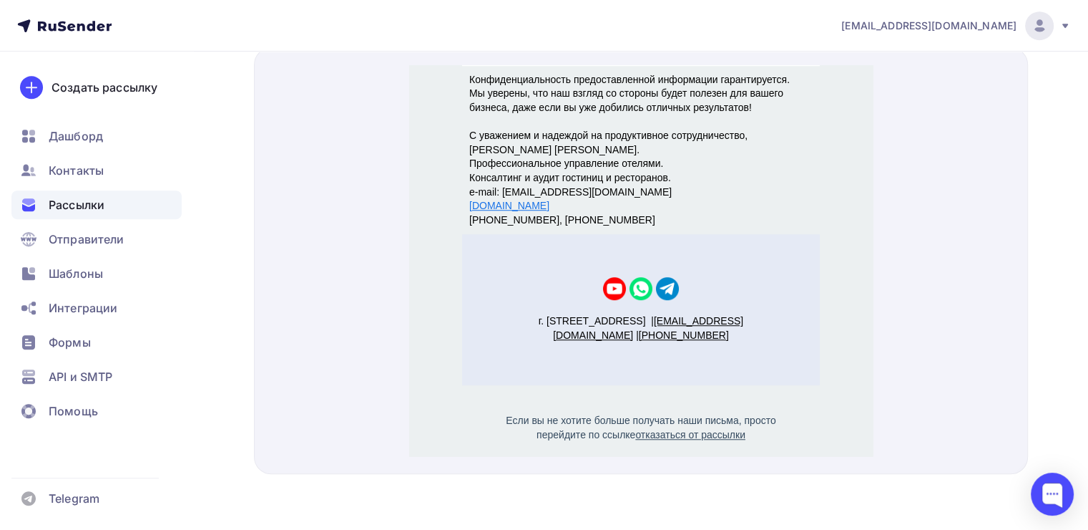
click at [604, 293] on td "г. Москва, Тверская 1 | site@mail.ru | +7(123) 456 78 90" at bounding box center [641, 311] width 286 height 42
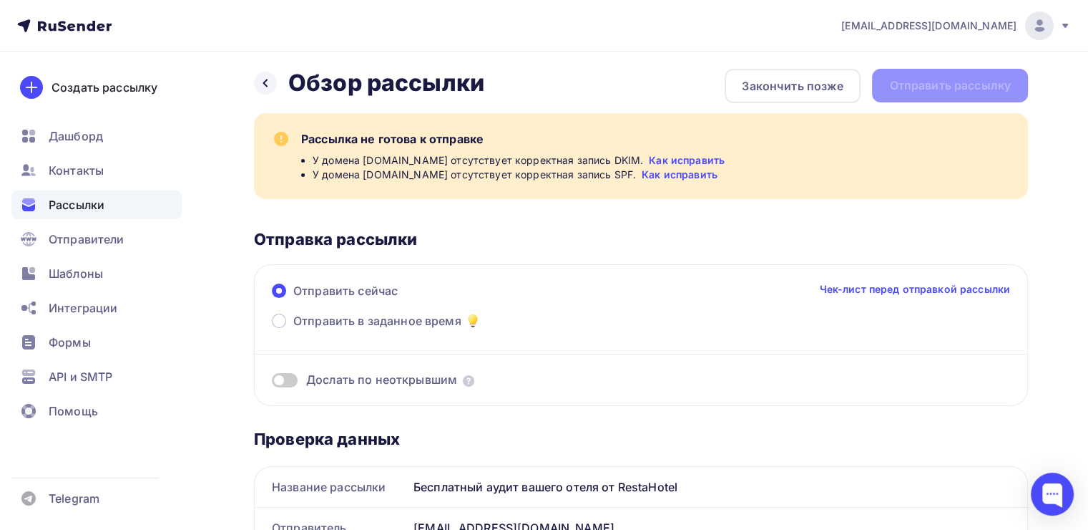
scroll to position [0, 0]
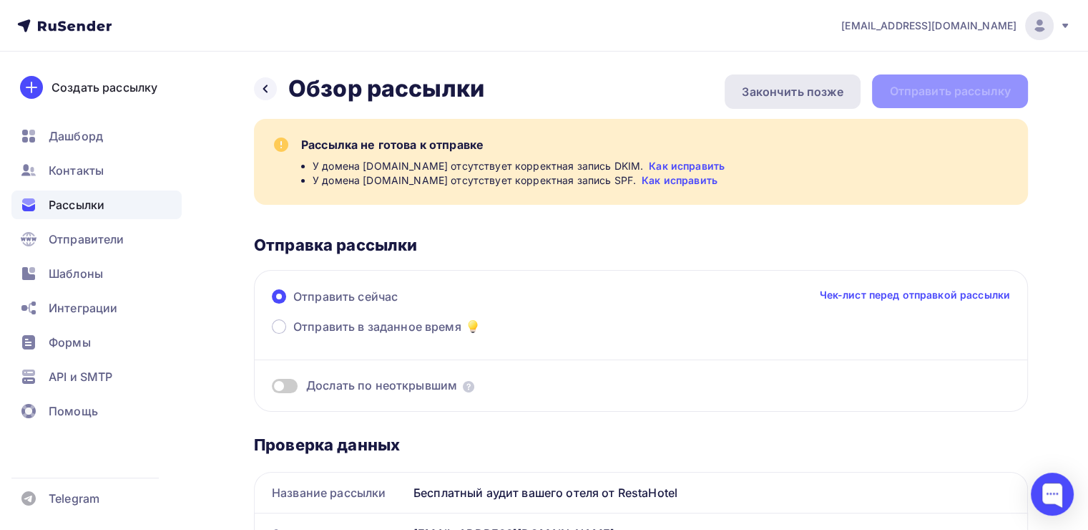
click at [769, 96] on div "Закончить позже" at bounding box center [793, 91] width 102 height 17
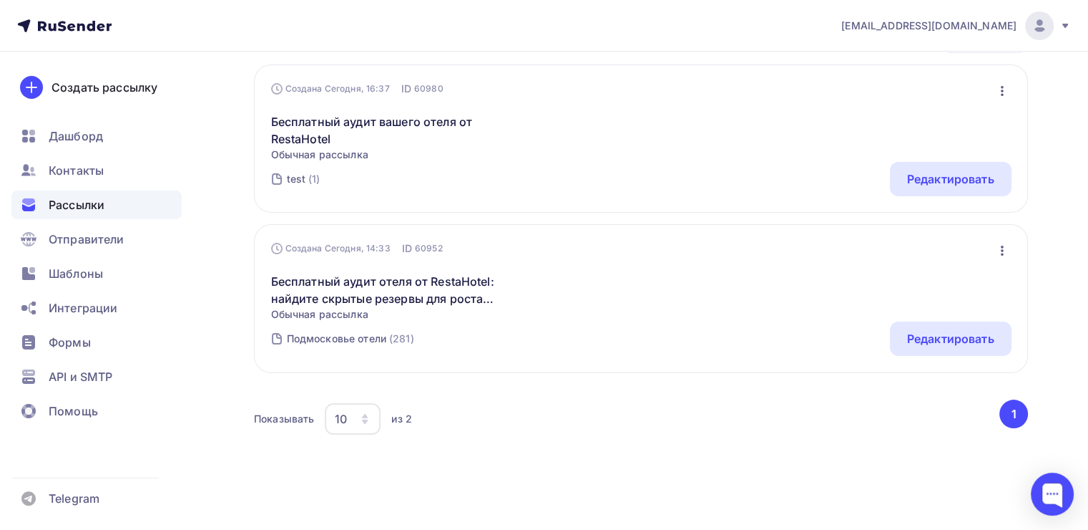
scroll to position [215, 0]
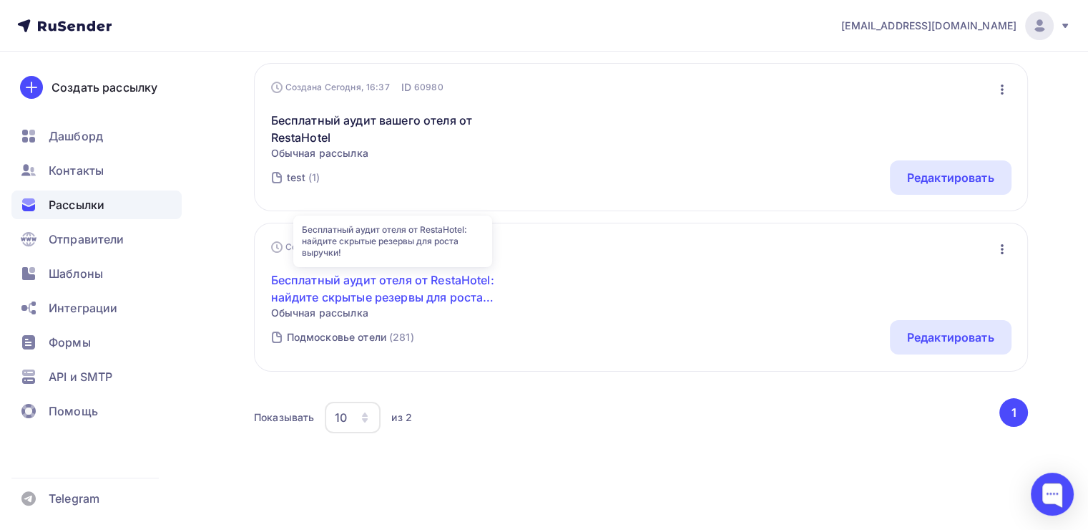
click at [345, 279] on link "Бесплатный аудит отеля от RestaHotel: найдите скрытые резервы для роста выручки!" at bounding box center [393, 288] width 245 height 34
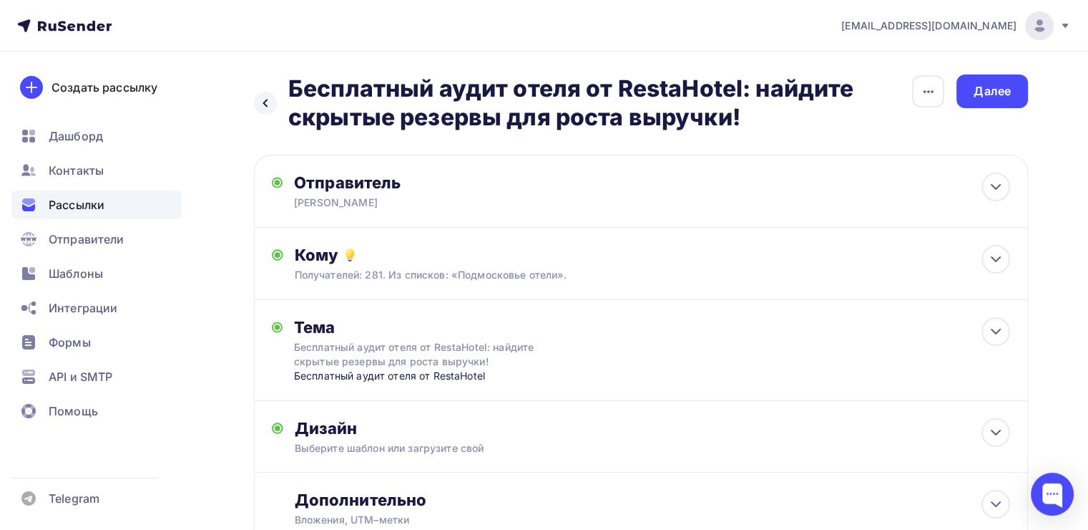
click at [246, 96] on div "Назад Бесплатный аудит отеля от RestaHotel: найдите скрытые резервы для роста в…" at bounding box center [544, 344] width 1088 height 585
click at [270, 103] on icon at bounding box center [265, 102] width 11 height 11
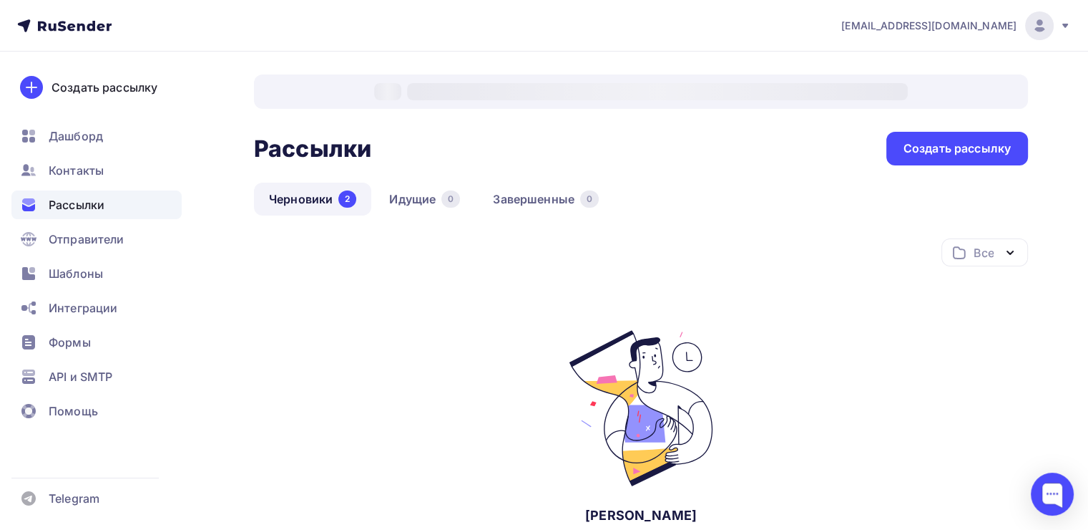
scroll to position [170, 0]
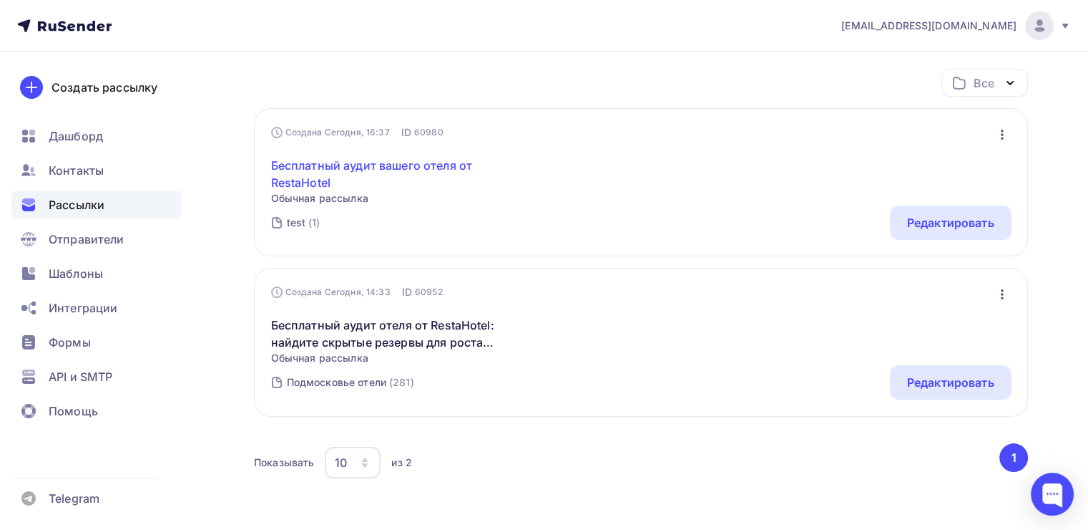
click at [364, 160] on link "Бесплатный аудит вашего отеля от RestaHotel" at bounding box center [393, 174] width 245 height 34
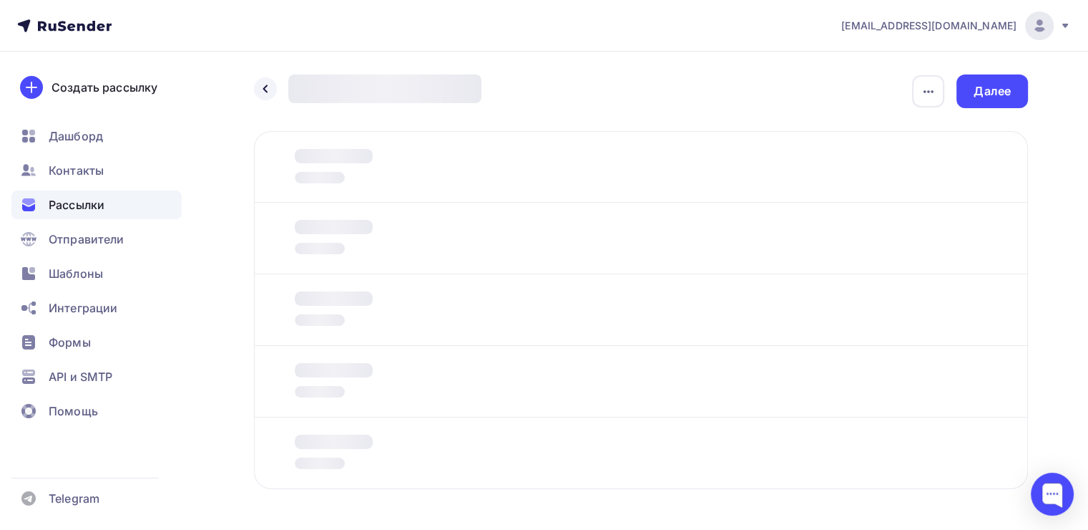
type input "Бесплатный анализ вашего отеля"
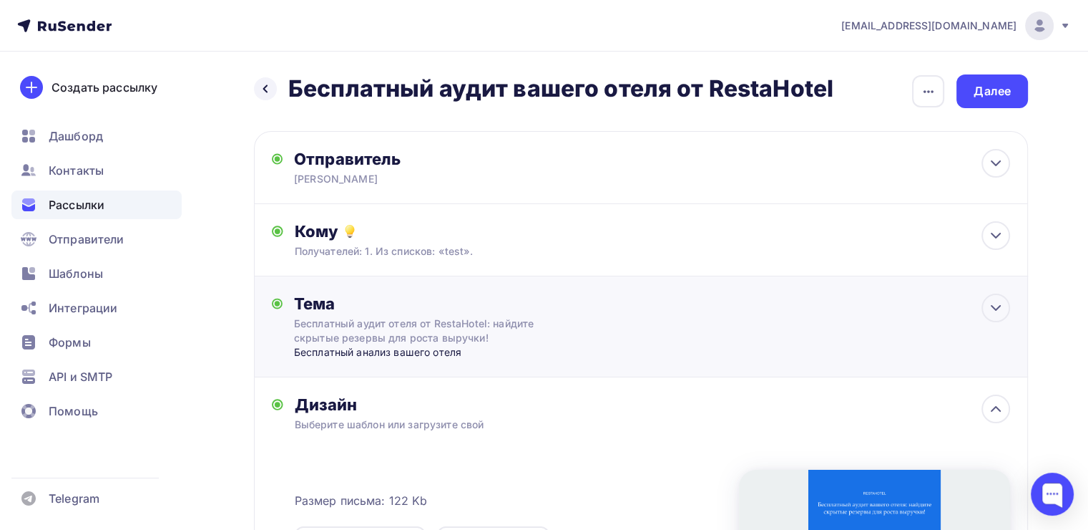
click at [415, 345] on div "Бесплатный анализ вашего отеля" at bounding box center [435, 352] width 283 height 14
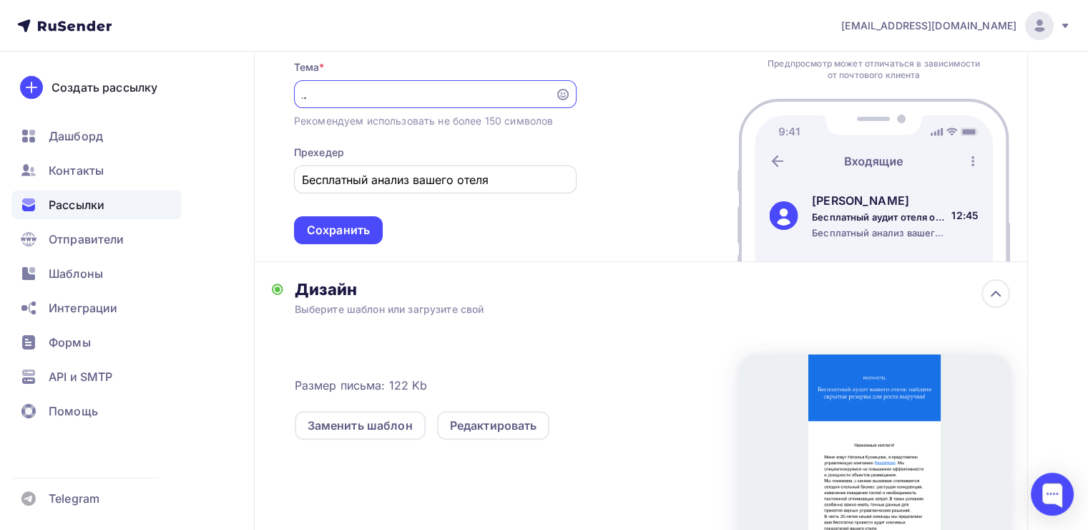
scroll to position [358, 0]
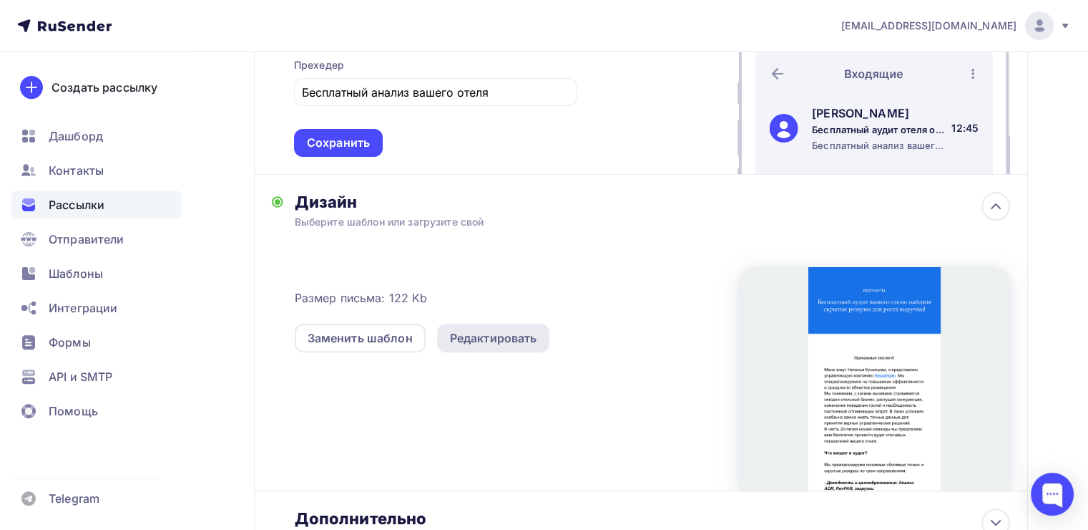
click at [482, 336] on div "Редактировать" at bounding box center [493, 337] width 87 height 17
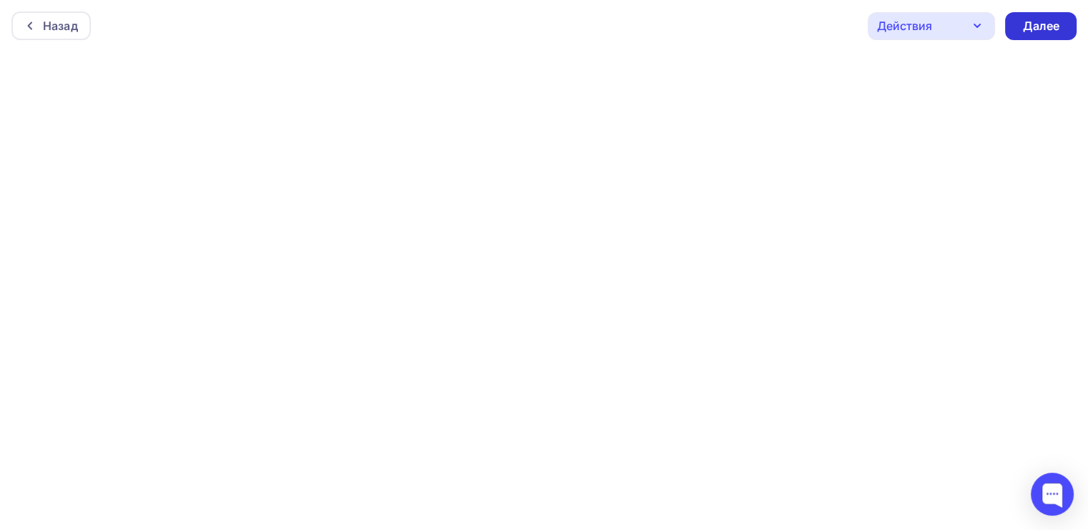
click at [1044, 26] on div "Далее" at bounding box center [1041, 26] width 37 height 16
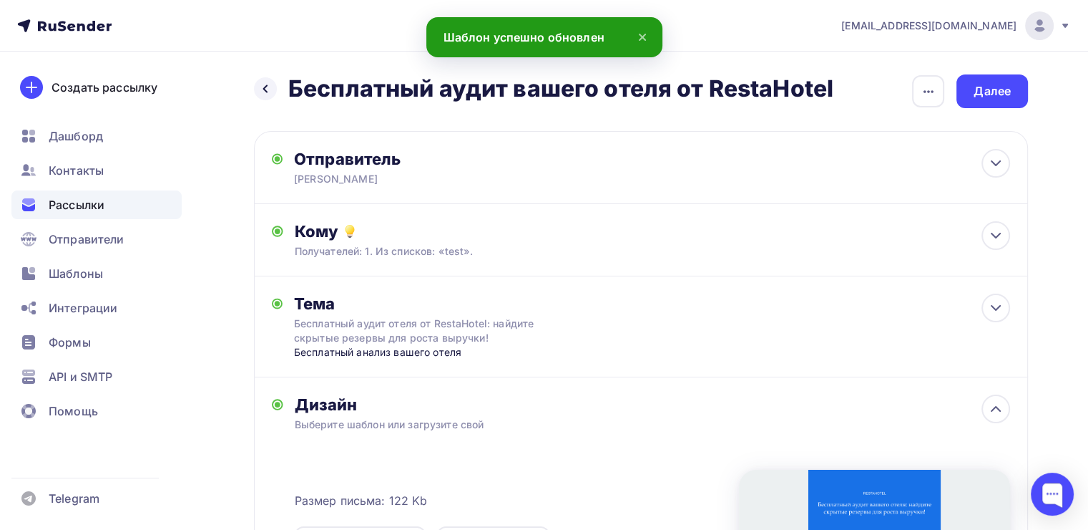
click at [1070, 24] on nav "nankuznecova@yandex.ru Аккаунт Тарифы Выйти Создать рассылку Дашборд Контакты Р…" at bounding box center [544, 26] width 1088 height 52
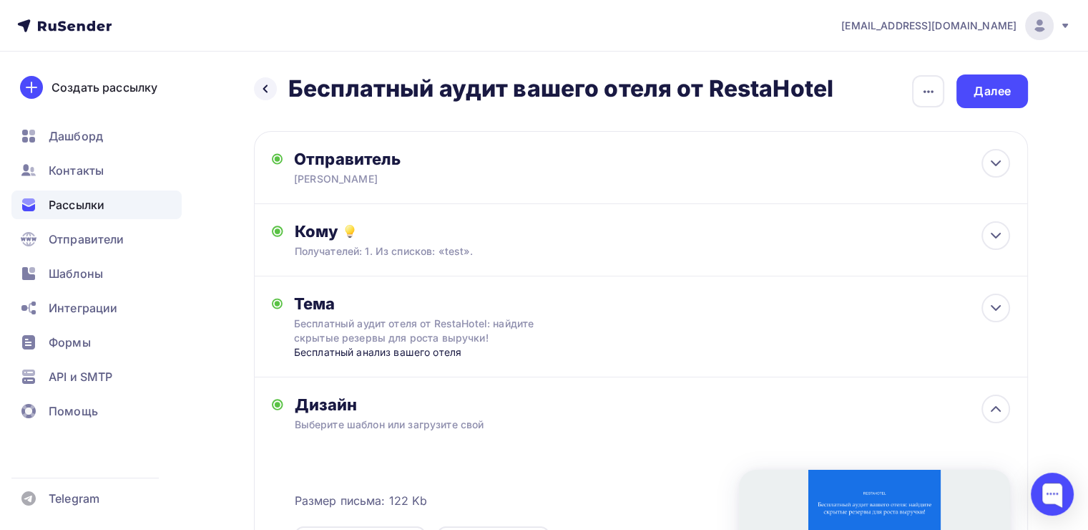
click at [1067, 24] on icon at bounding box center [1066, 26] width 6 height 4
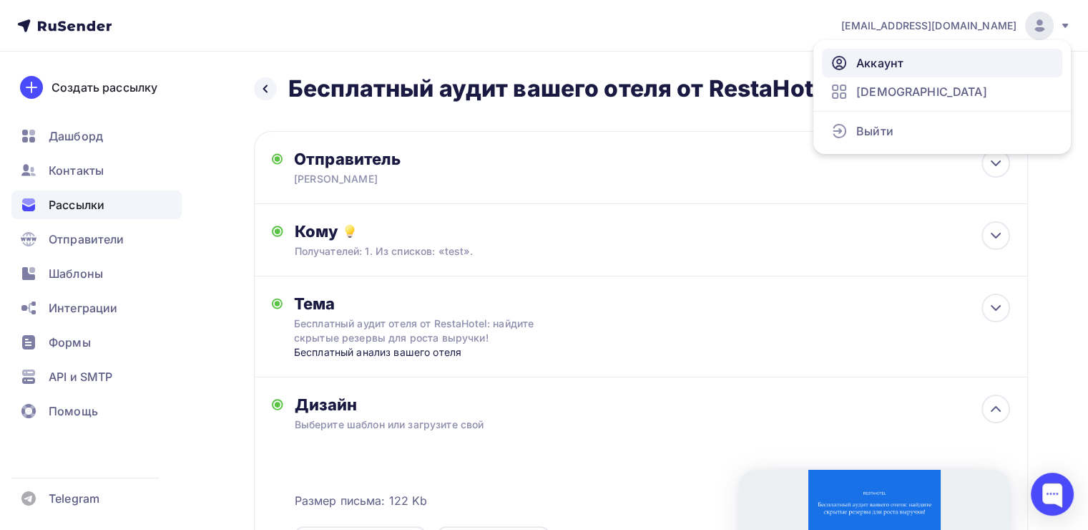
click at [853, 64] on link "Аккаунт" at bounding box center [942, 63] width 240 height 29
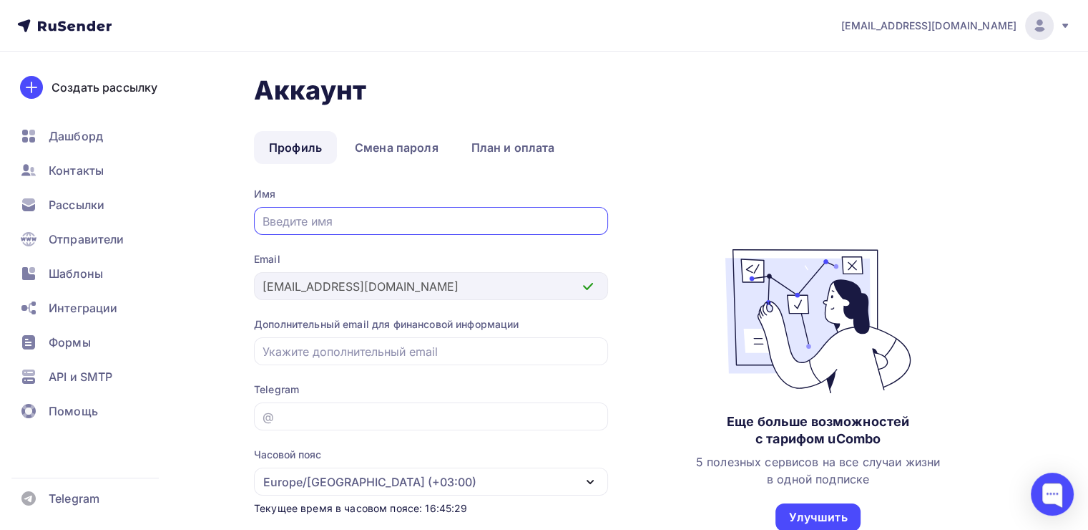
click at [985, 26] on span "[EMAIL_ADDRESS][DOMAIN_NAME]" at bounding box center [929, 26] width 175 height 14
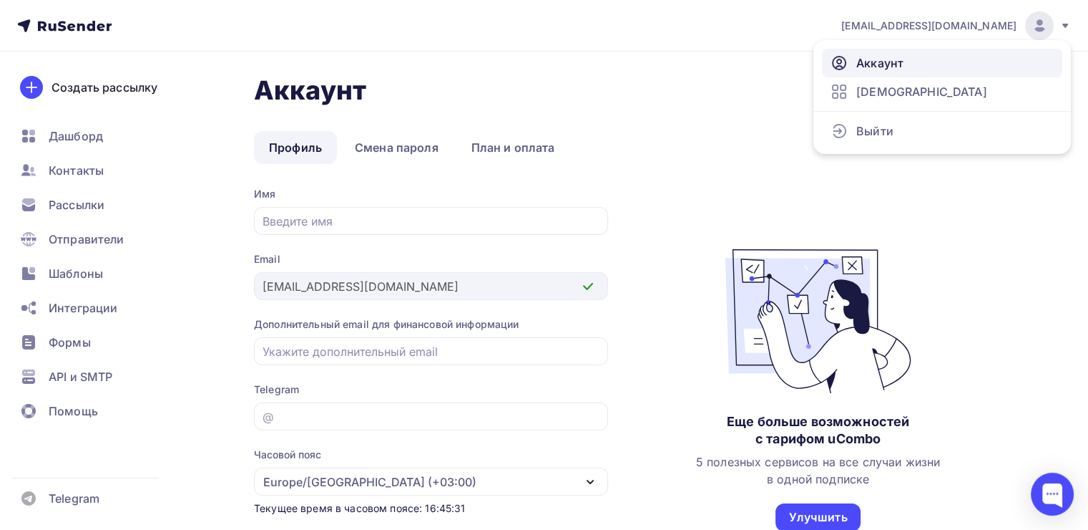
click at [872, 57] on span "Аккаунт" at bounding box center [880, 62] width 47 height 17
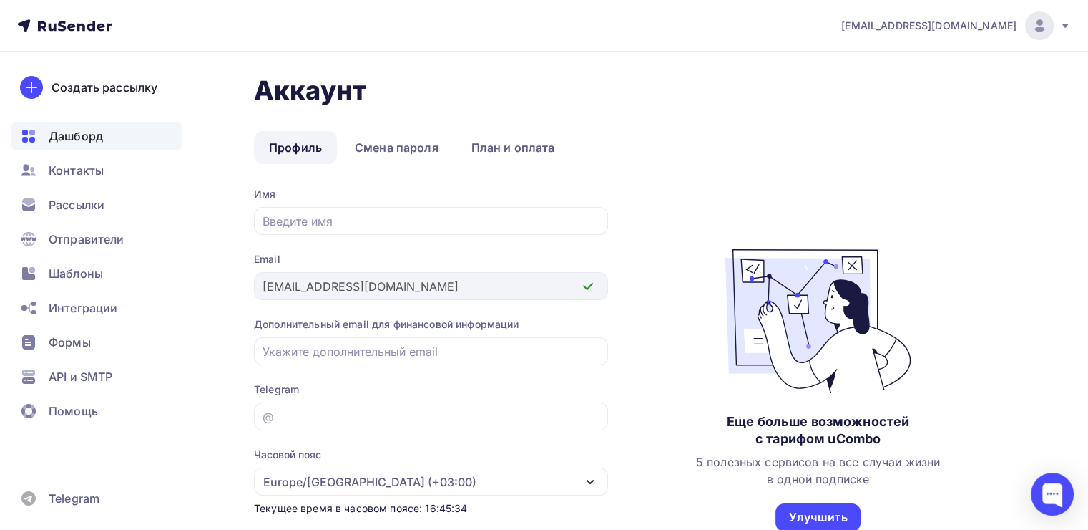
click at [75, 142] on span "Дашборд" at bounding box center [76, 135] width 54 height 17
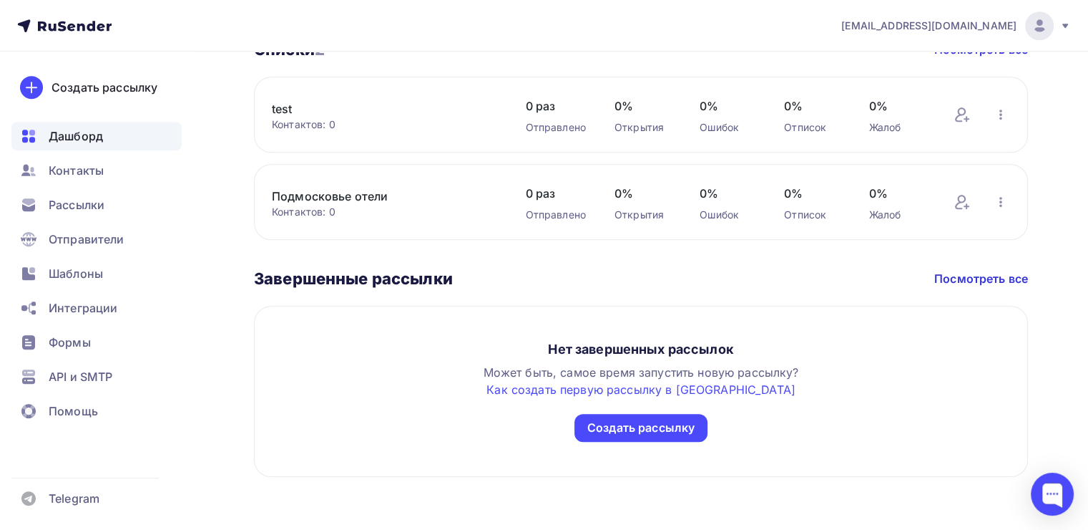
scroll to position [826, 0]
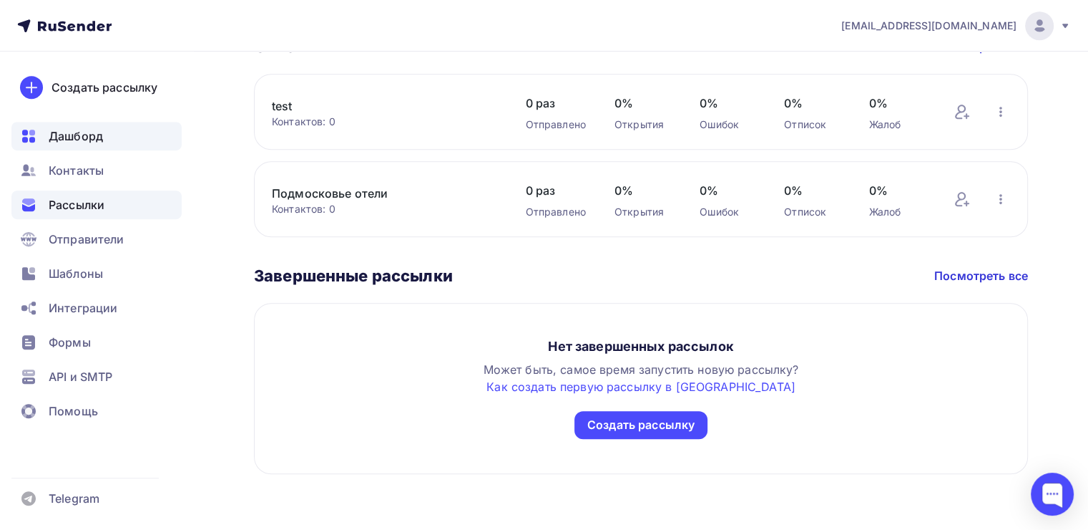
click at [84, 205] on span "Рассылки" at bounding box center [77, 204] width 56 height 17
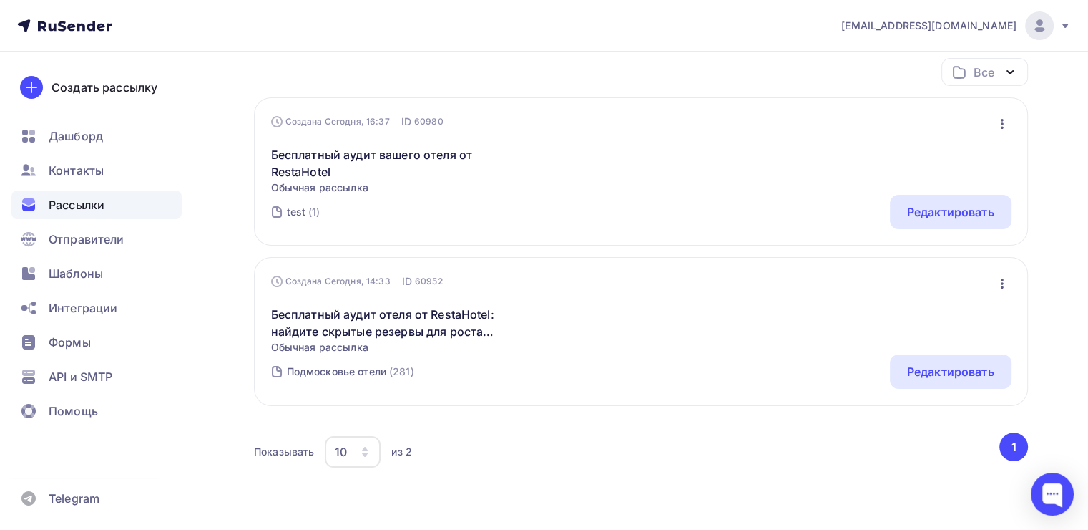
scroll to position [215, 0]
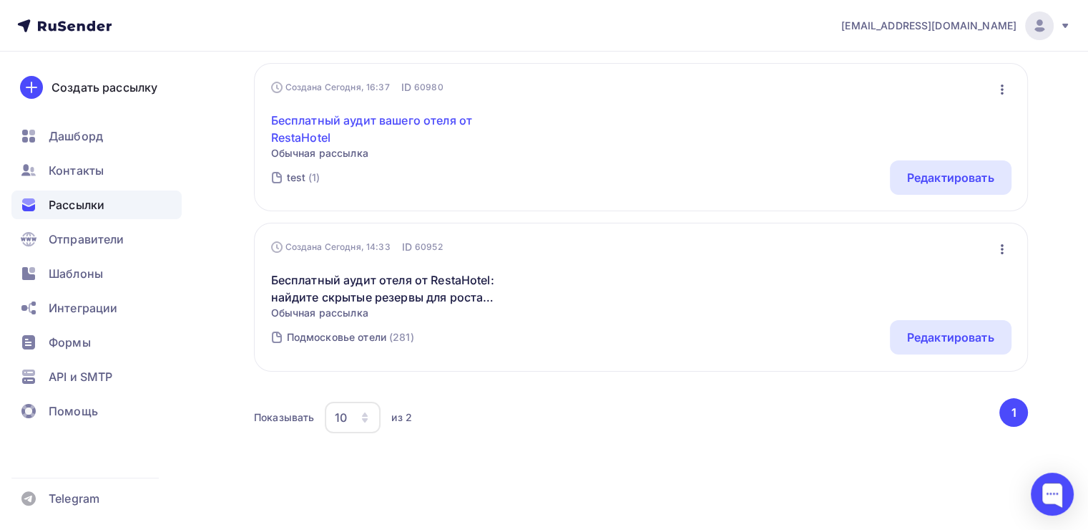
click at [370, 125] on link "Бесплатный аудит вашего отеля от RestaHotel" at bounding box center [393, 129] width 245 height 34
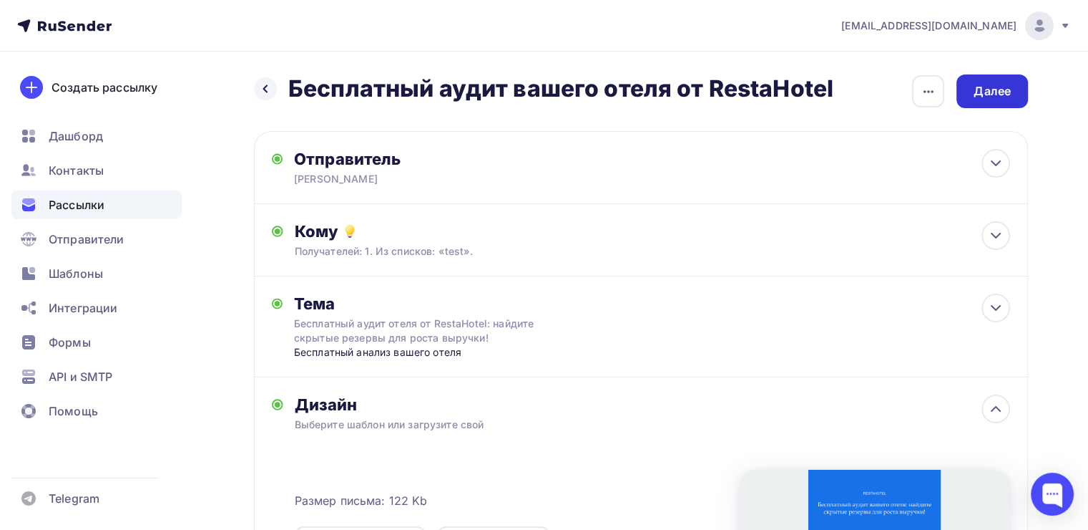
click at [1015, 92] on div "Далее" at bounding box center [993, 91] width 72 height 34
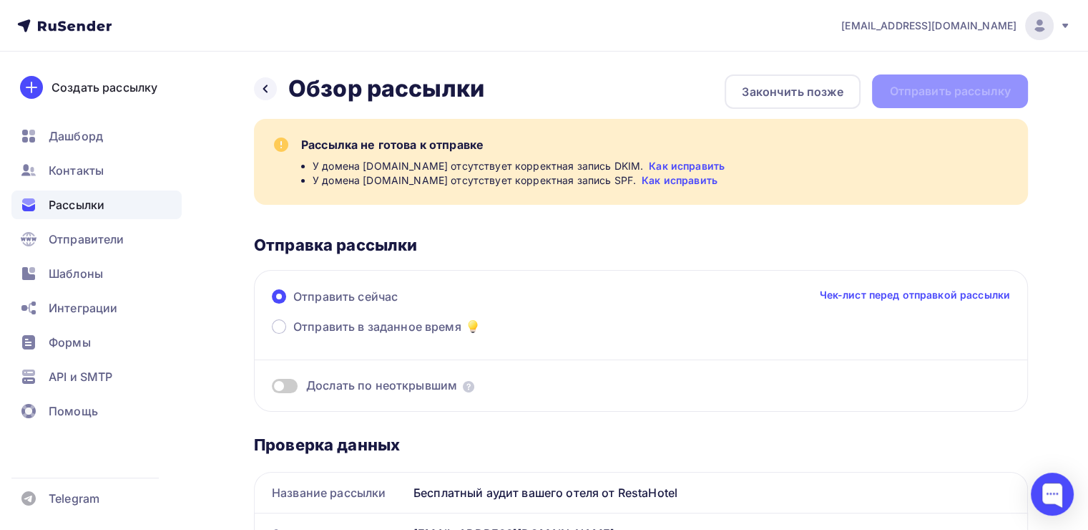
click at [990, 82] on div "Назад Обзор рассылки Обзор рассылки Закончить позже Отправить рассылку" at bounding box center [641, 91] width 774 height 34
click at [286, 389] on span at bounding box center [285, 386] width 26 height 14
click at [272, 388] on input "checkbox" at bounding box center [272, 388] width 0 height 0
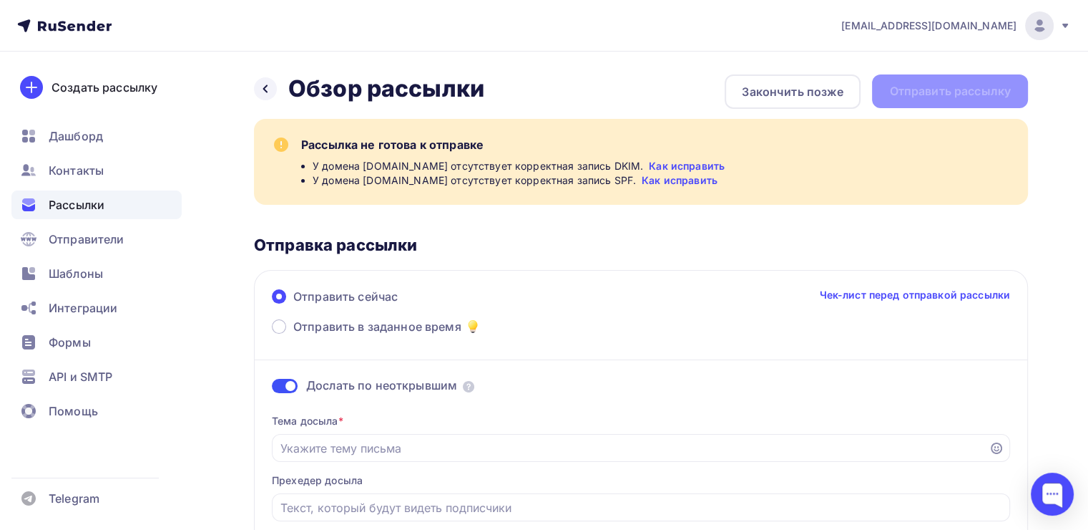
click at [279, 386] on span at bounding box center [285, 386] width 26 height 14
click at [272, 388] on input "checkbox" at bounding box center [272, 388] width 0 height 0
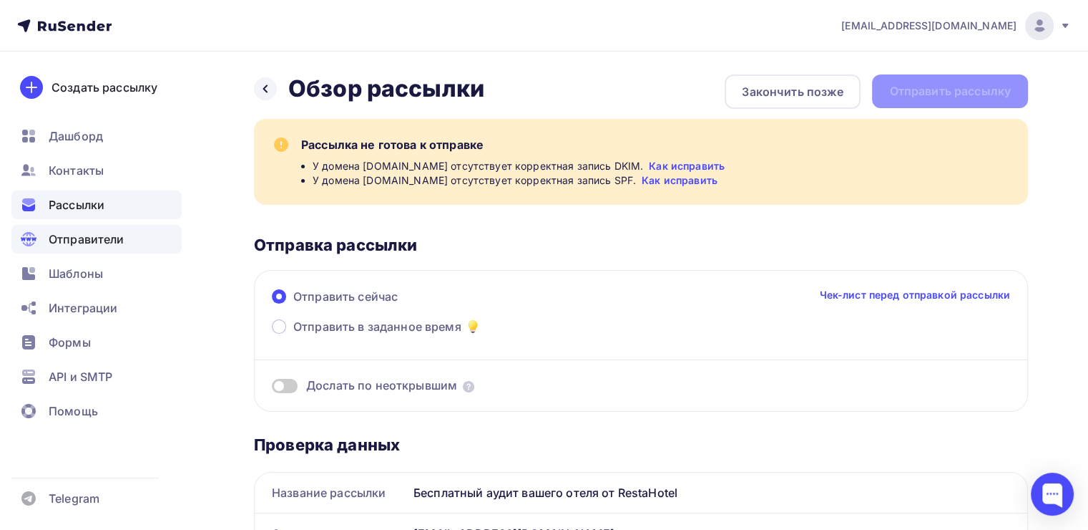
click at [67, 240] on span "Отправители" at bounding box center [87, 238] width 76 height 17
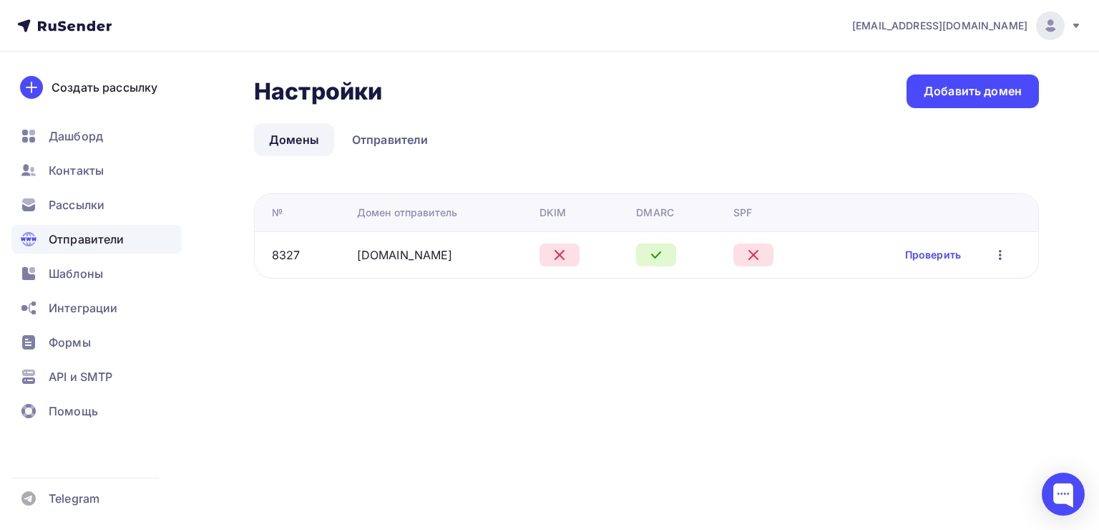
click at [540, 253] on div at bounding box center [560, 254] width 40 height 23
click at [922, 258] on link "Проверить" at bounding box center [933, 255] width 56 height 14
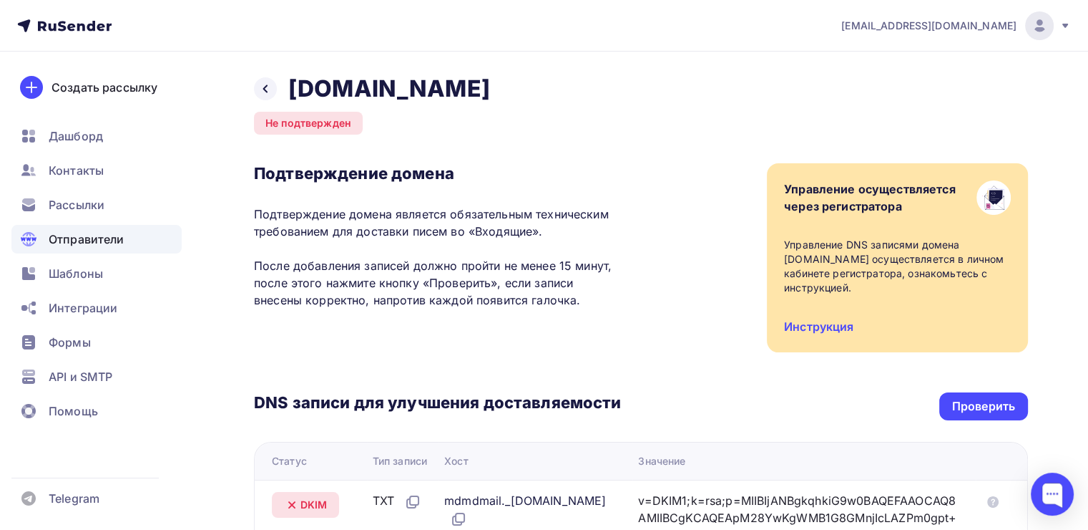
scroll to position [215, 0]
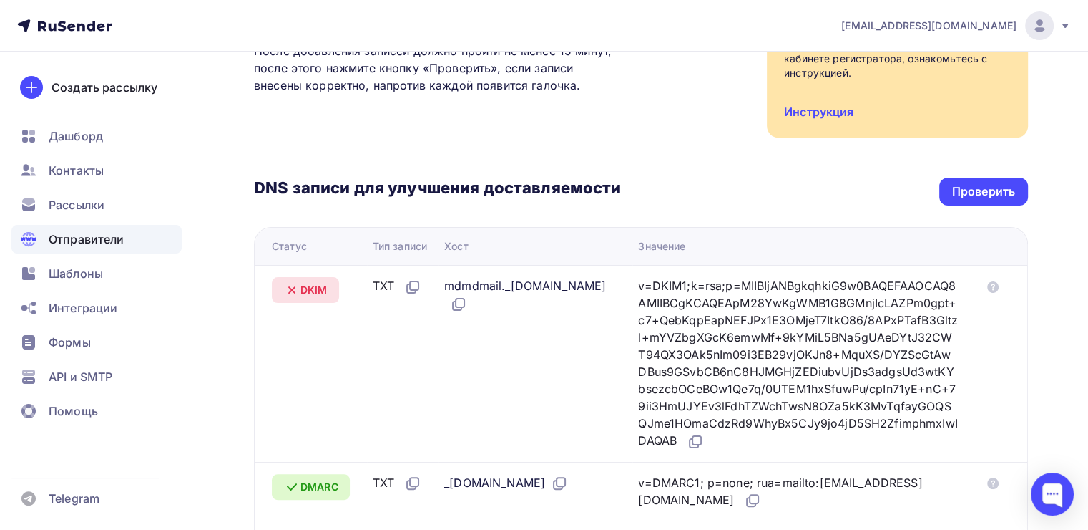
click at [1027, 177] on div "DNS записи для улучшения доставляемости Проверить" at bounding box center [641, 191] width 774 height 28
click at [1005, 186] on div "Проверить" at bounding box center [983, 191] width 63 height 16
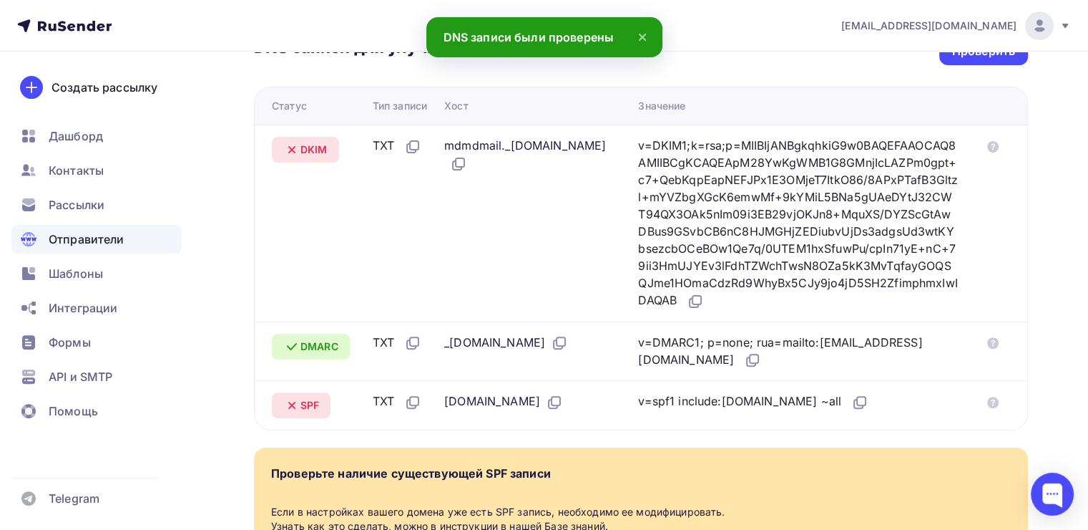
scroll to position [429, 0]
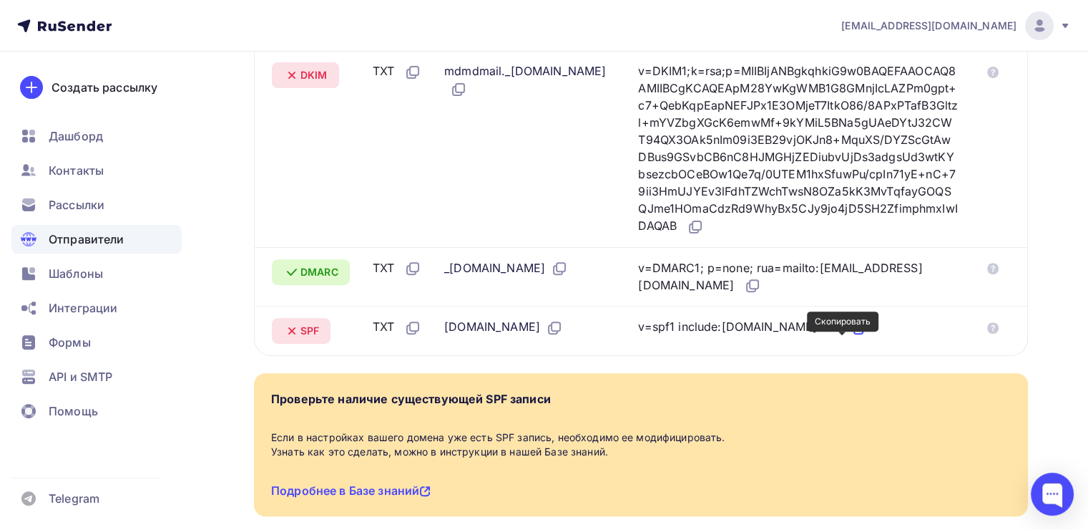
click at [852, 336] on icon at bounding box center [860, 327] width 17 height 17
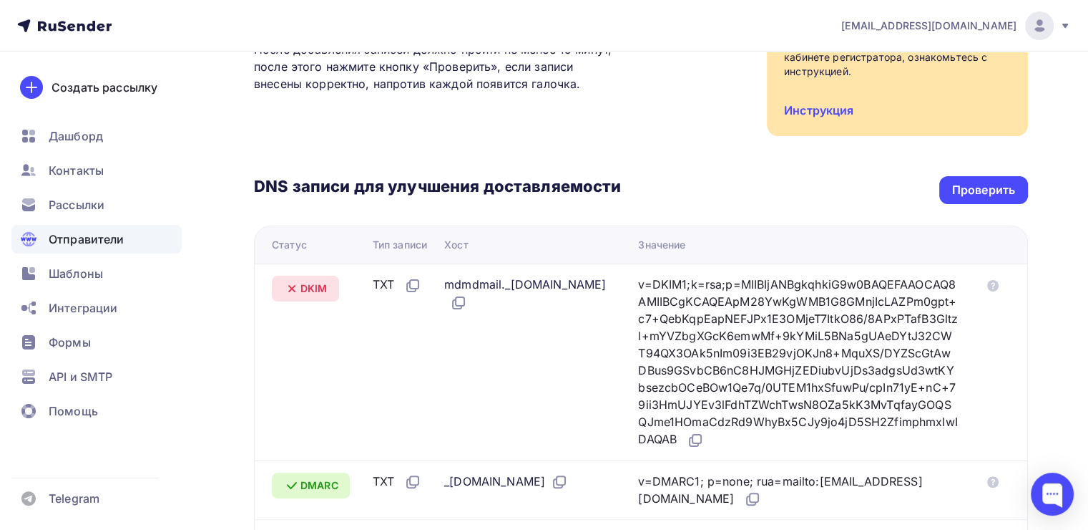
scroll to position [215, 0]
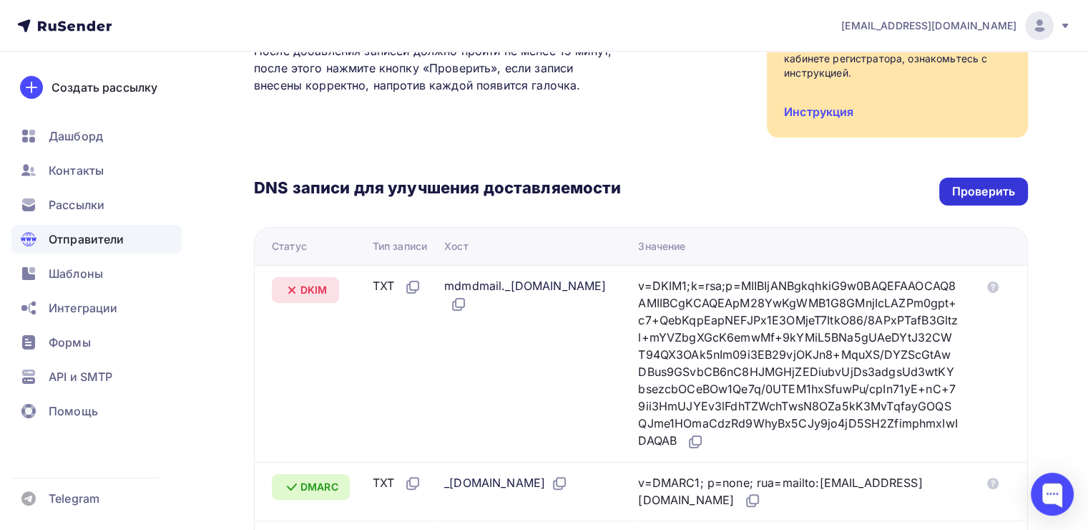
click at [997, 190] on div "Проверить" at bounding box center [983, 191] width 63 height 16
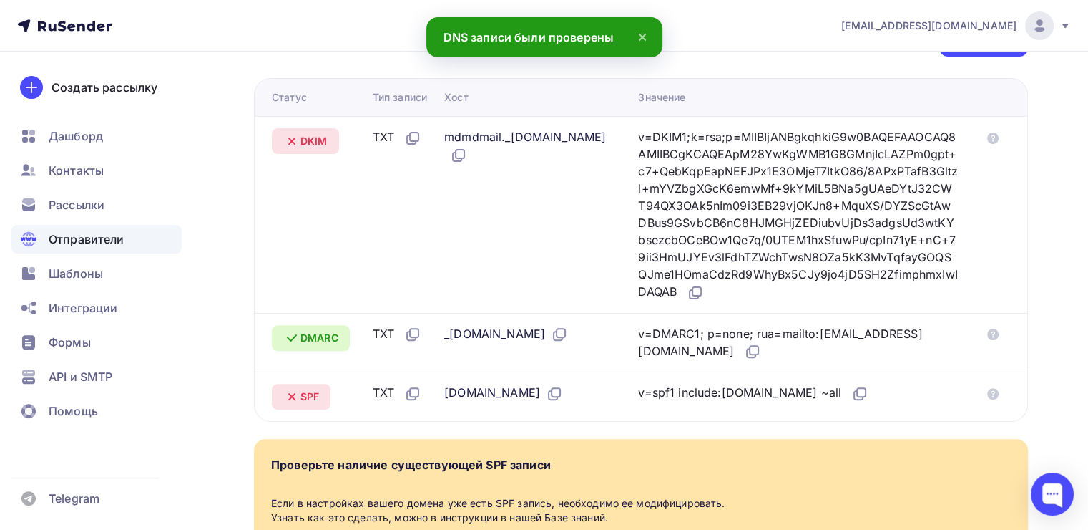
scroll to position [286, 0]
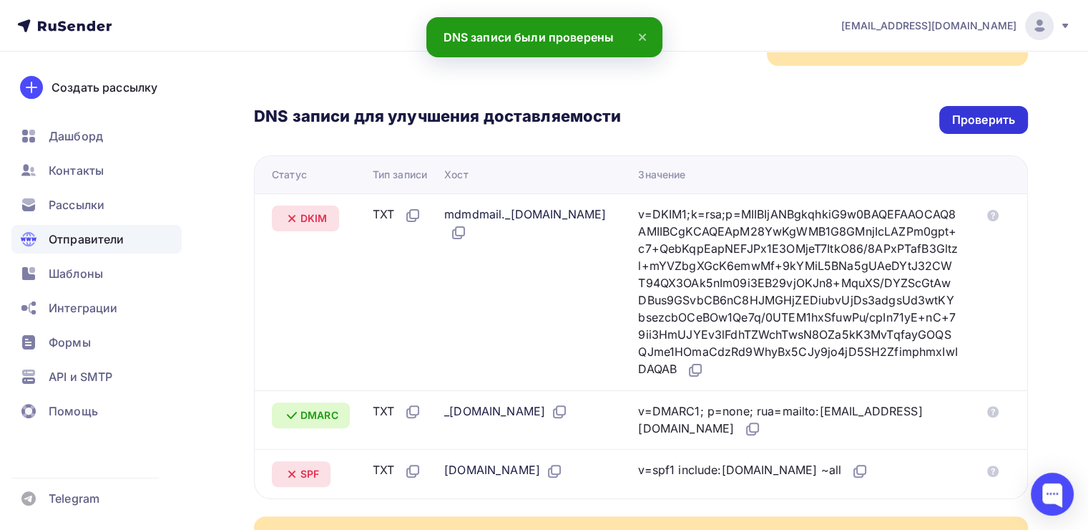
click at [968, 120] on div "Проверить" at bounding box center [983, 120] width 63 height 16
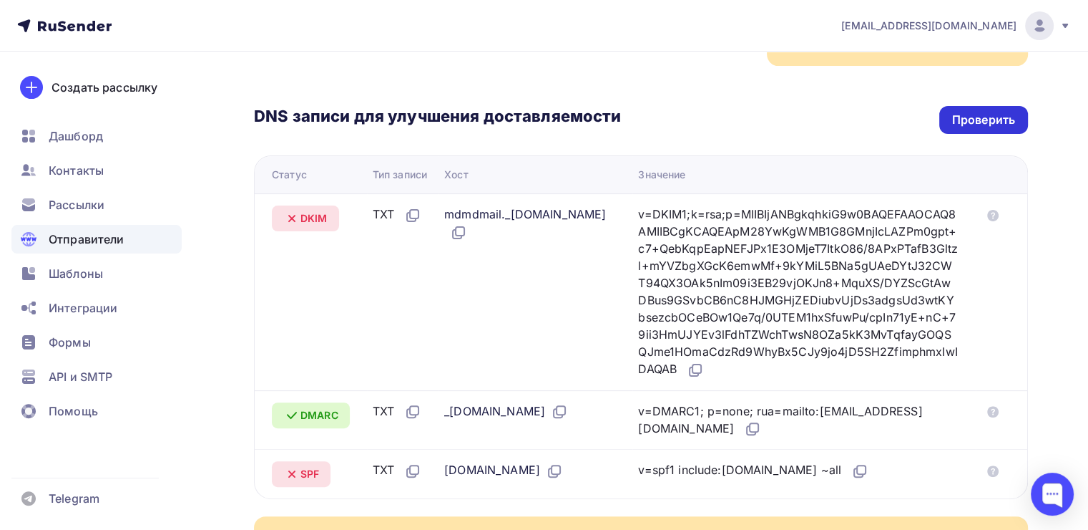
click at [979, 117] on div "Проверить" at bounding box center [983, 120] width 63 height 16
click at [980, 120] on div "Проверить" at bounding box center [983, 120] width 63 height 16
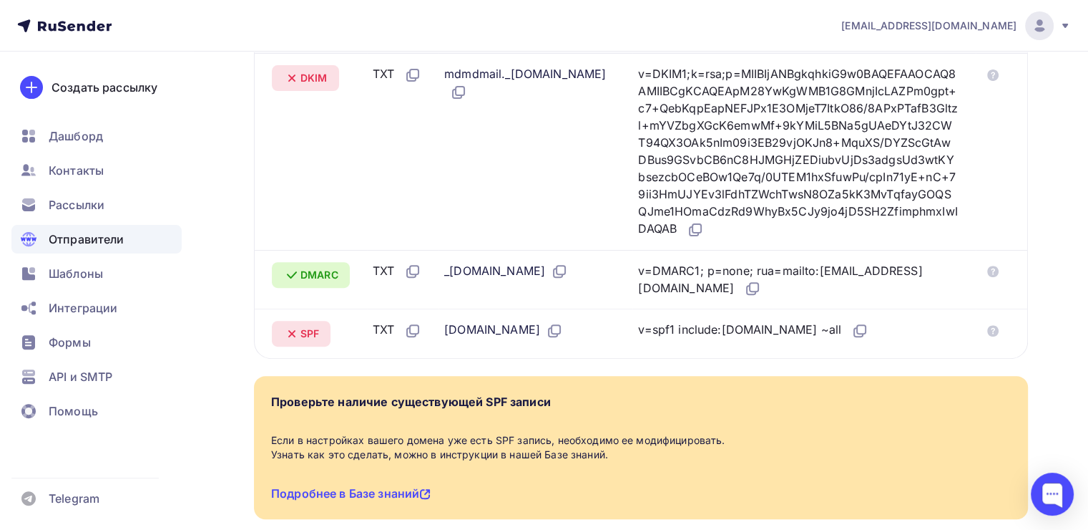
scroll to position [429, 0]
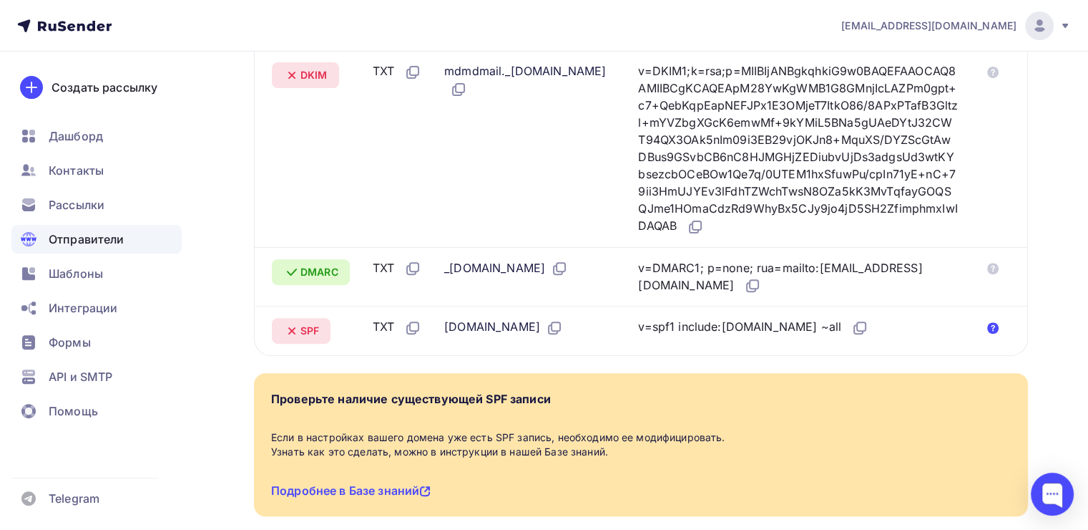
click at [995, 333] on icon at bounding box center [992, 327] width 11 height 11
click at [701, 230] on icon at bounding box center [697, 225] width 9 height 9
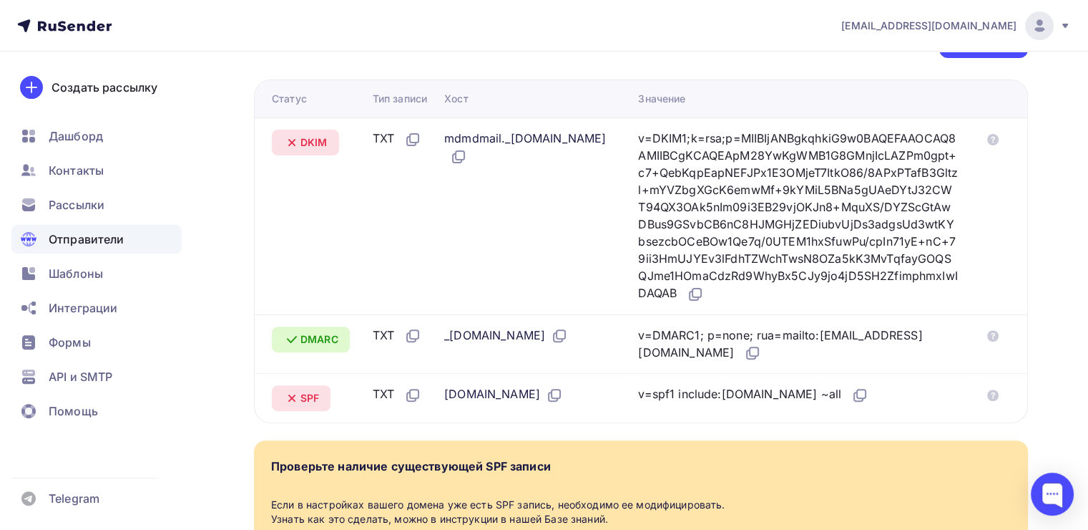
scroll to position [286, 0]
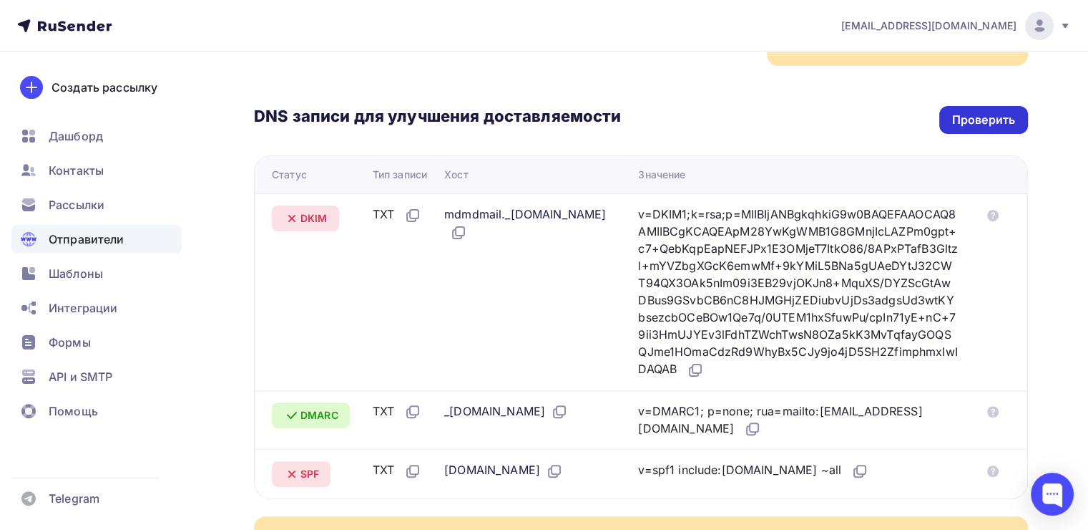
click at [985, 118] on div "Проверить" at bounding box center [983, 120] width 63 height 16
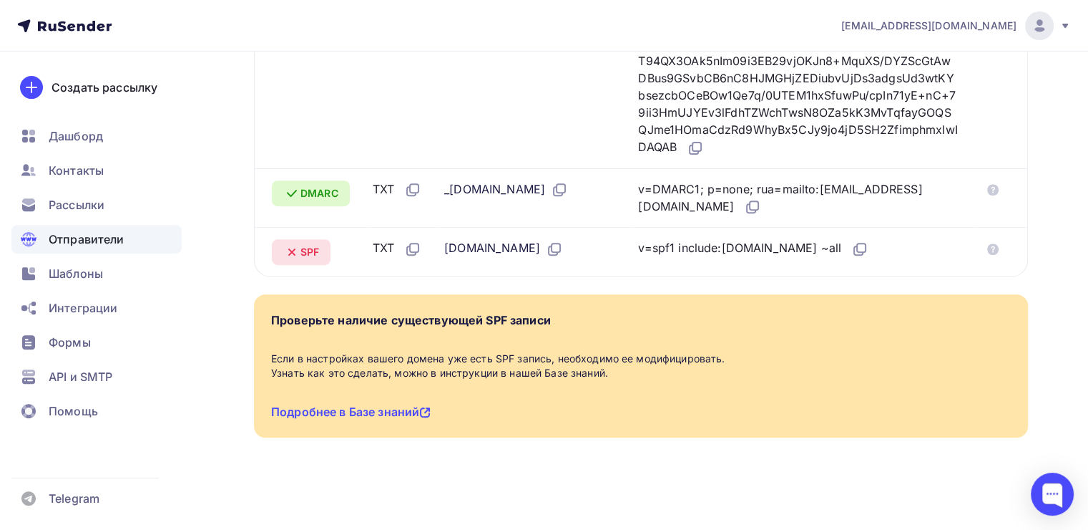
scroll to position [524, 0]
click at [349, 411] on link "Подробнее в Базе знаний" at bounding box center [351, 411] width 160 height 14
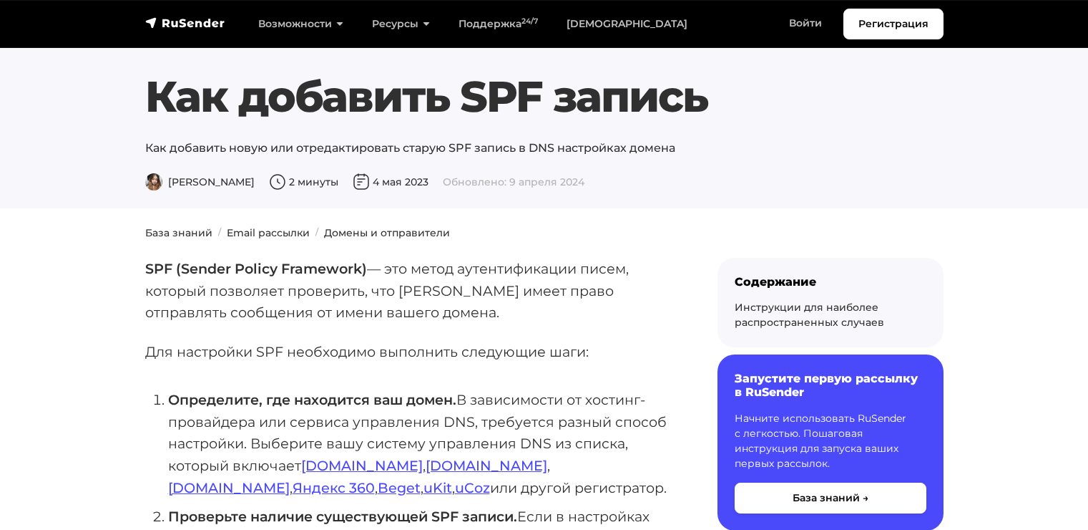
scroll to position [215, 0]
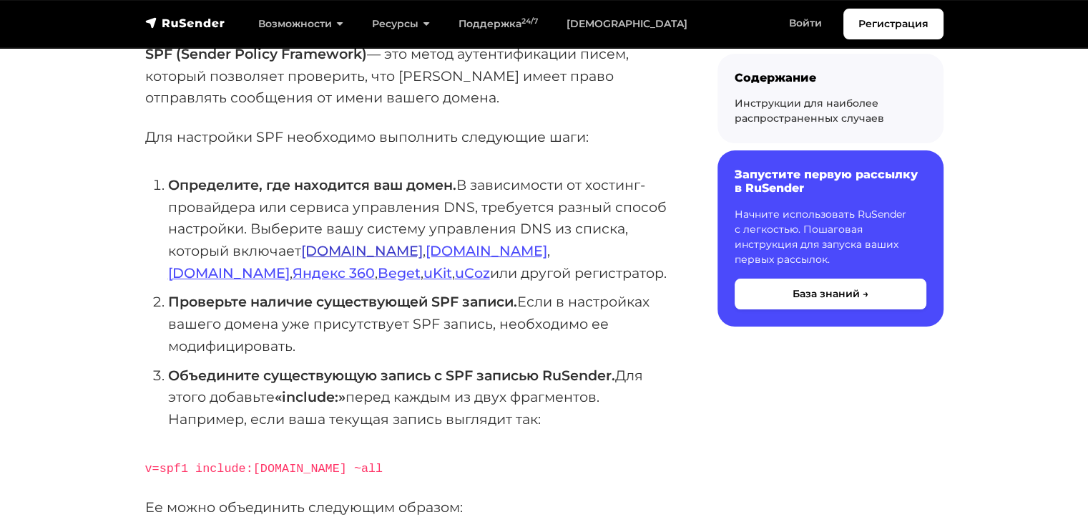
click at [335, 249] on link "[DOMAIN_NAME]" at bounding box center [362, 250] width 122 height 17
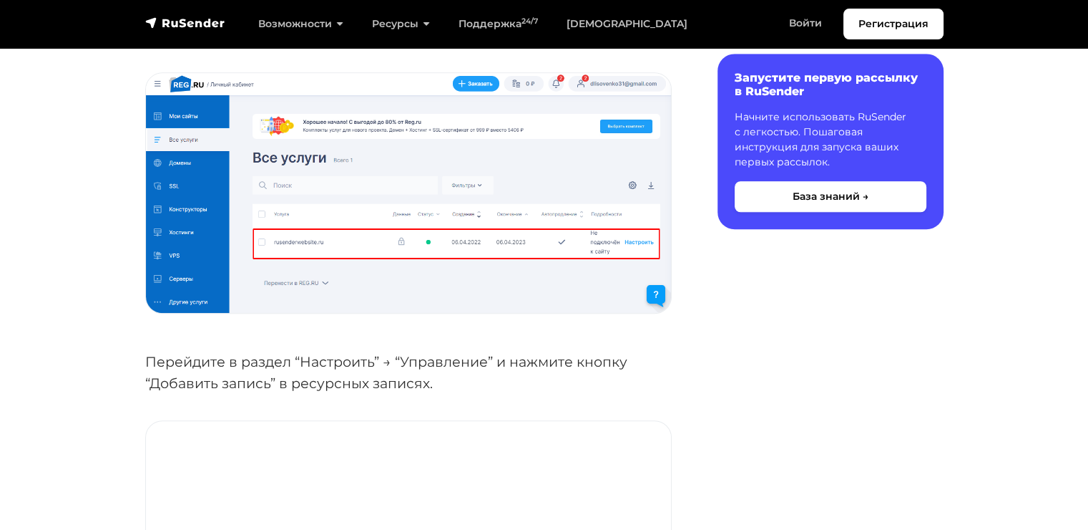
scroll to position [1360, 0]
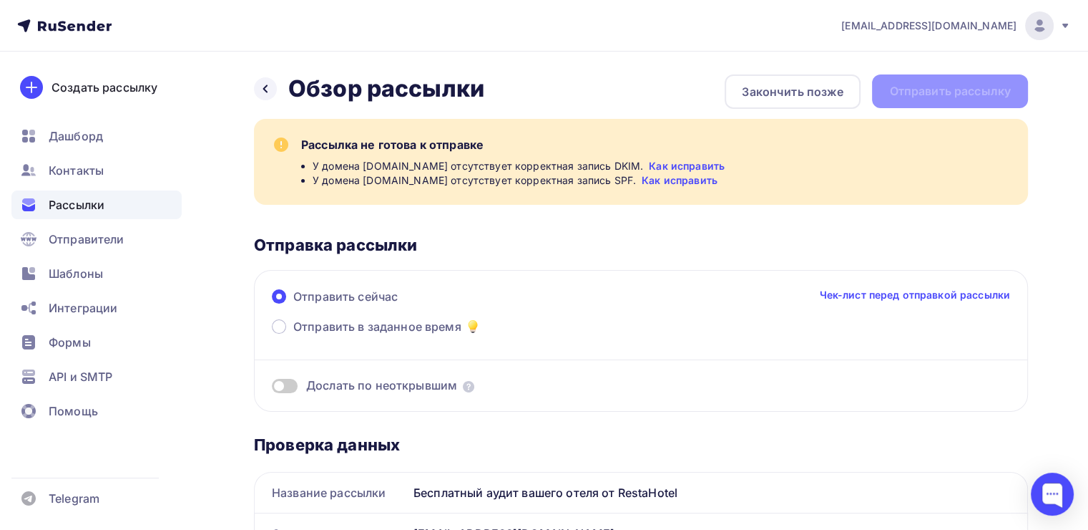
click at [685, 168] on link "Как исправить" at bounding box center [687, 166] width 76 height 14
click at [270, 85] on icon at bounding box center [265, 88] width 11 height 11
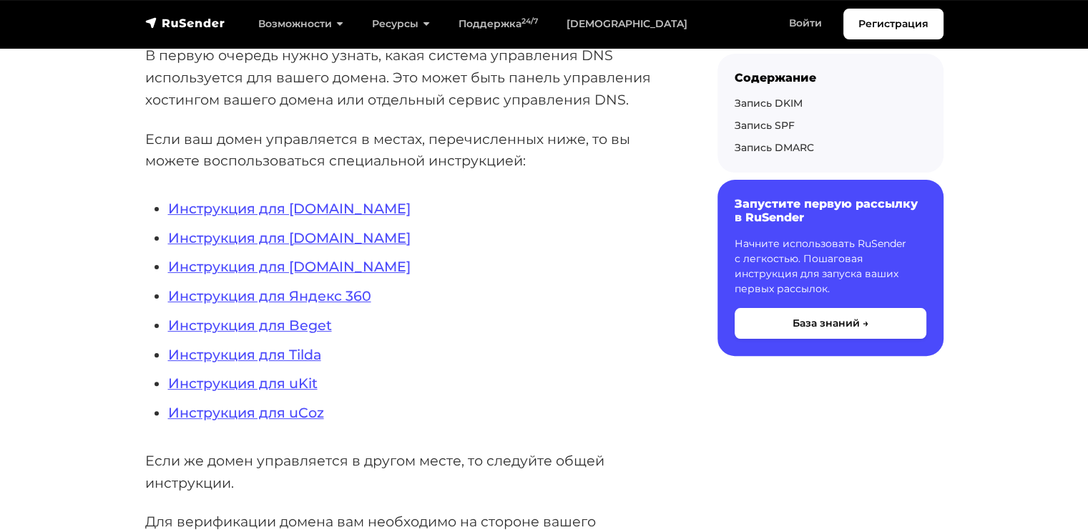
scroll to position [358, 0]
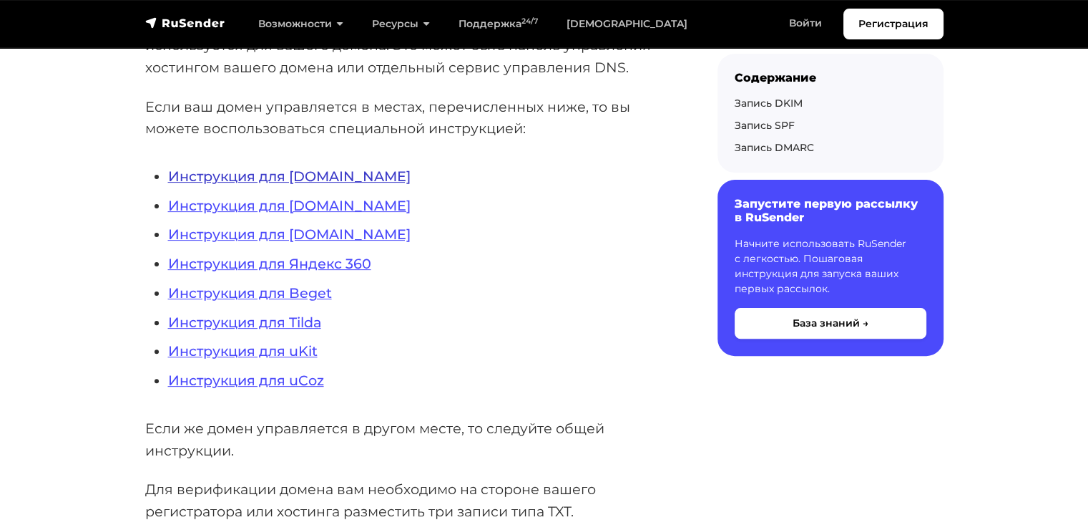
click at [326, 180] on link "Инструкция для [DOMAIN_NAME]" at bounding box center [289, 175] width 243 height 17
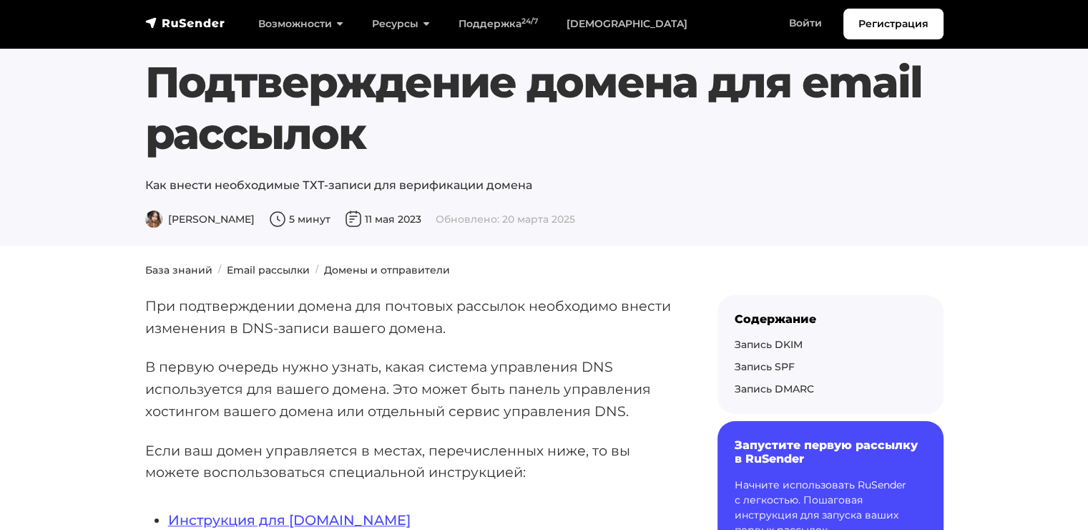
scroll to position [0, 0]
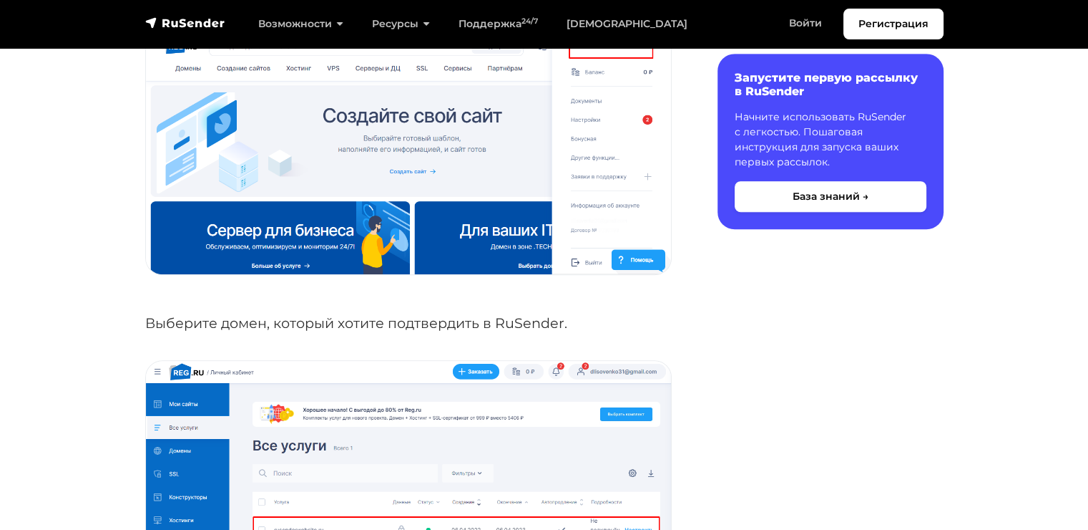
scroll to position [716, 0]
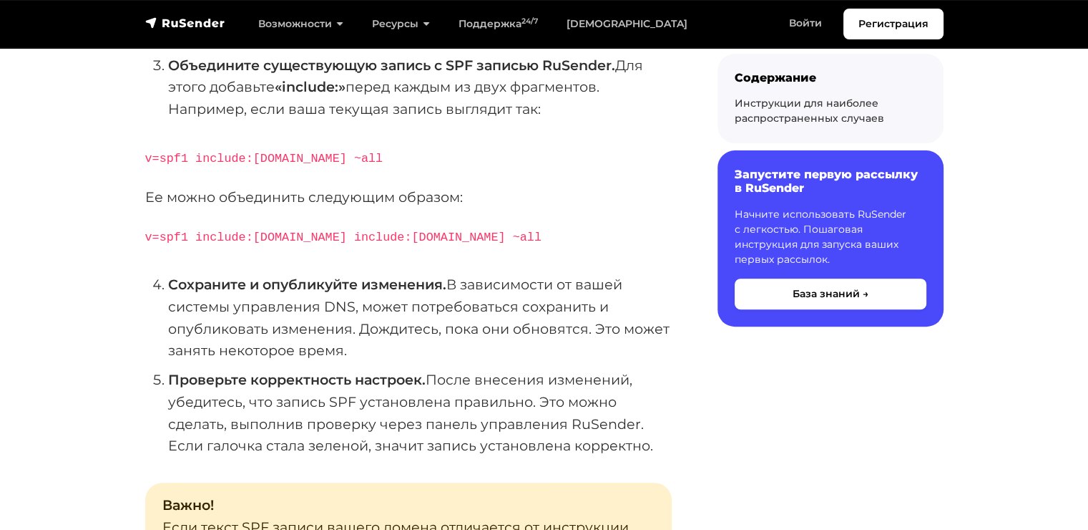
scroll to position [501, 0]
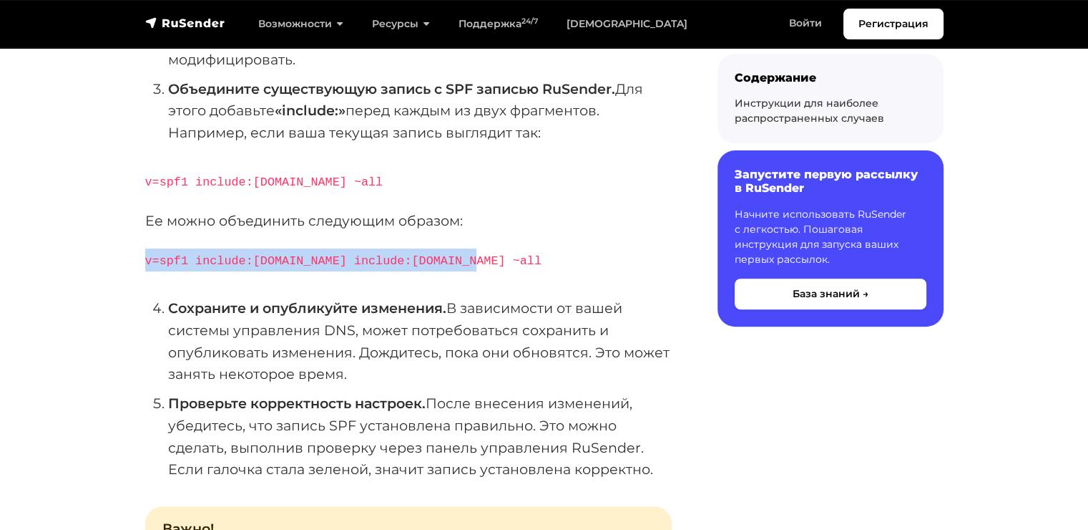
drag, startPoint x: 462, startPoint y: 255, endPoint x: 135, endPoint y: 269, distance: 328.0
click at [135, 269] on section "База знаний Email рассылки Домены и отправители SPF (Sender Policy Framework) —…" at bounding box center [544, 503] width 1088 height 1557
copy code "v=spf1 include:[DOMAIN_NAME] include:[DOMAIN_NAME] ~all"
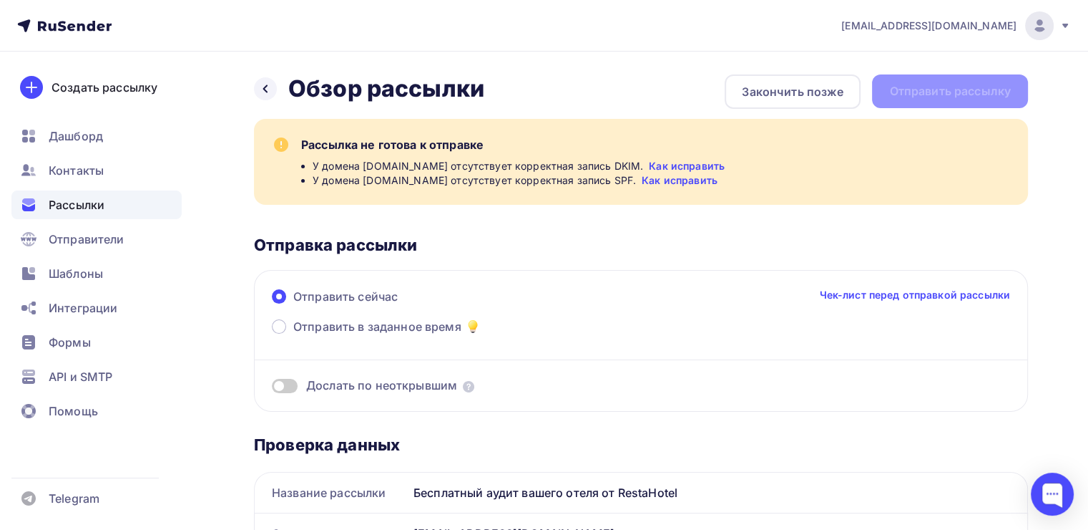
drag, startPoint x: 270, startPoint y: 88, endPoint x: 487, endPoint y: 198, distance: 242.6
click at [270, 88] on icon at bounding box center [265, 88] width 11 height 11
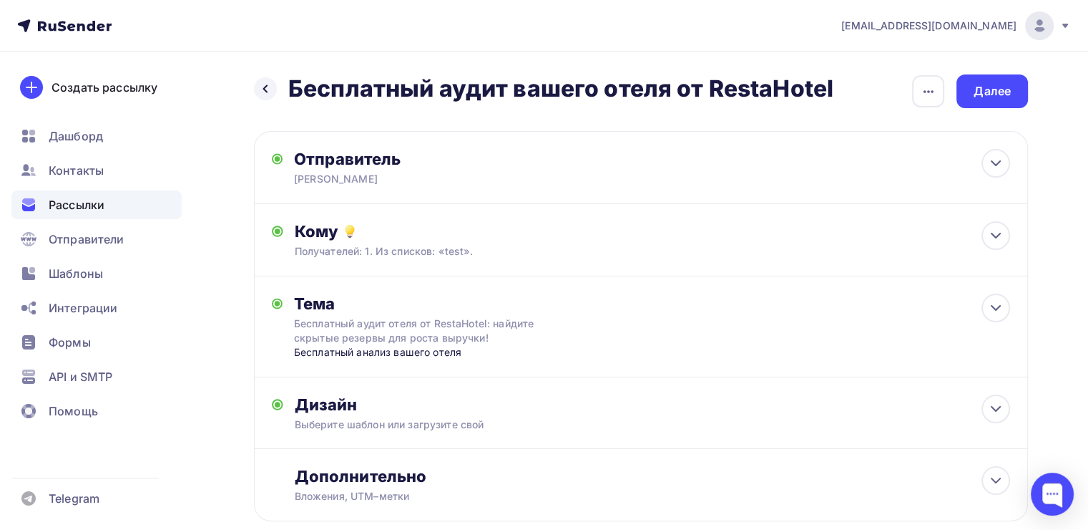
click at [64, 203] on span "Рассылки" at bounding box center [77, 204] width 56 height 17
click at [262, 92] on icon at bounding box center [265, 88] width 11 height 11
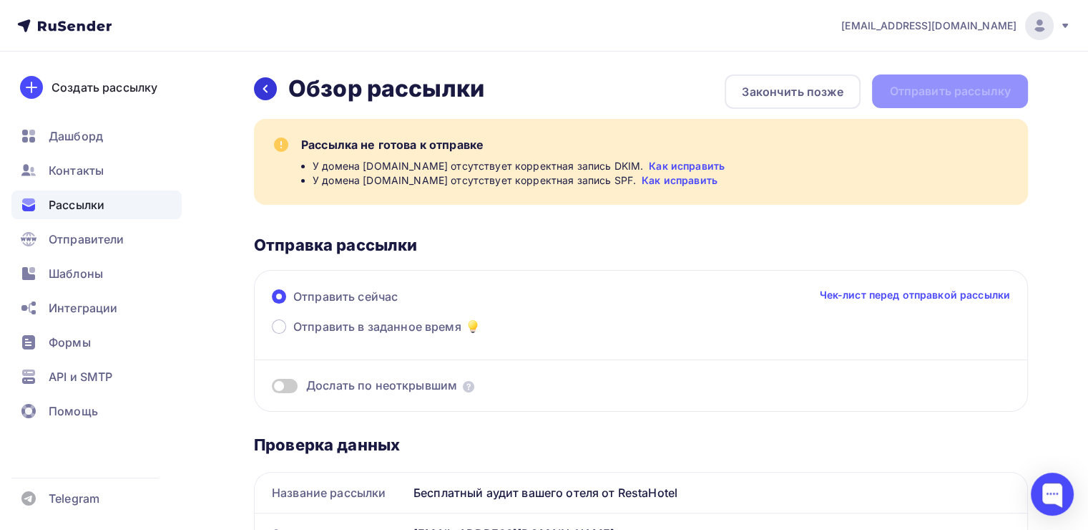
click at [271, 85] on div at bounding box center [265, 88] width 23 height 23
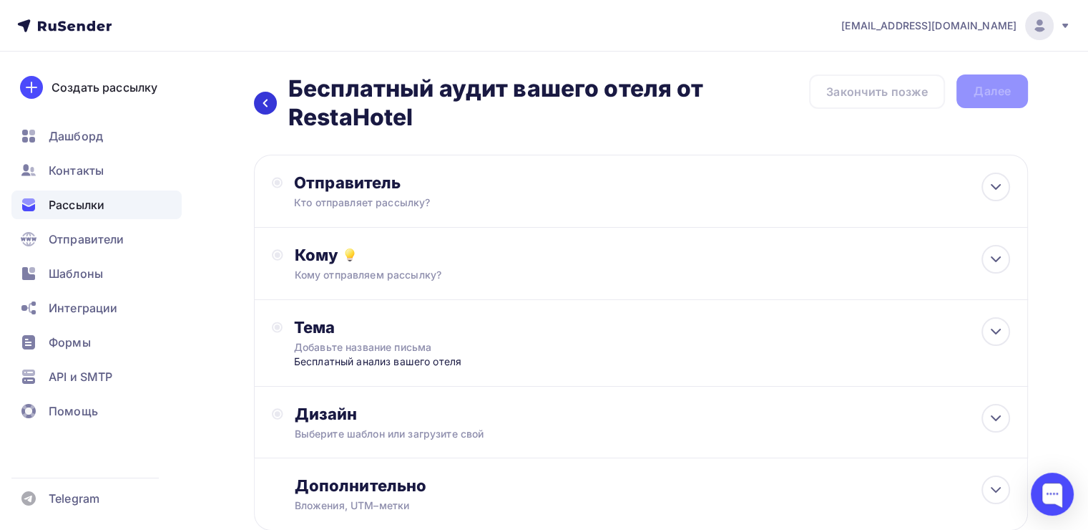
click at [259, 100] on div at bounding box center [265, 103] width 23 height 23
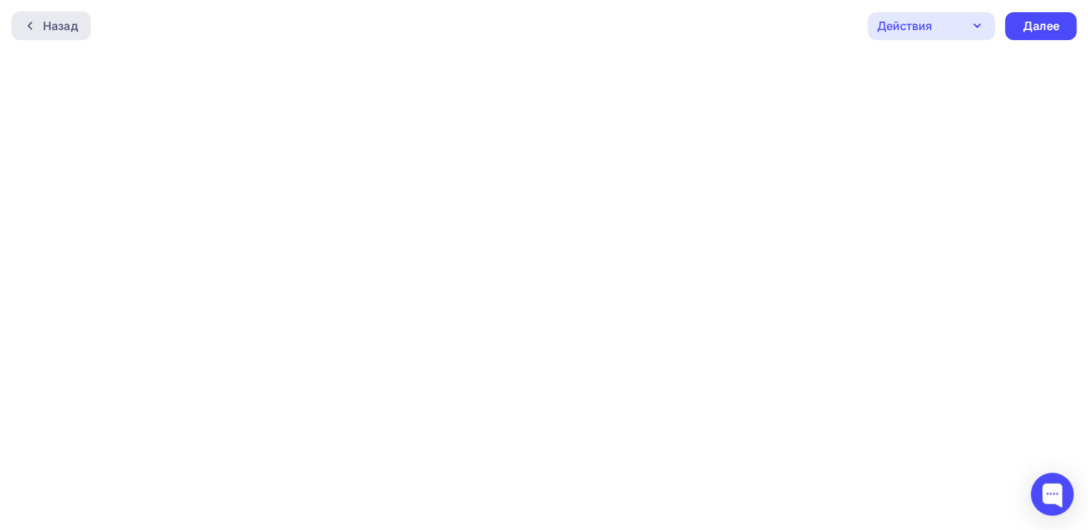
click at [70, 21] on div "Назад" at bounding box center [60, 25] width 35 height 17
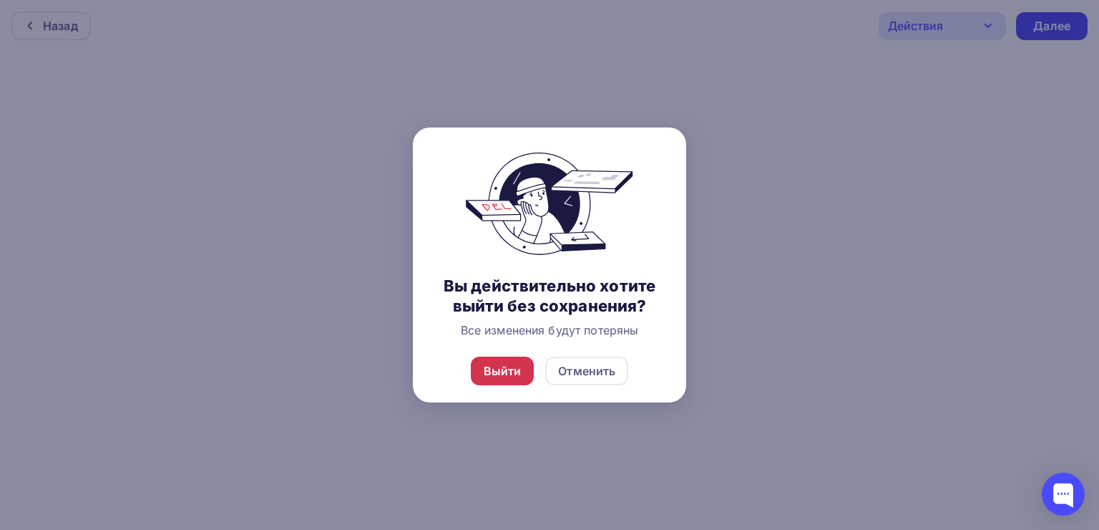
click at [503, 361] on div "Выйти" at bounding box center [503, 370] width 64 height 29
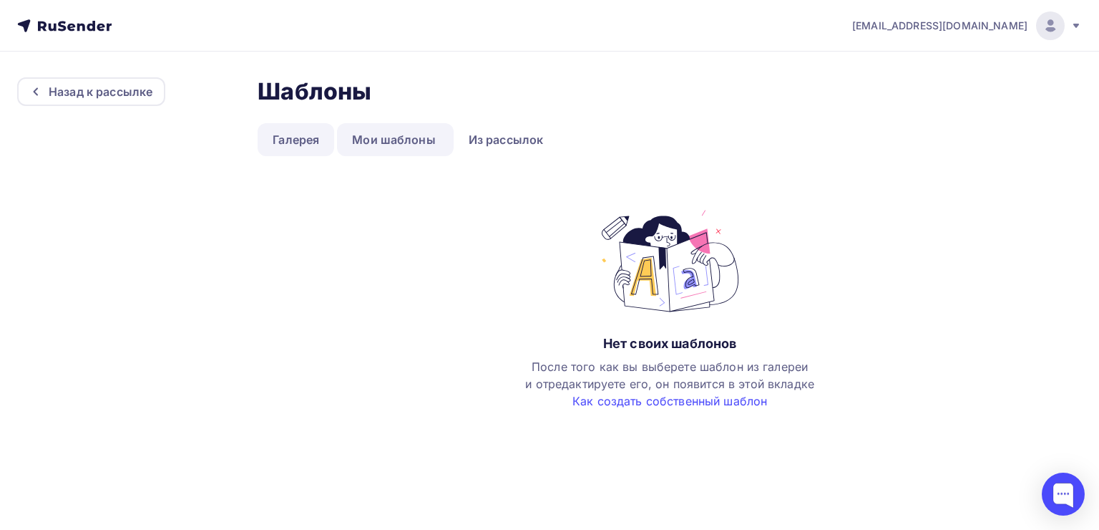
click at [312, 140] on link "Галерея" at bounding box center [296, 139] width 77 height 33
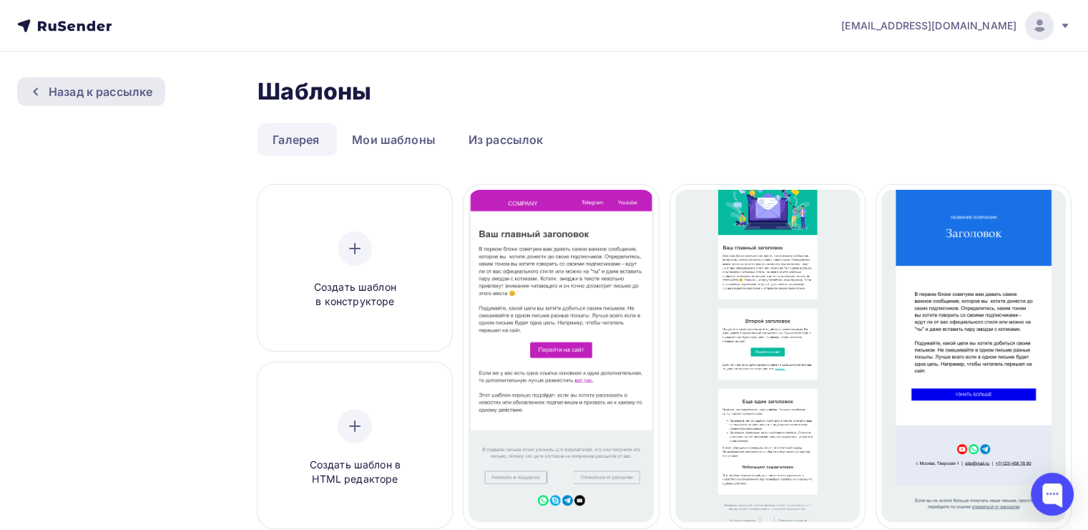
click at [143, 92] on div "Назад к рассылке" at bounding box center [101, 91] width 104 height 17
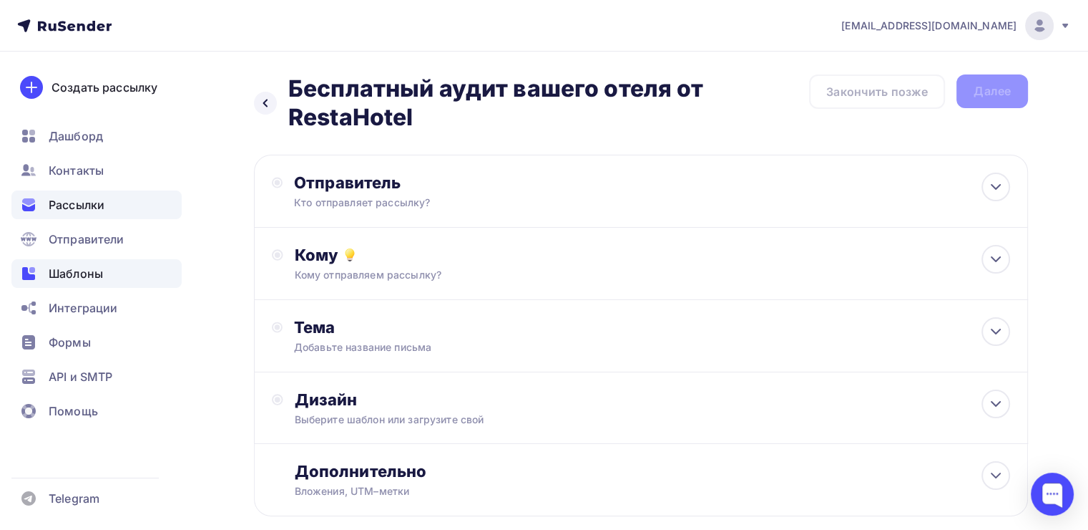
click at [99, 275] on span "Шаблоны" at bounding box center [76, 273] width 54 height 17
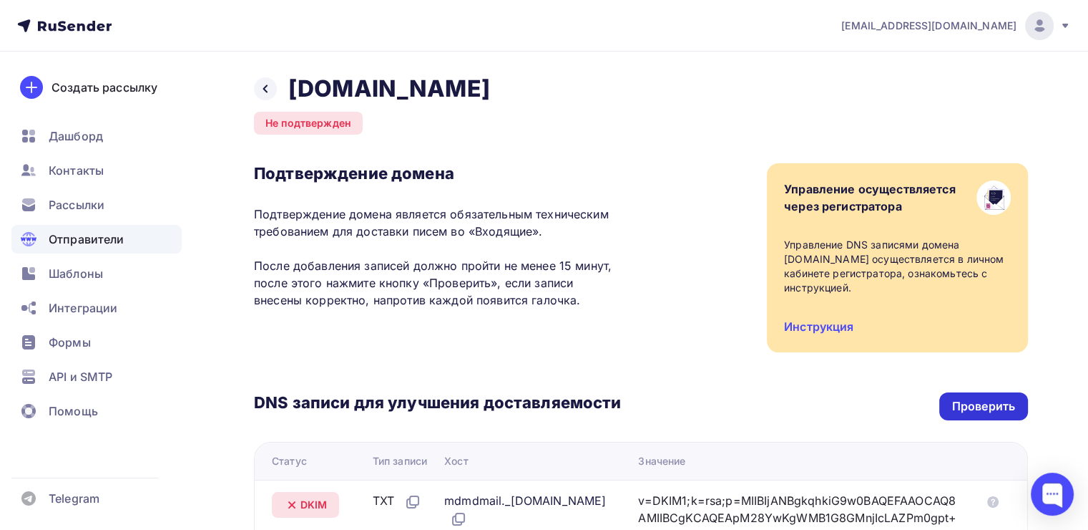
click at [1010, 396] on div "Проверить" at bounding box center [984, 406] width 89 height 28
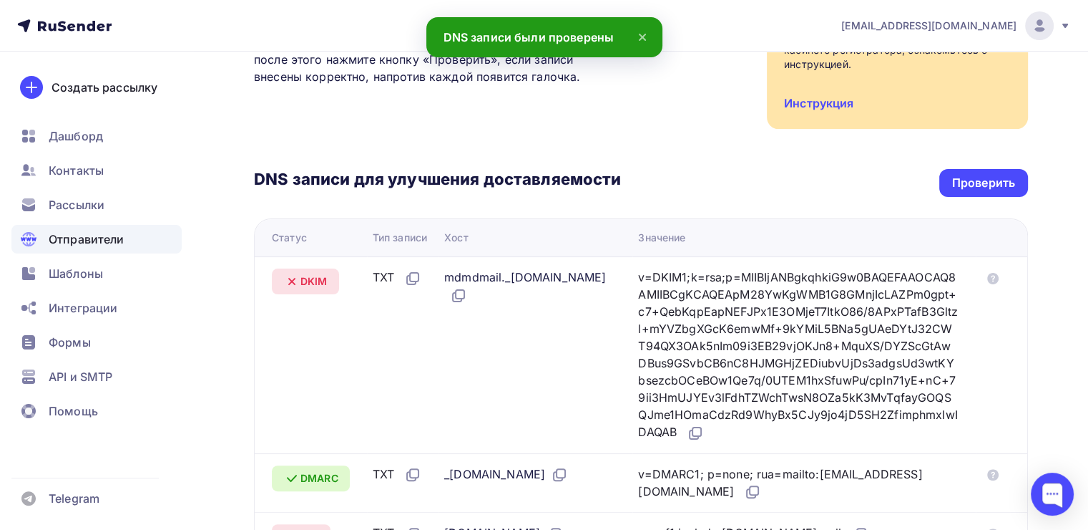
scroll to position [72, 0]
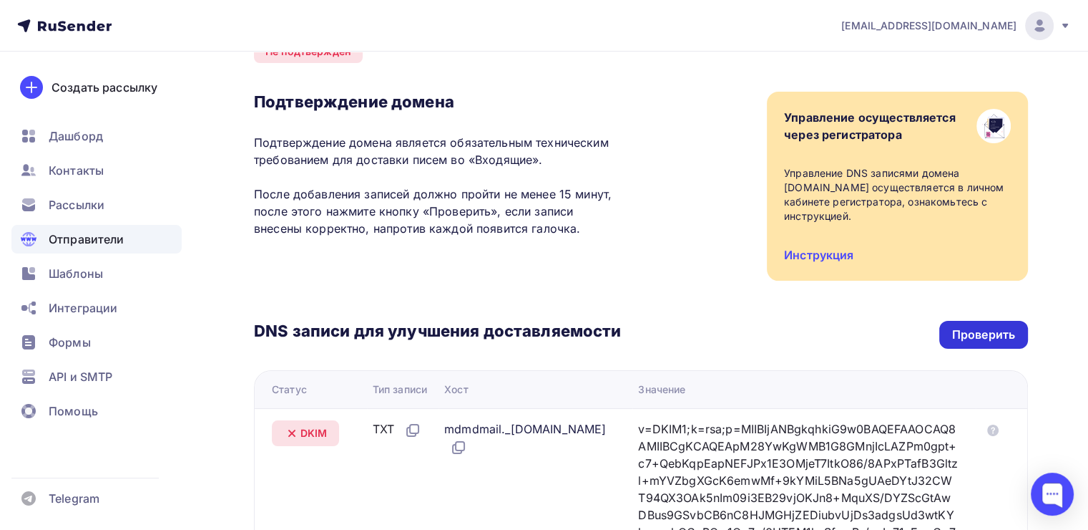
click at [992, 332] on div "Проверить" at bounding box center [983, 334] width 63 height 16
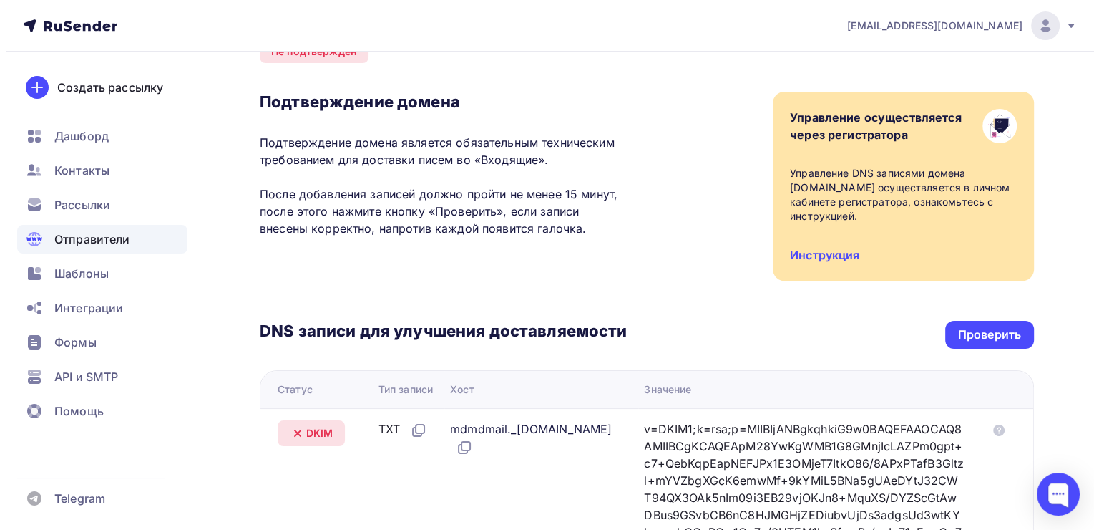
scroll to position [0, 0]
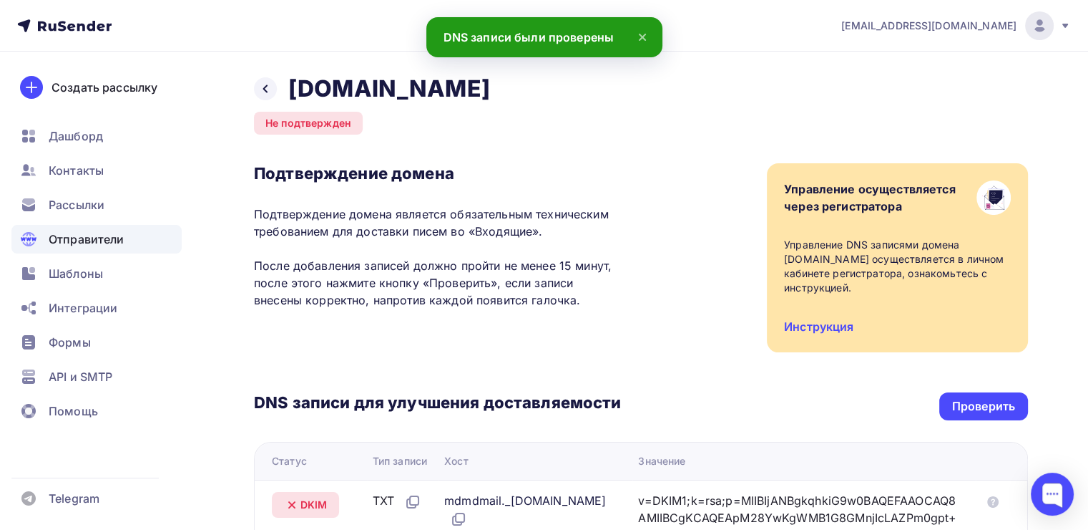
click at [319, 125] on div "Не подтвержден" at bounding box center [308, 123] width 109 height 23
click at [255, 86] on div at bounding box center [265, 88] width 23 height 23
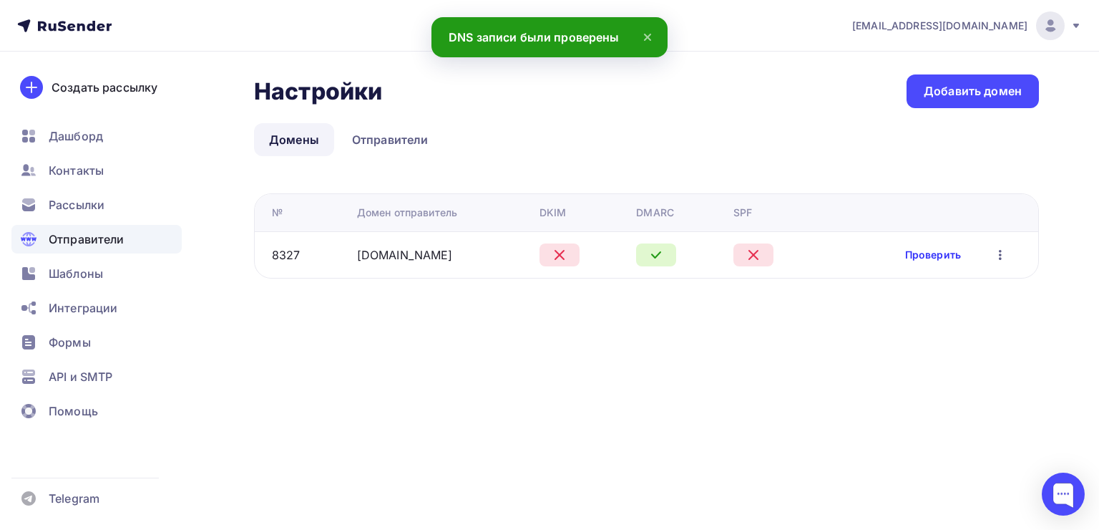
click at [941, 249] on link "Проверить" at bounding box center [933, 255] width 56 height 14
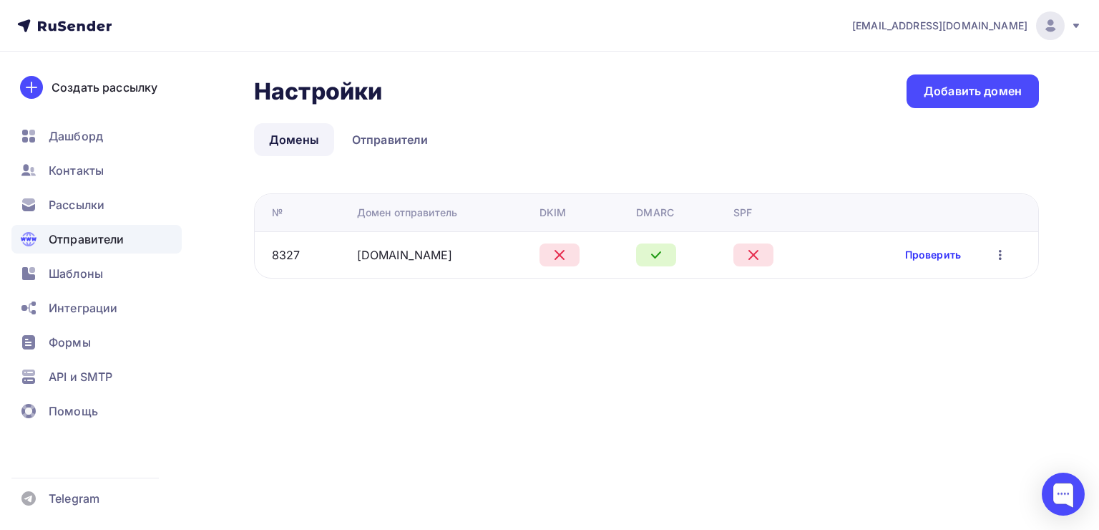
click at [941, 249] on link "Проверить" at bounding box center [933, 255] width 56 height 14
click at [1004, 260] on icon "button" at bounding box center [1000, 254] width 17 height 17
click at [970, 282] on link "Редактировать" at bounding box center [927, 291] width 155 height 29
click at [1001, 246] on icon "button" at bounding box center [1000, 254] width 17 height 17
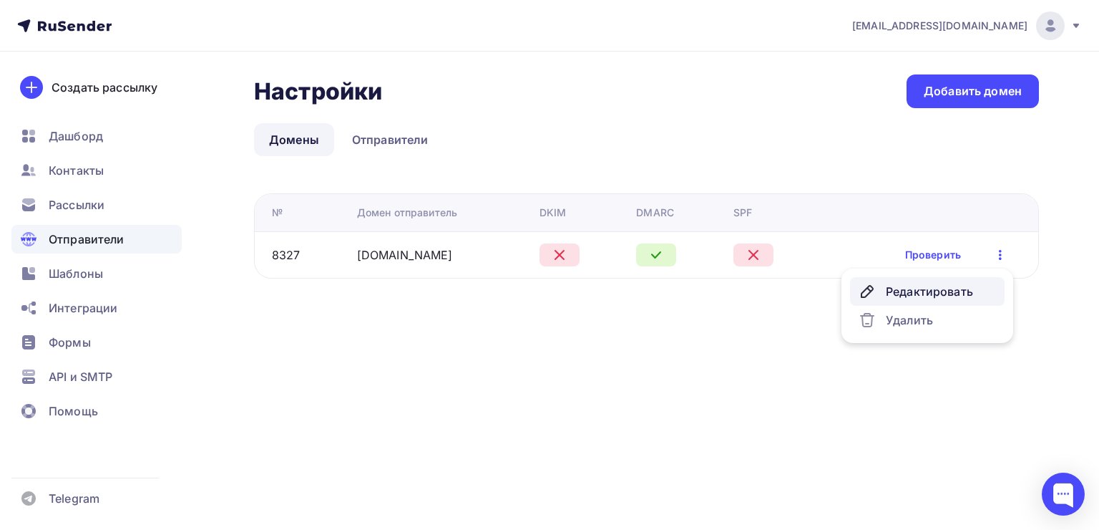
click at [937, 284] on div "Редактировать" at bounding box center [927, 291] width 137 height 17
click at [406, 132] on link "Отправители" at bounding box center [390, 139] width 107 height 33
click at [395, 133] on link "Отправители" at bounding box center [390, 139] width 107 height 33
click at [543, 252] on div at bounding box center [560, 254] width 40 height 23
click at [930, 255] on link "Проверить" at bounding box center [933, 255] width 56 height 14
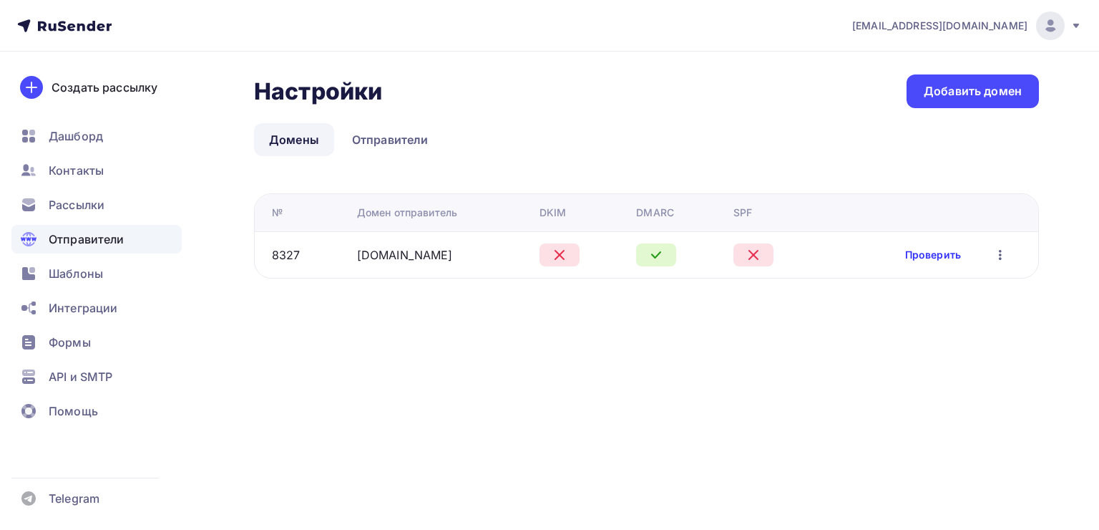
click at [942, 256] on link "Проверить" at bounding box center [933, 255] width 56 height 14
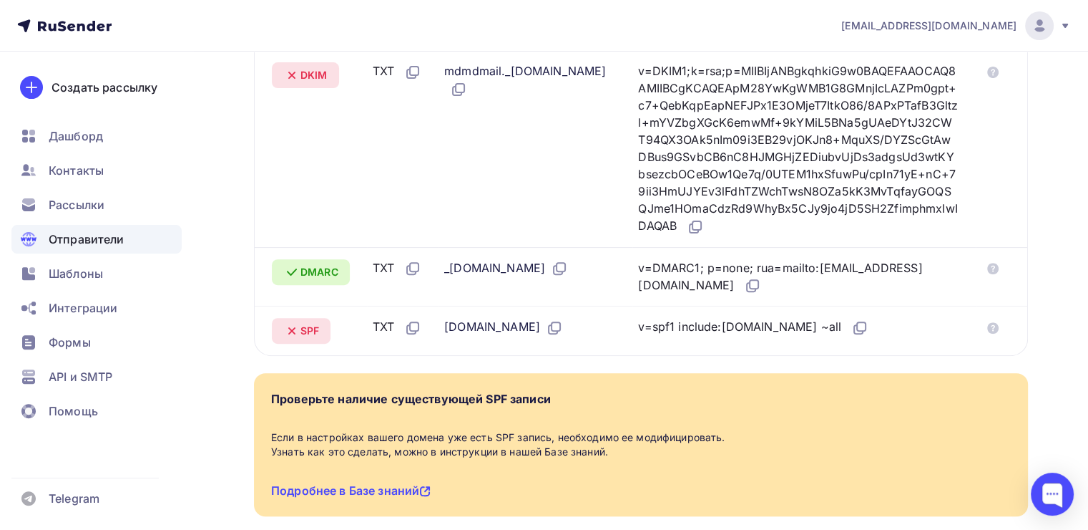
scroll to position [215, 0]
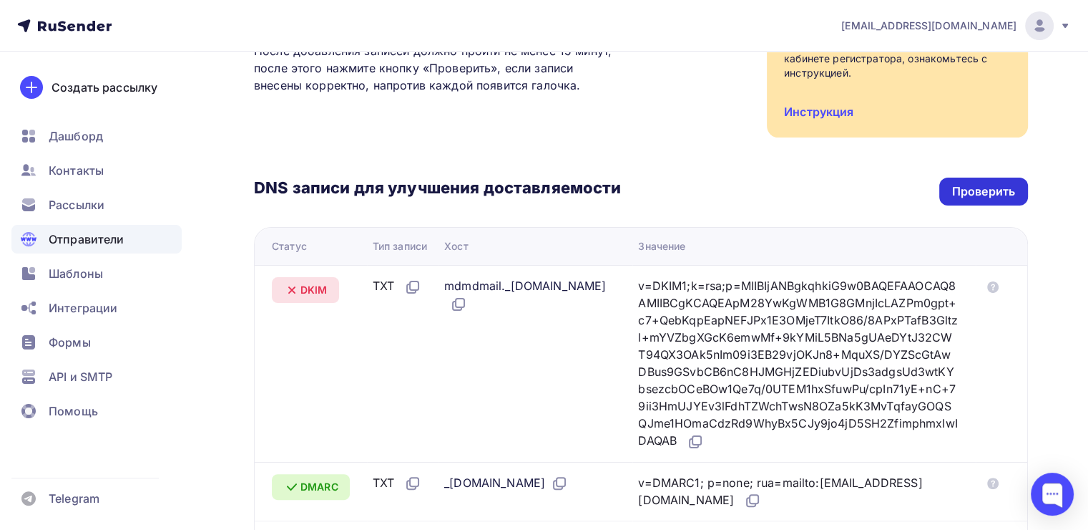
click at [977, 196] on div "Проверить" at bounding box center [983, 191] width 63 height 16
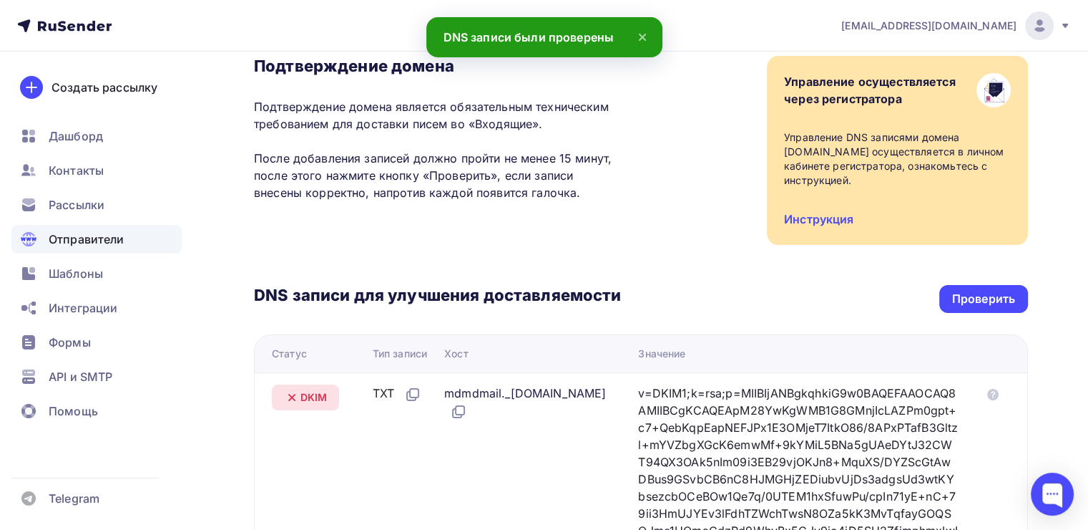
scroll to position [0, 0]
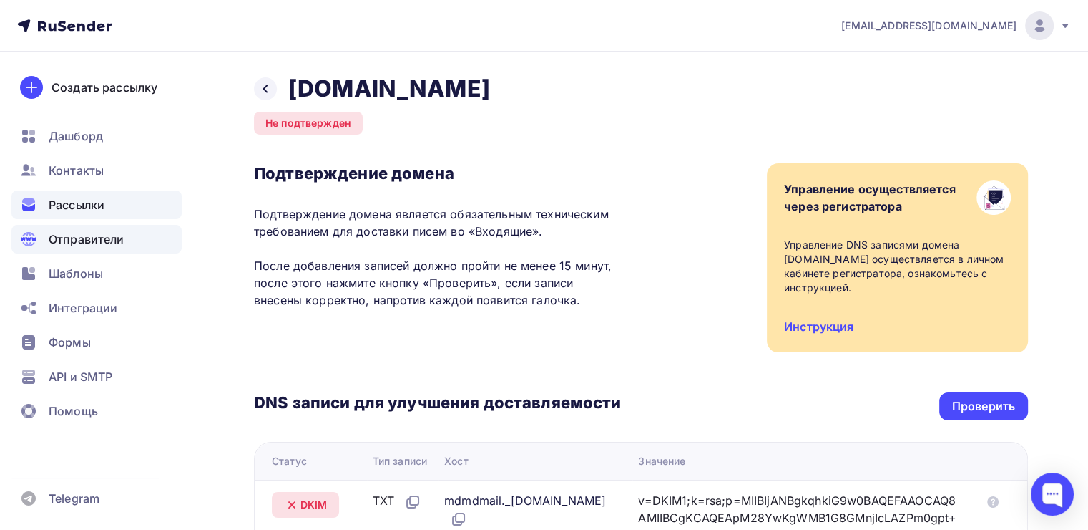
click at [92, 205] on span "Рассылки" at bounding box center [77, 204] width 56 height 17
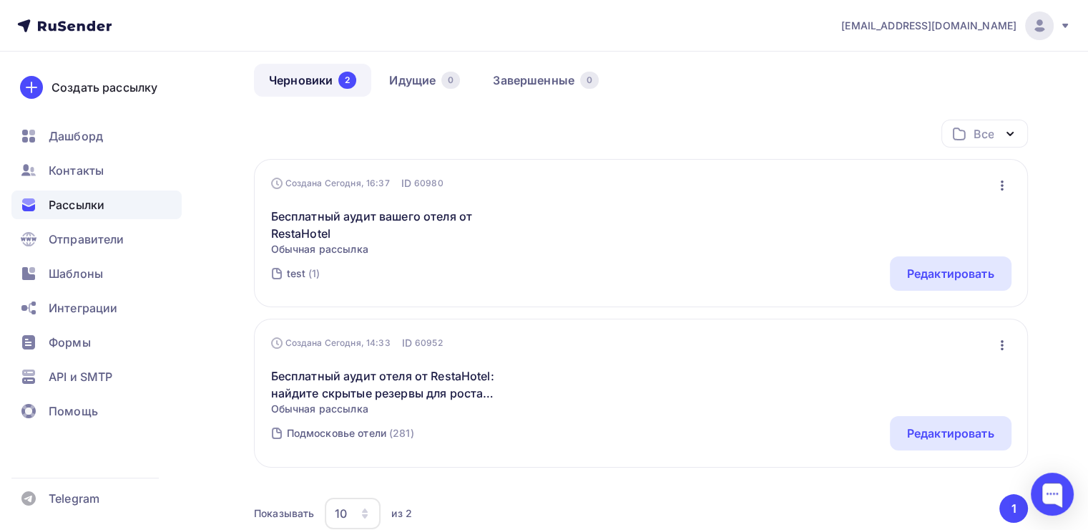
scroll to position [143, 0]
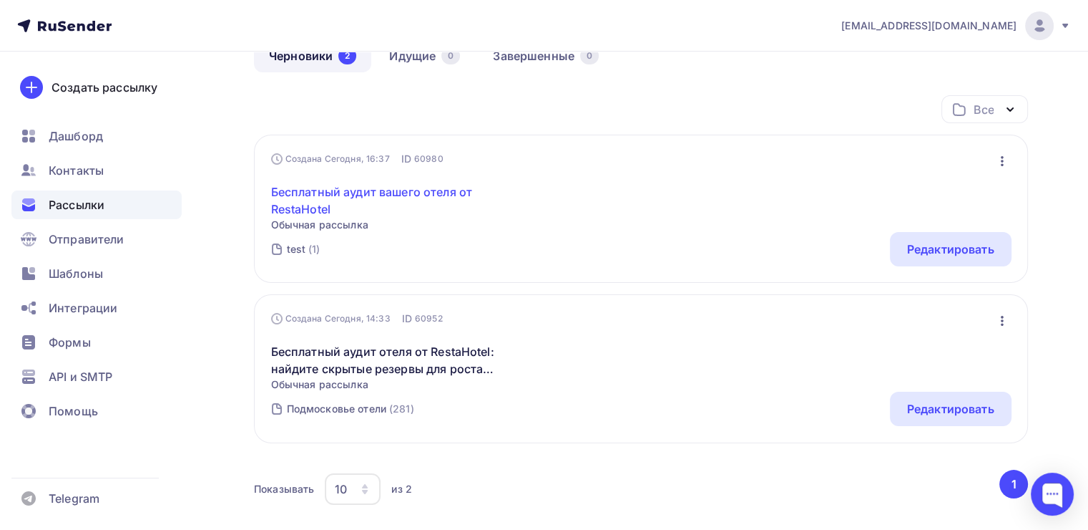
click at [321, 202] on link "Бесплатный аудит вашего отеля от RestaHotel" at bounding box center [393, 200] width 245 height 34
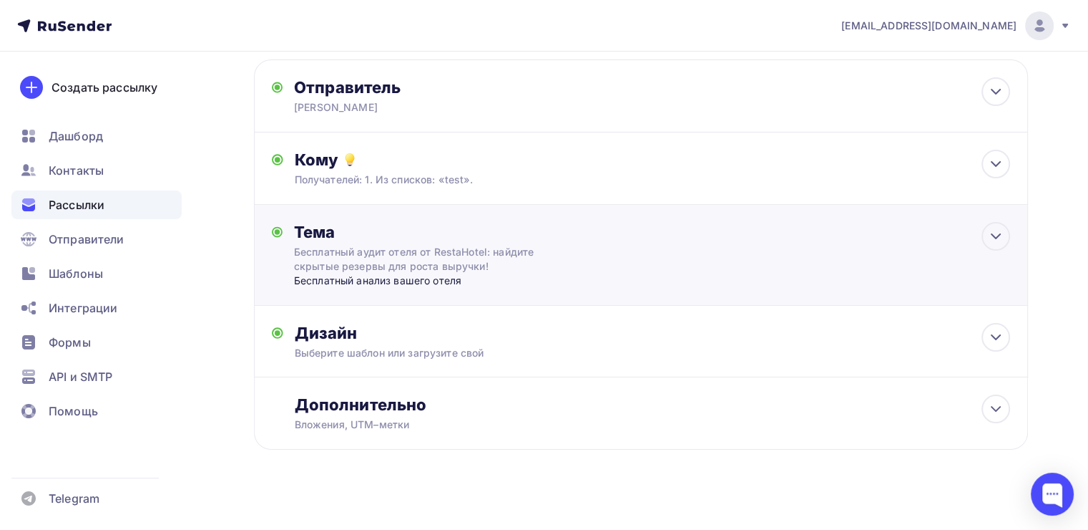
click at [573, 261] on div "Тема Бесплатный аудит отеля от RestaHotel: найдите скрытые резервы для роста вы…" at bounding box center [435, 255] width 283 height 66
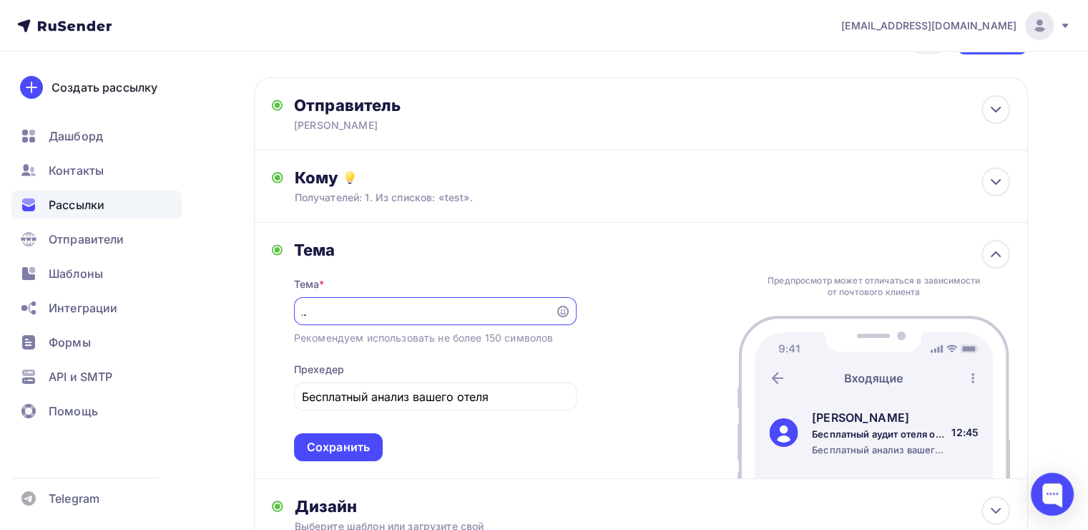
scroll to position [197, 0]
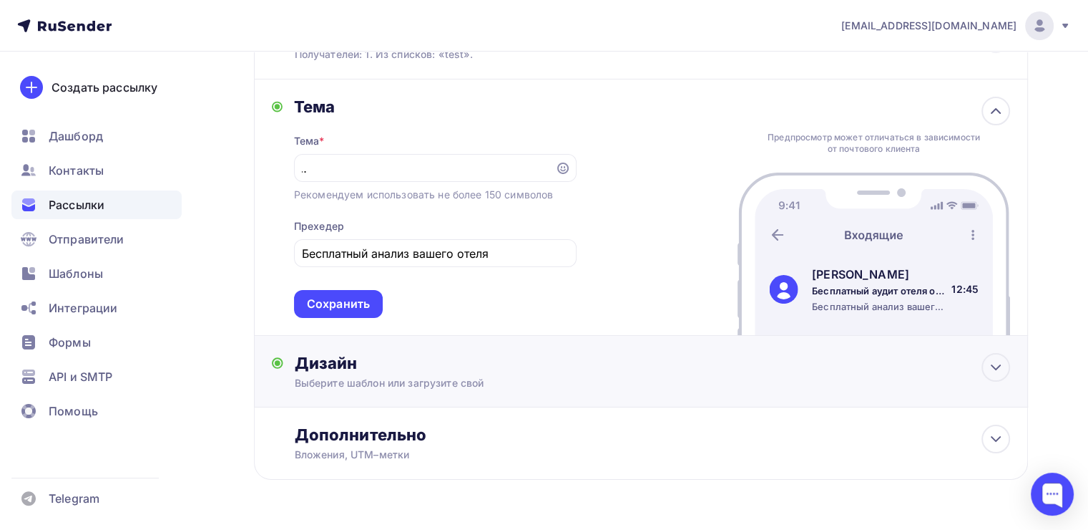
click at [352, 366] on div "Дизайн" at bounding box center [653, 363] width 716 height 20
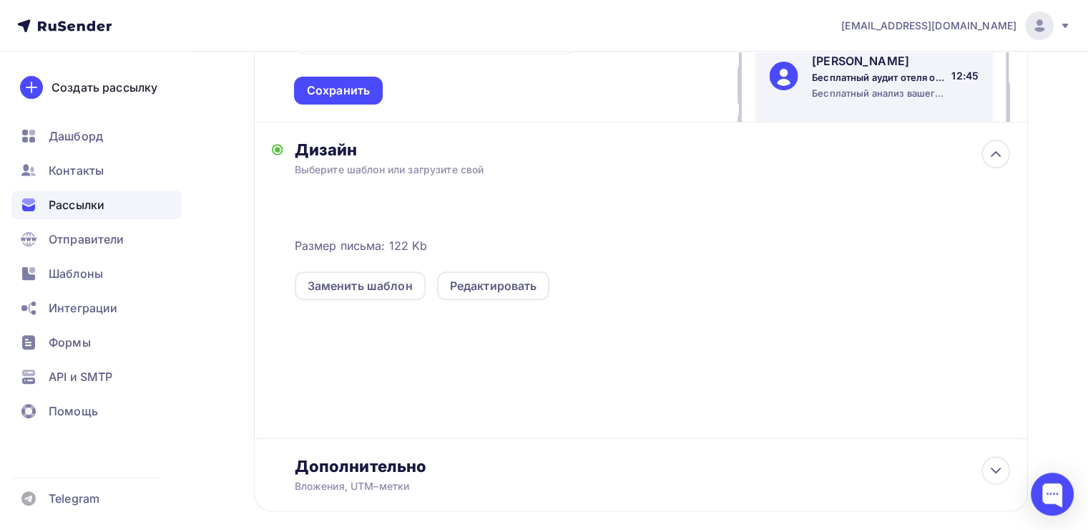
scroll to position [411, 0]
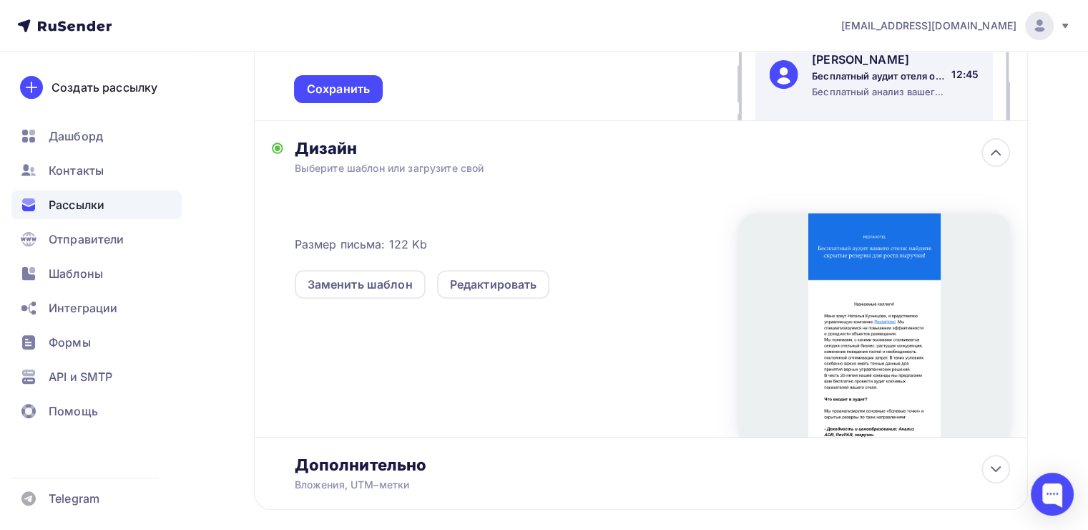
click at [844, 285] on div at bounding box center [874, 324] width 271 height 223
click at [836, 291] on div at bounding box center [874, 324] width 271 height 223
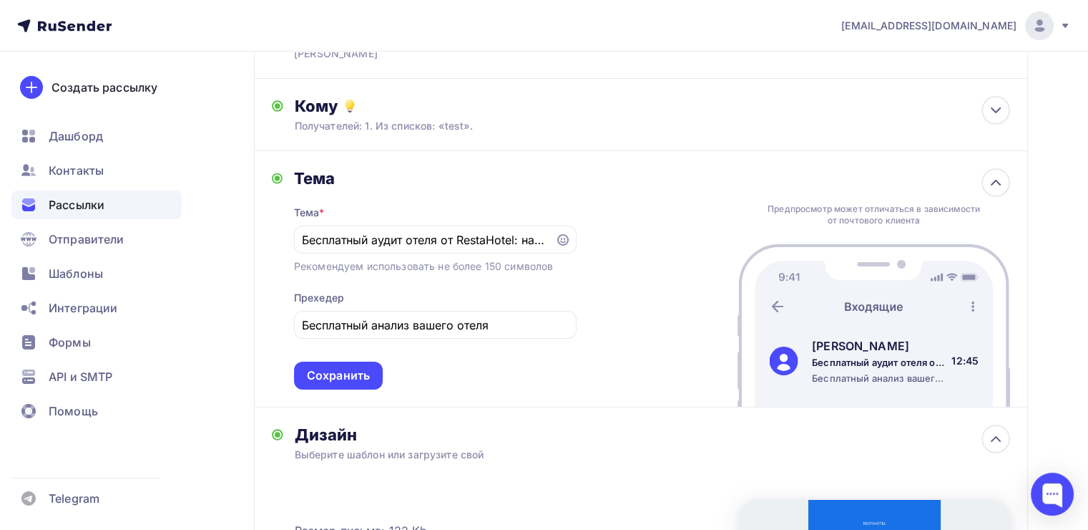
scroll to position [0, 0]
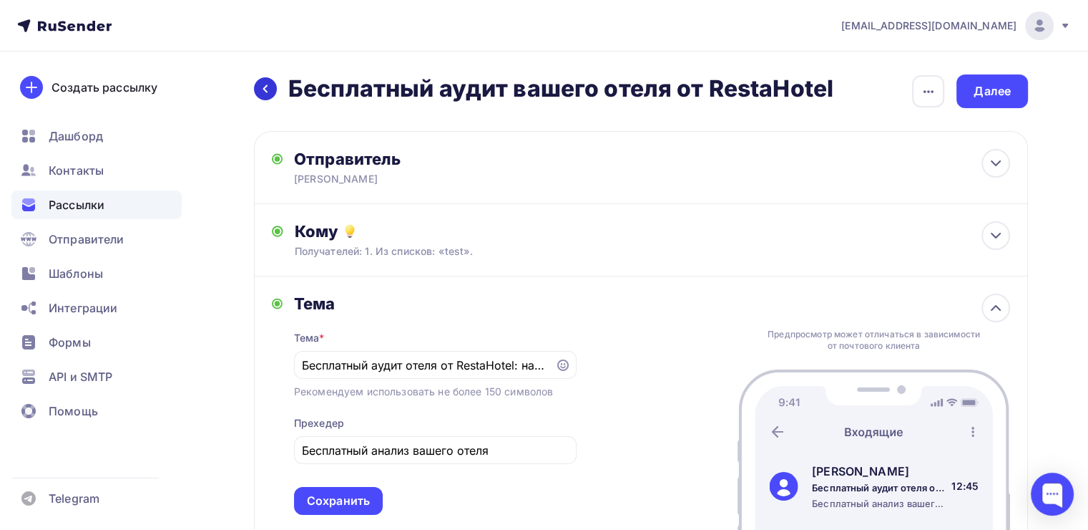
click at [260, 81] on div at bounding box center [265, 88] width 23 height 23
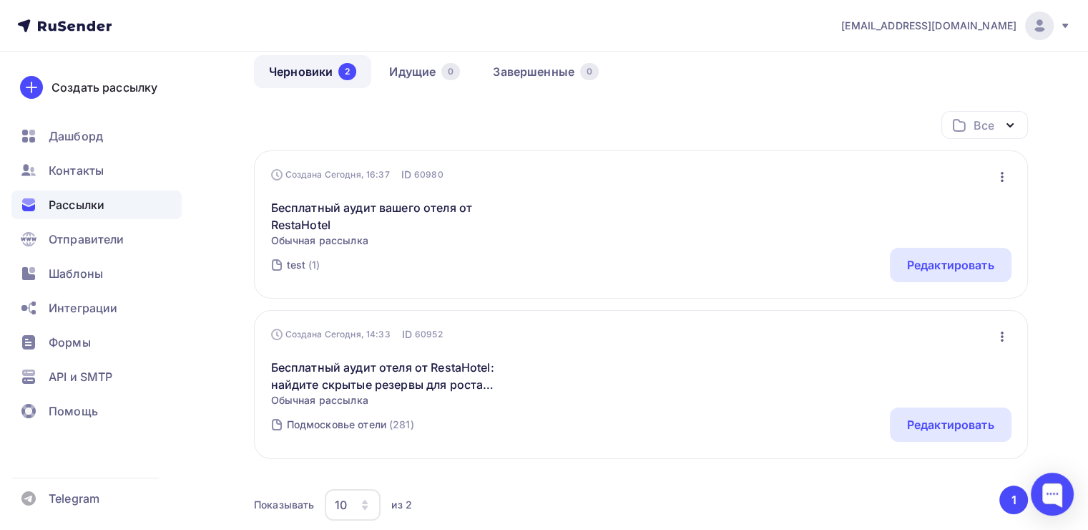
scroll to position [215, 0]
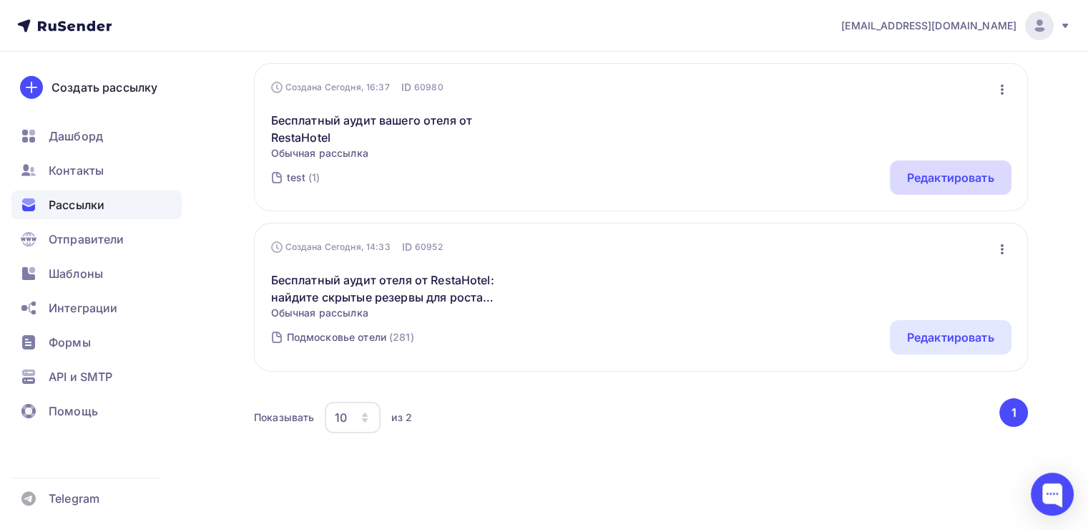
click at [965, 167] on div "Редактировать" at bounding box center [951, 177] width 122 height 34
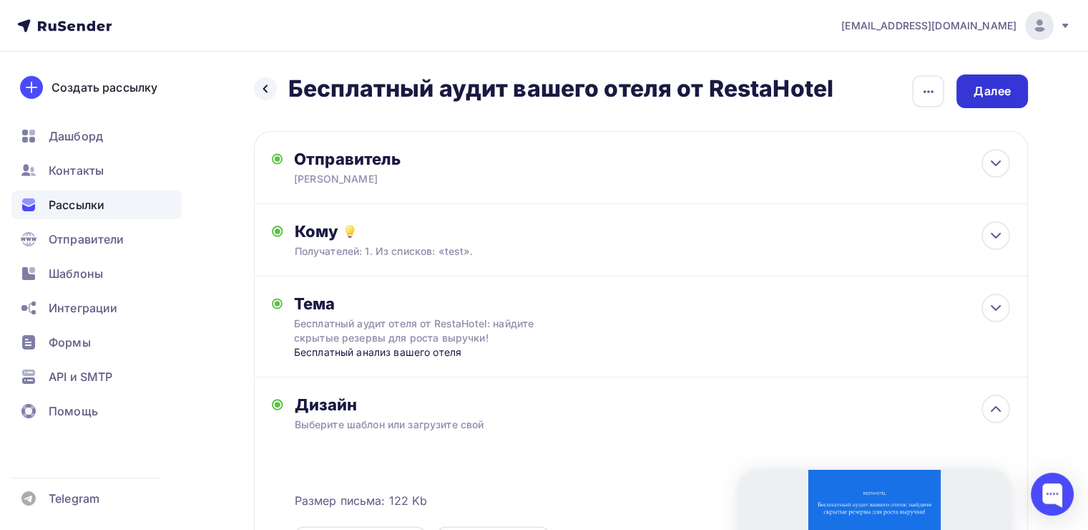
click at [980, 99] on div "Далее" at bounding box center [993, 91] width 72 height 34
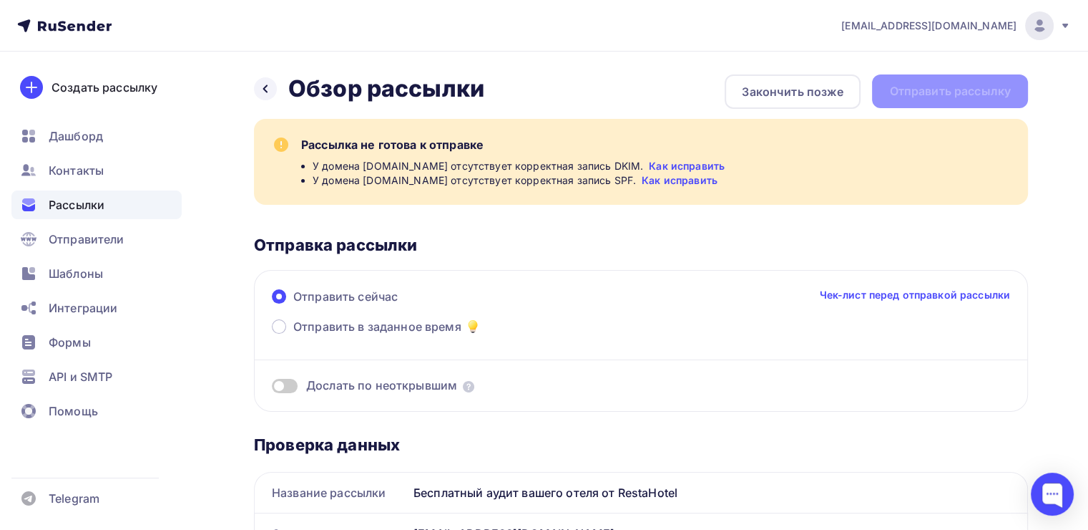
click at [947, 94] on div "Назад Обзор рассылки Обзор рассылки Закончить позже Отправить рассылку" at bounding box center [641, 91] width 774 height 34
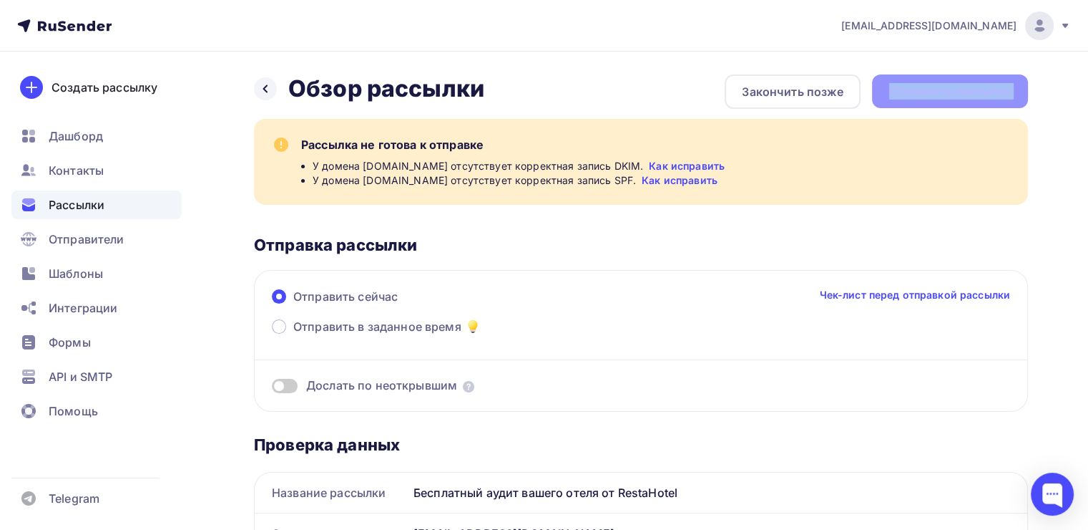
click at [947, 94] on div "Назад Обзор рассылки Обзор рассылки Закончить позже Отправить рассылку" at bounding box center [641, 91] width 774 height 34
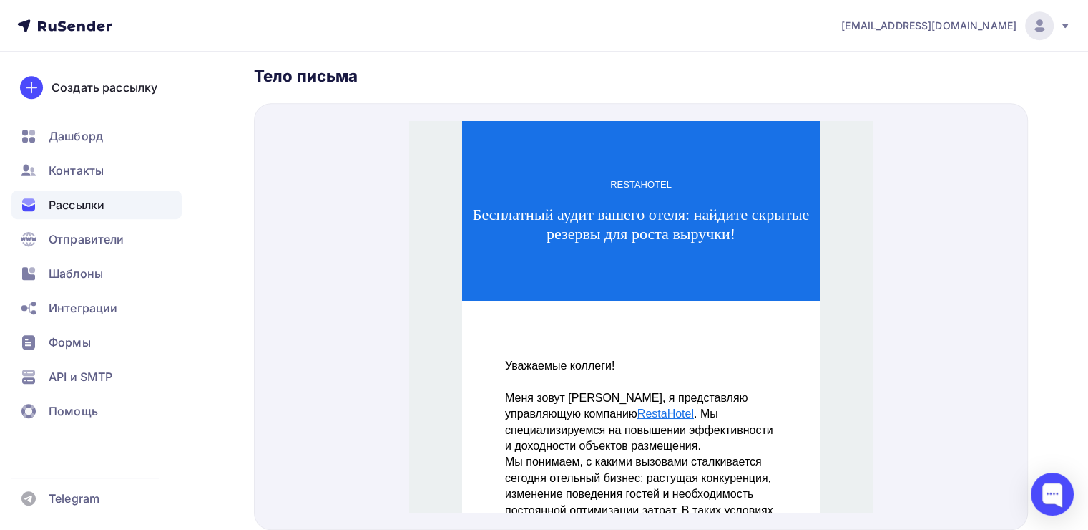
scroll to position [776, 0]
